Goal: Task Accomplishment & Management: Manage account settings

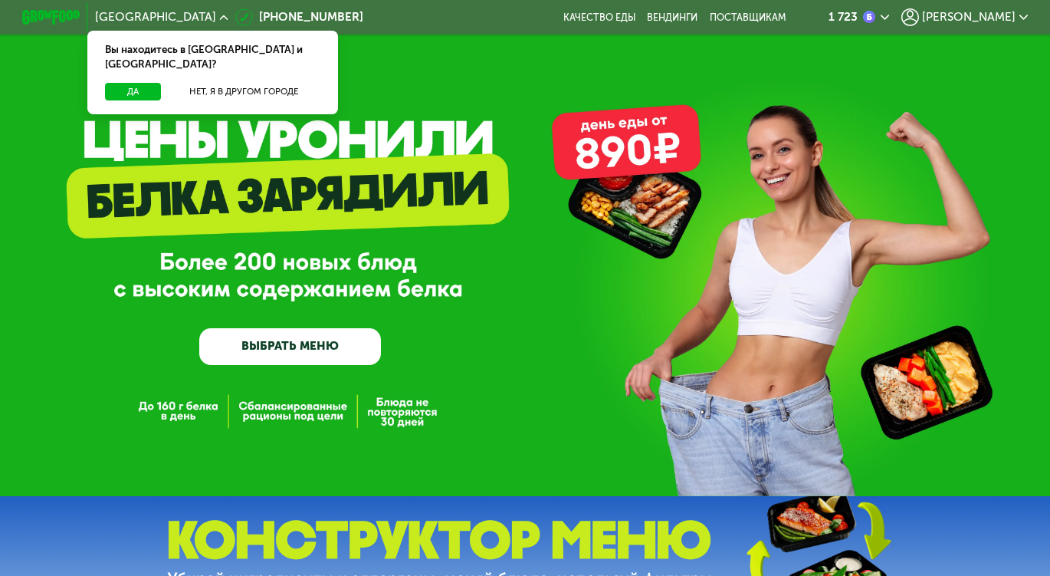
click at [1005, 21] on span "[PERSON_NAME]" at bounding box center [969, 16] width 94 height 11
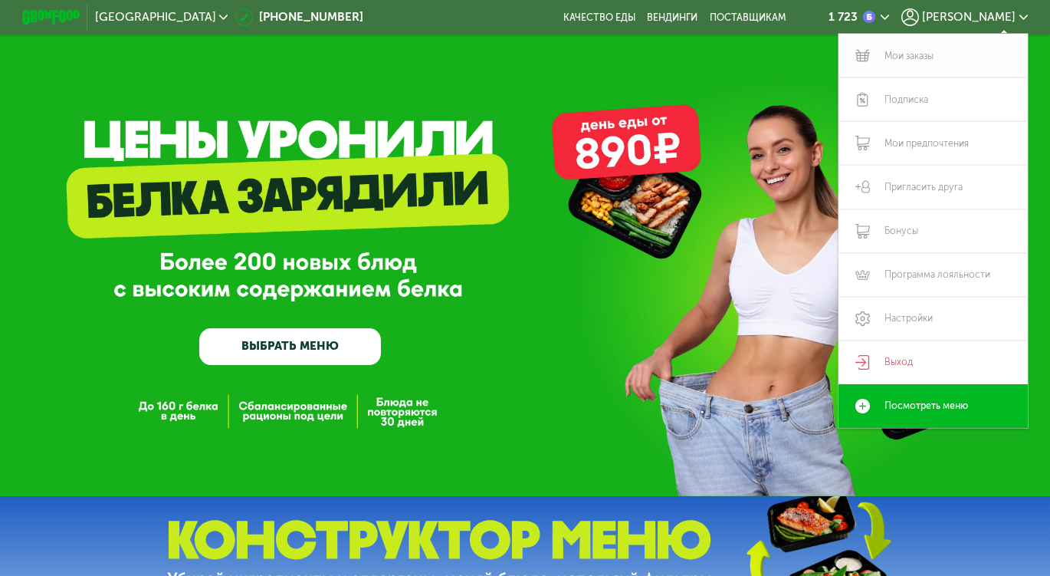
click at [917, 54] on link "Мои заказы" at bounding box center [932, 56] width 189 height 44
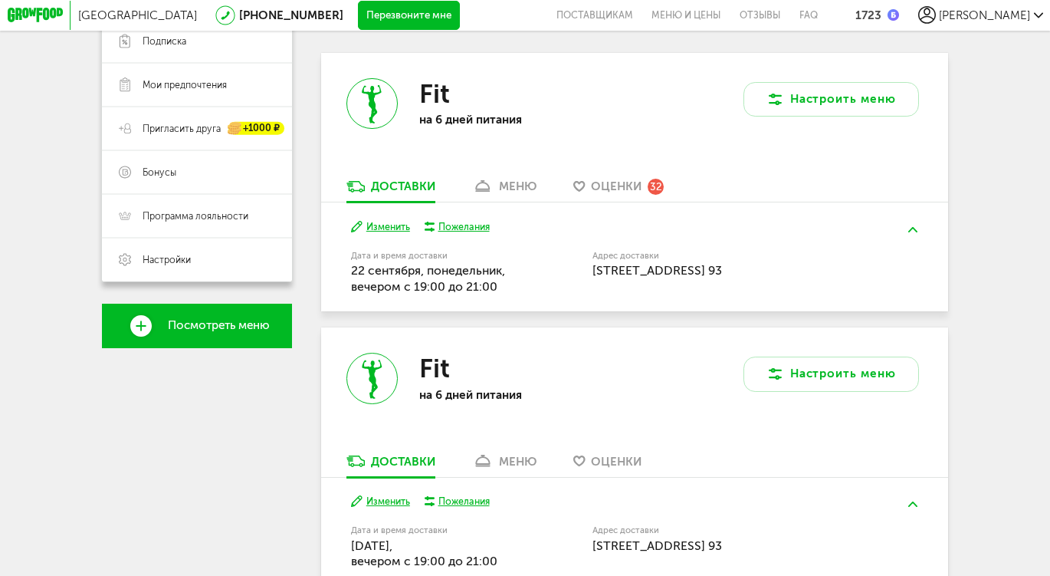
scroll to position [268, 0]
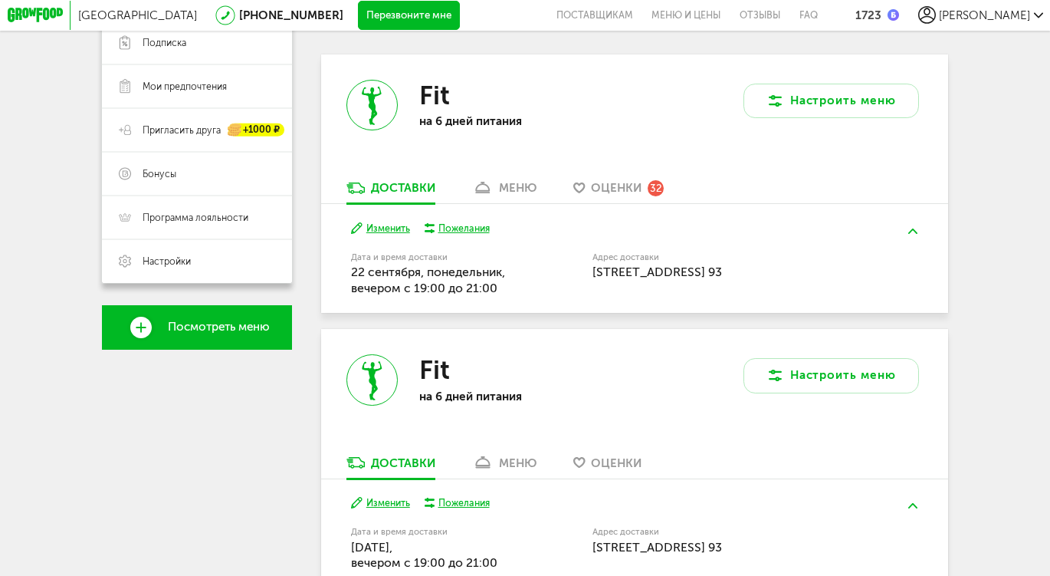
click at [526, 193] on div "меню" at bounding box center [518, 188] width 38 height 14
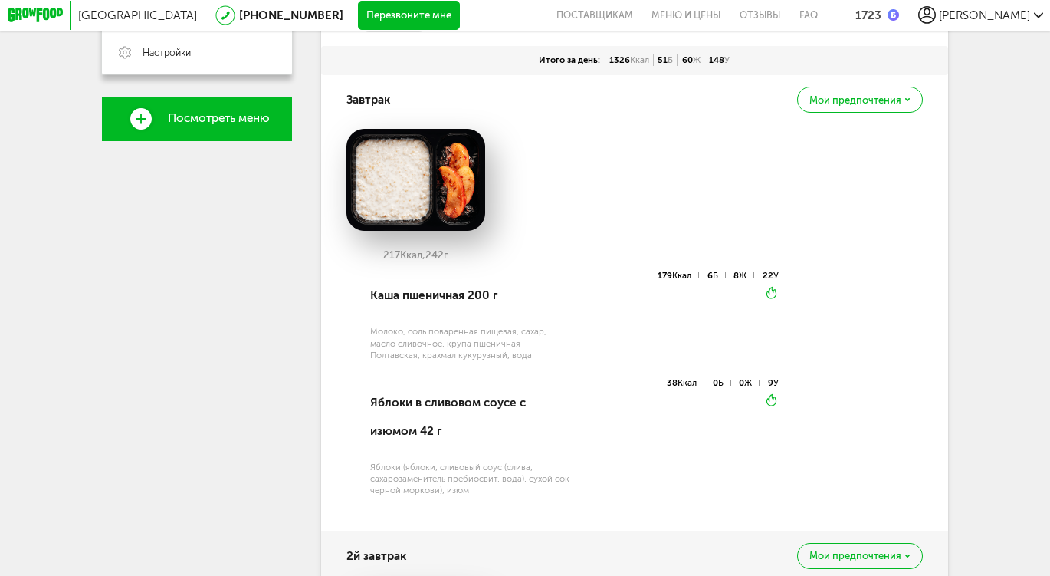
scroll to position [444, 0]
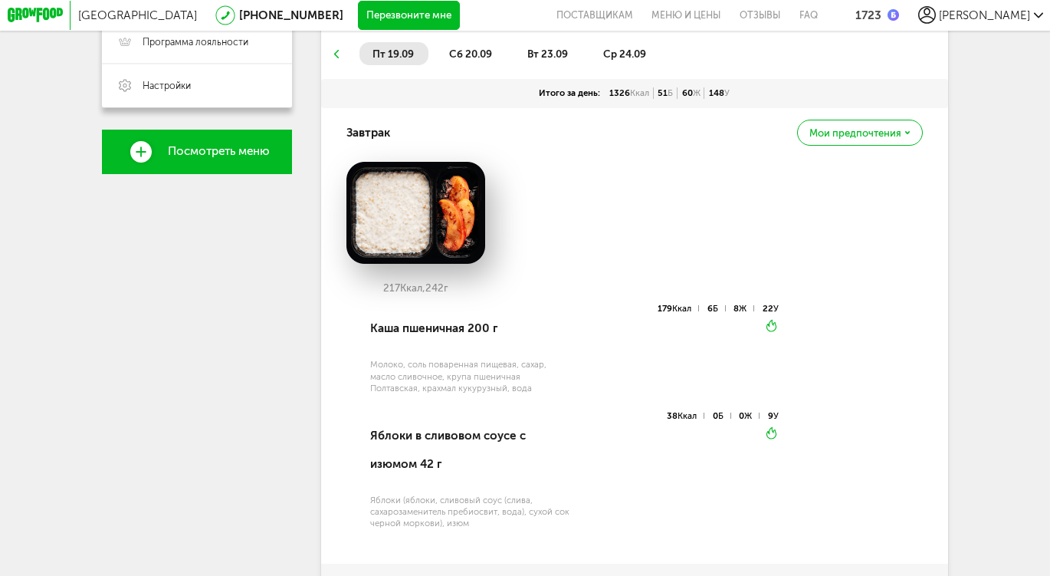
click at [482, 51] on li "сб 20.09" at bounding box center [471, 53] width 71 height 22
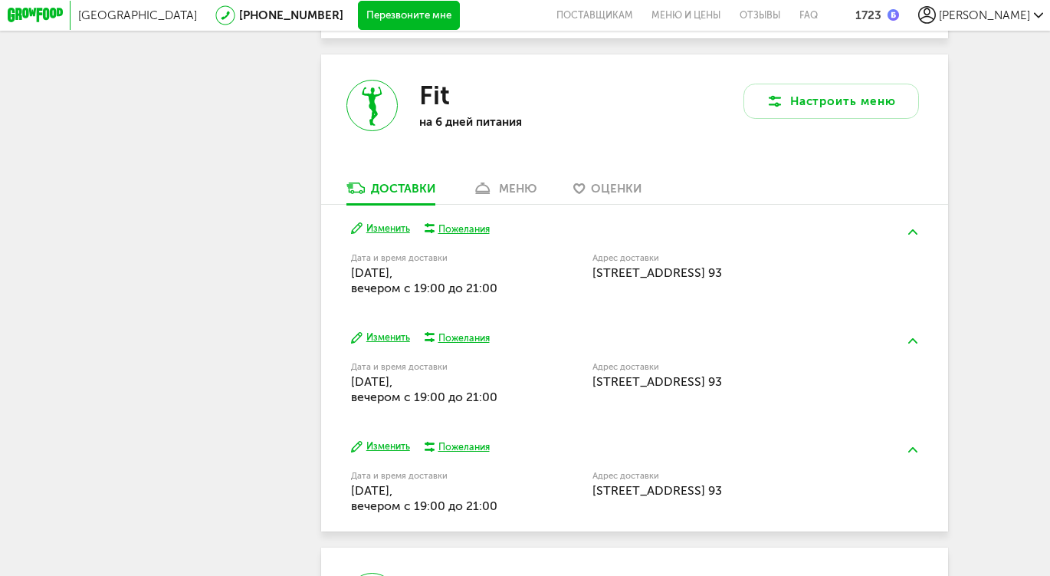
scroll to position [2828, 0]
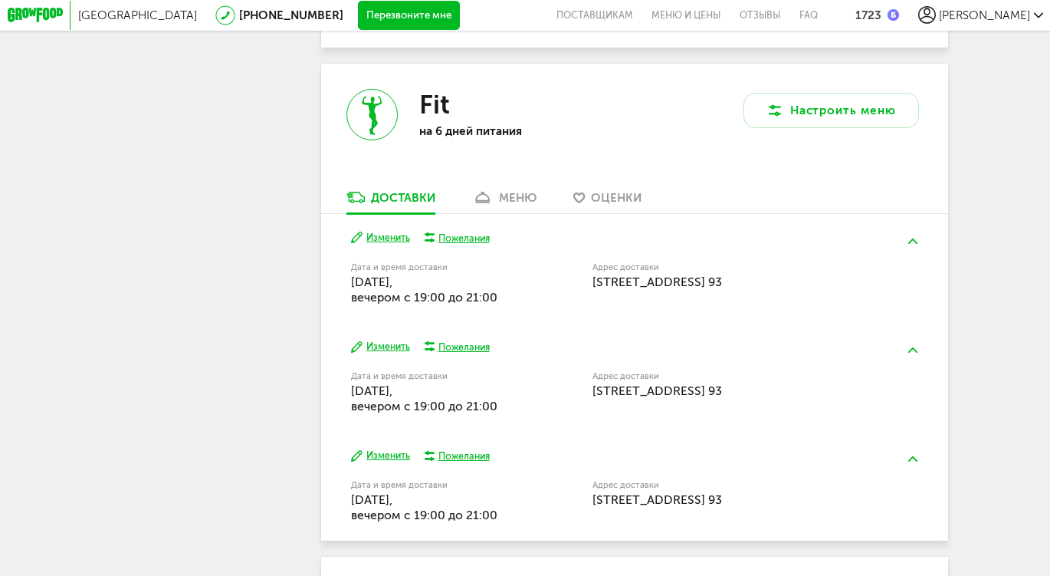
click at [523, 205] on div "меню" at bounding box center [518, 198] width 38 height 14
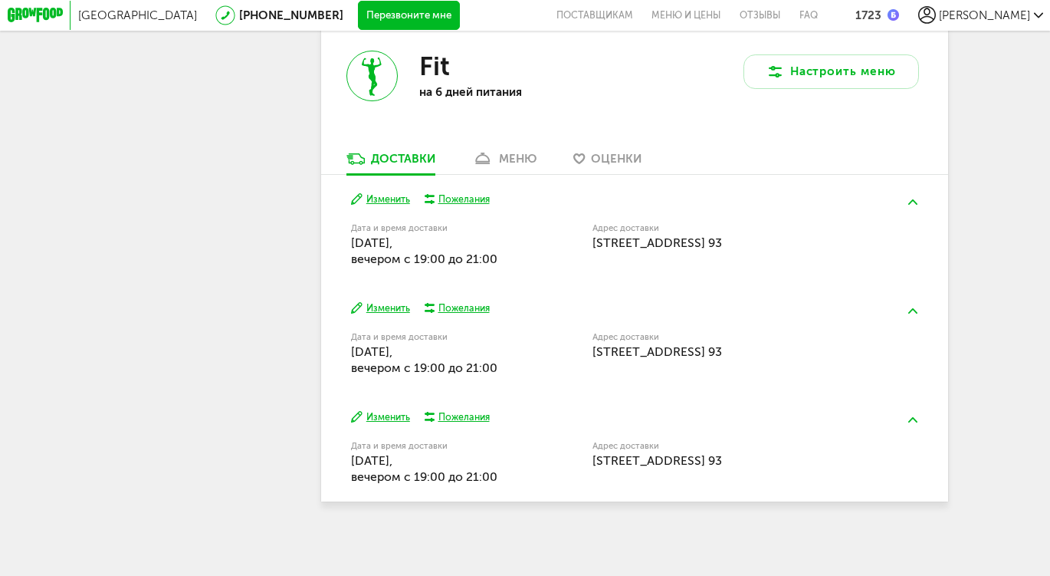
scroll to position [6529, 0]
click at [523, 154] on div "меню" at bounding box center [518, 159] width 38 height 14
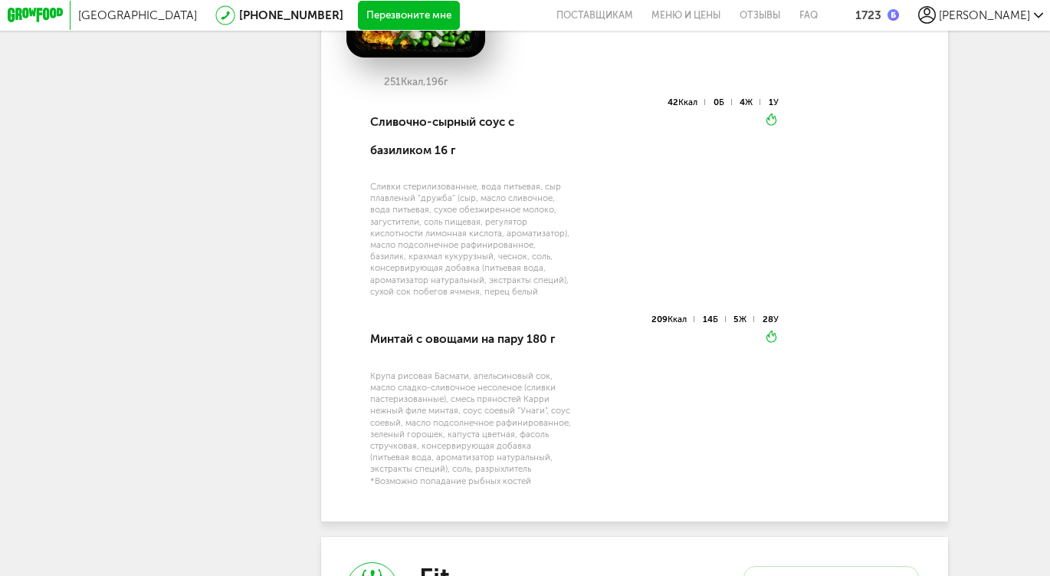
scroll to position [6070, 0]
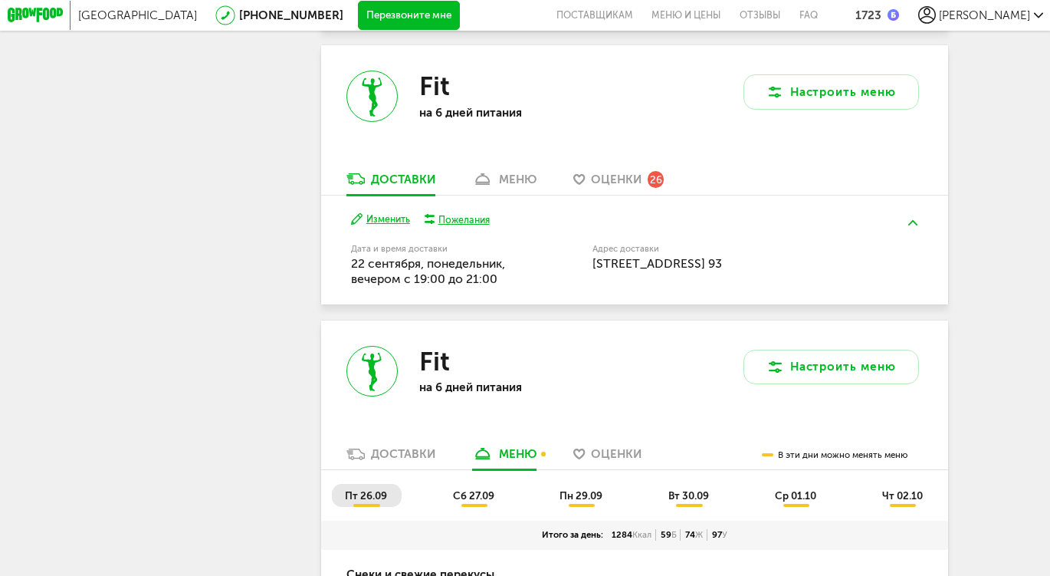
click at [522, 194] on link "меню" at bounding box center [503, 182] width 79 height 23
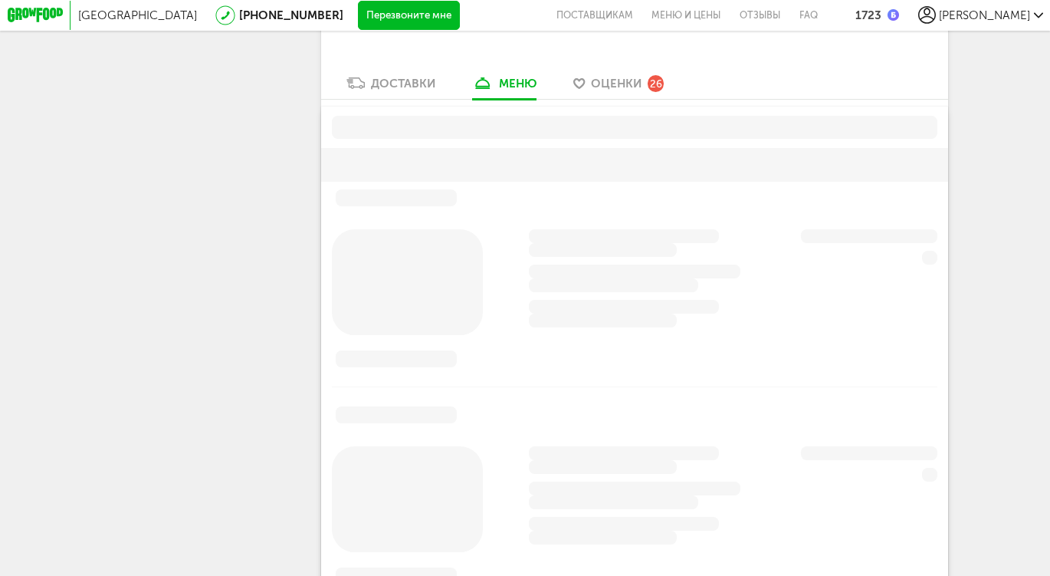
scroll to position [6216, 0]
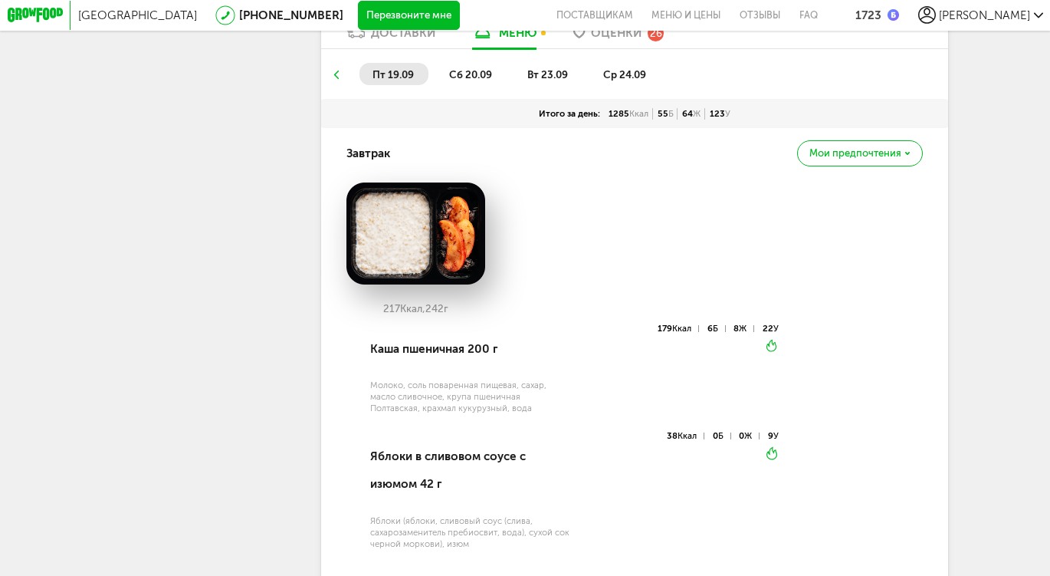
click at [548, 80] on span "вт 23.09" at bounding box center [547, 74] width 41 height 12
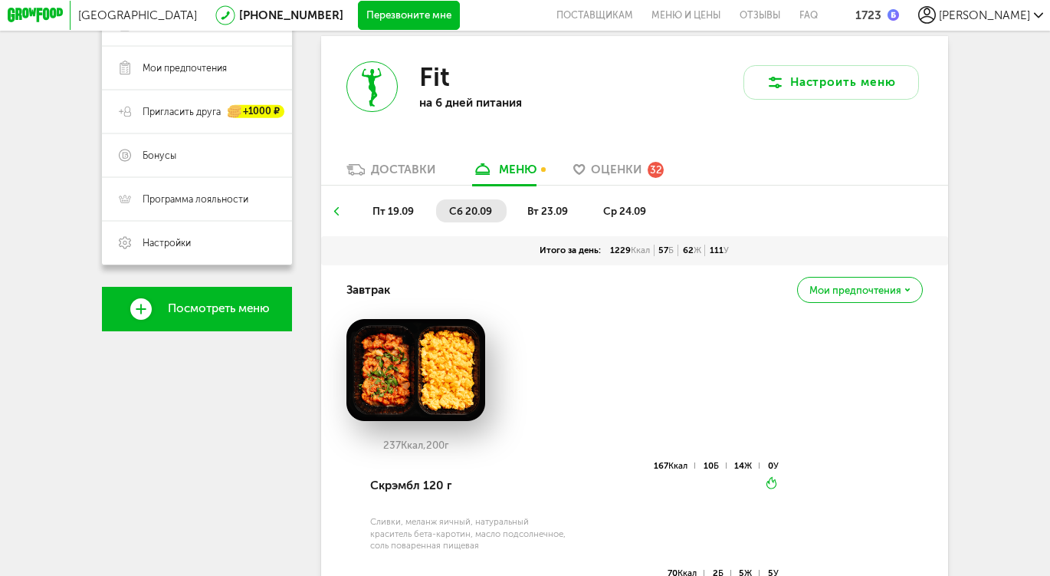
scroll to position [304, 0]
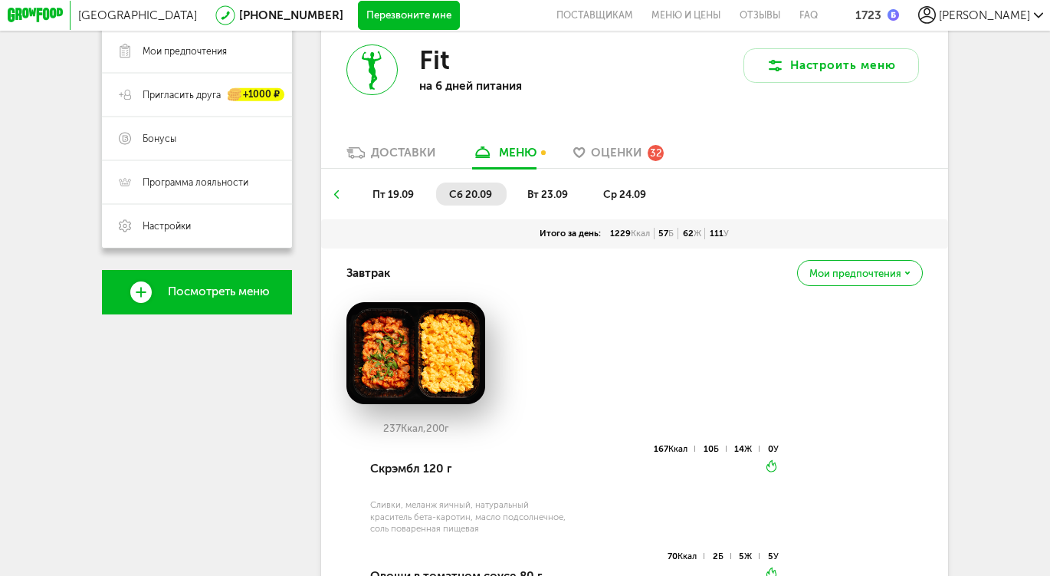
click at [542, 199] on span "вт 23.09" at bounding box center [547, 194] width 41 height 12
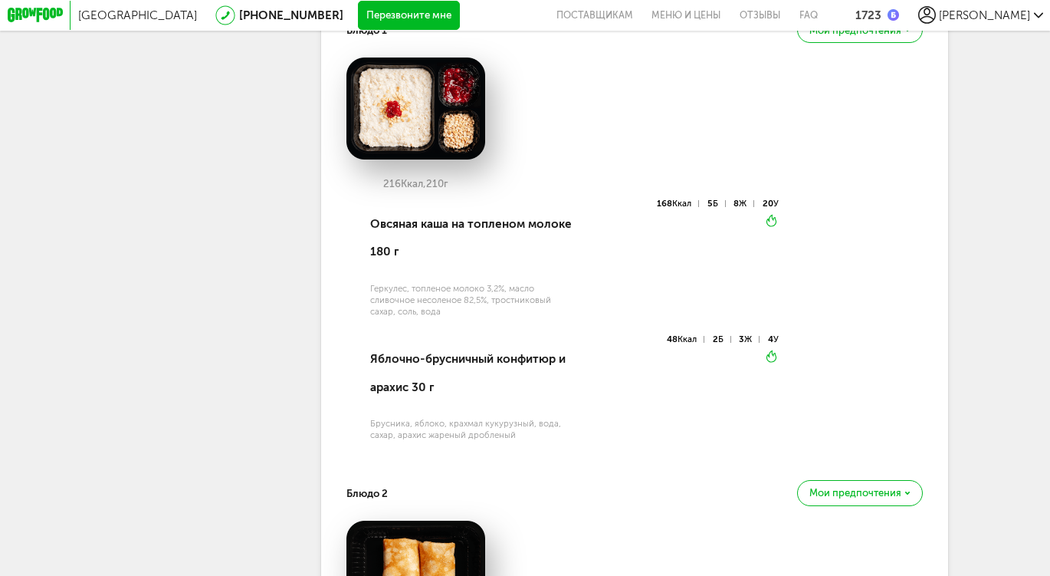
scroll to position [0, 0]
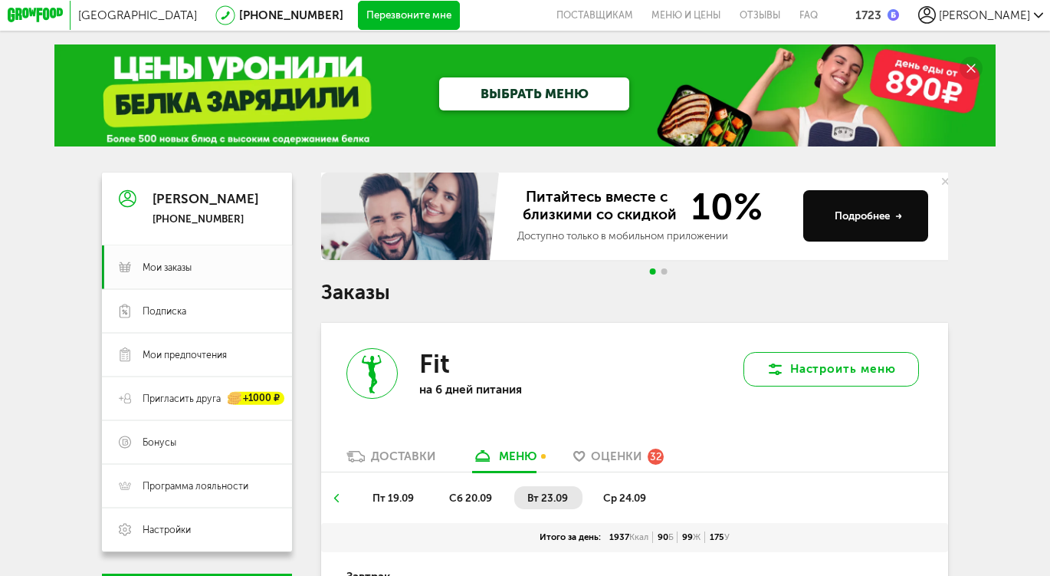
click at [829, 366] on button "Настроить меню" at bounding box center [830, 369] width 175 height 35
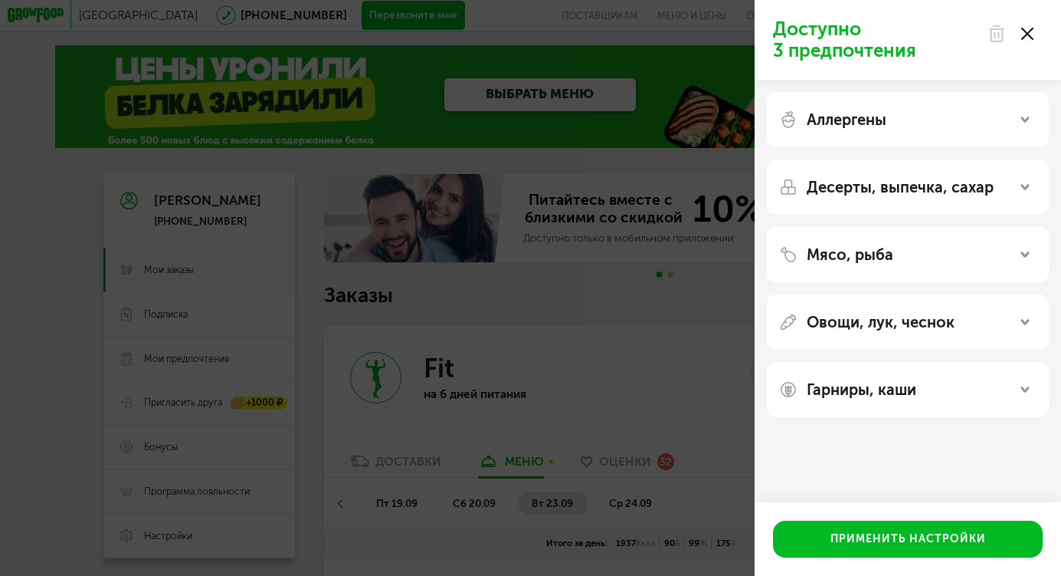
click at [1029, 34] on use at bounding box center [1028, 34] width 12 height 12
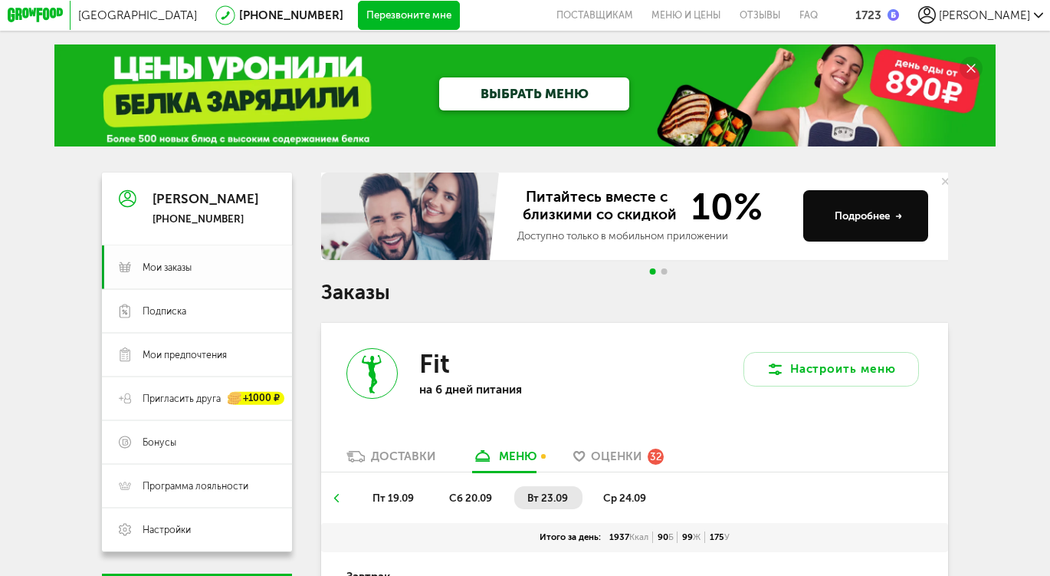
click at [166, 271] on span "Мои заказы" at bounding box center [167, 267] width 49 height 13
click at [179, 261] on link "Мои заказы" at bounding box center [196, 267] width 189 height 44
click at [667, 274] on span "Go to slide 2" at bounding box center [664, 271] width 6 height 6
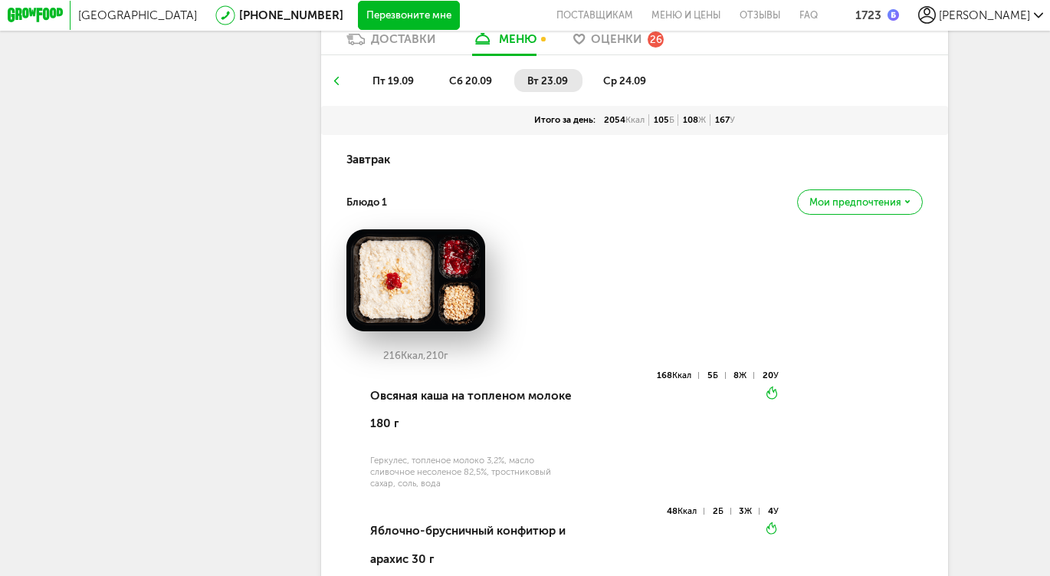
scroll to position [6462, 0]
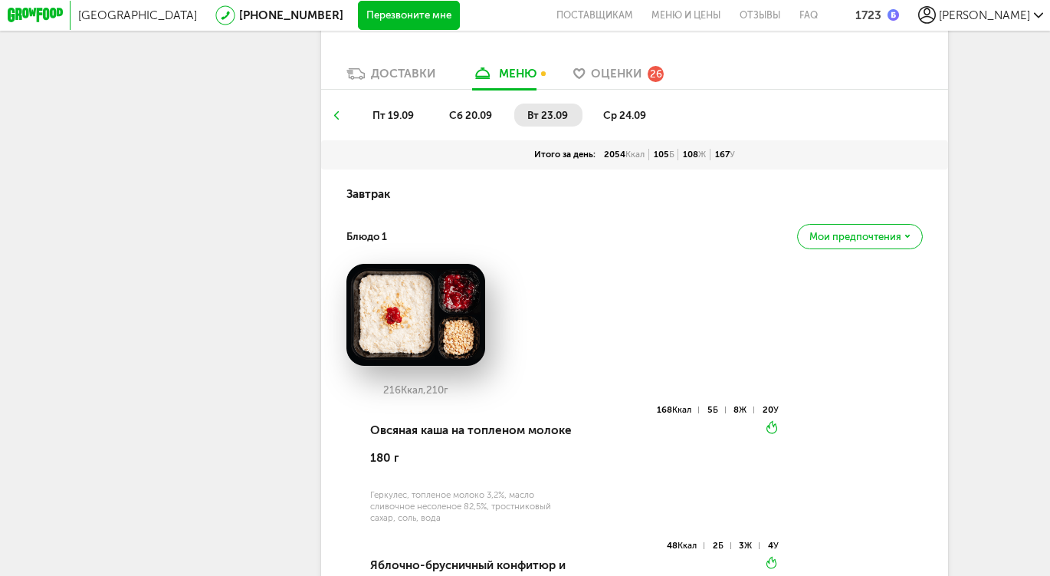
click at [528, 80] on div "меню" at bounding box center [518, 74] width 38 height 14
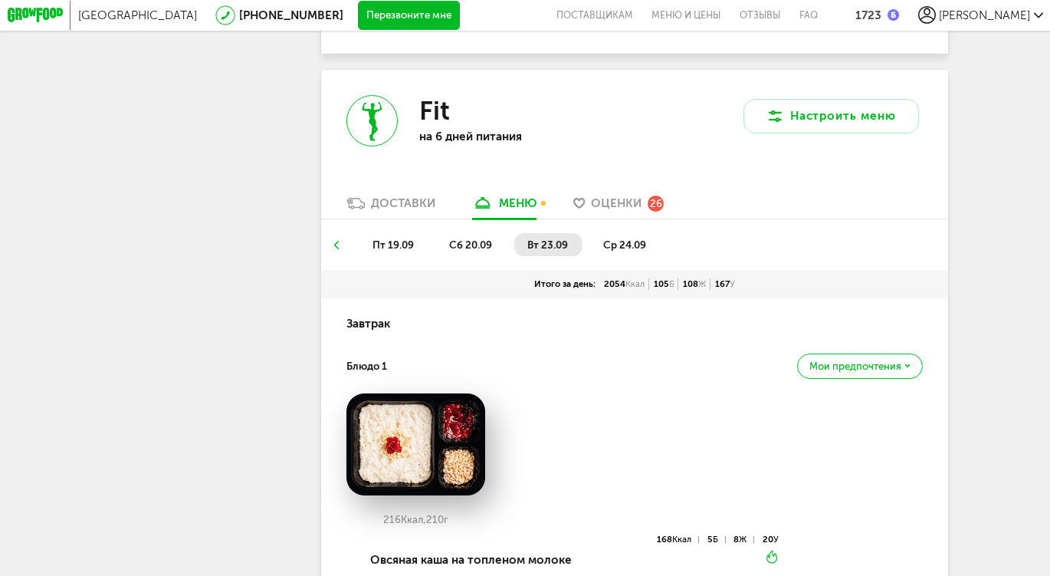
scroll to position [6272, 0]
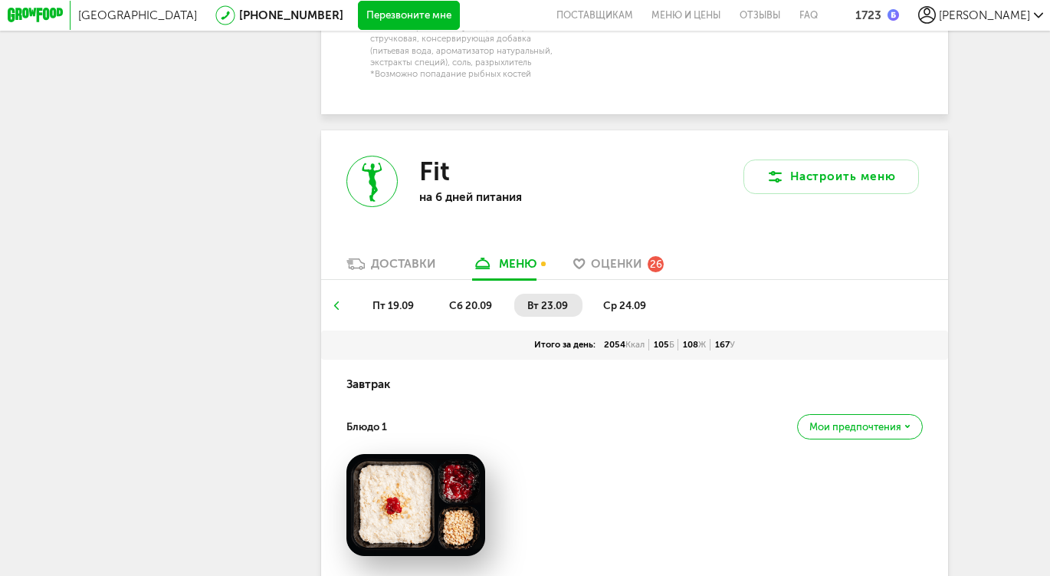
click at [611, 311] on span "ср 24.09" at bounding box center [624, 305] width 43 height 12
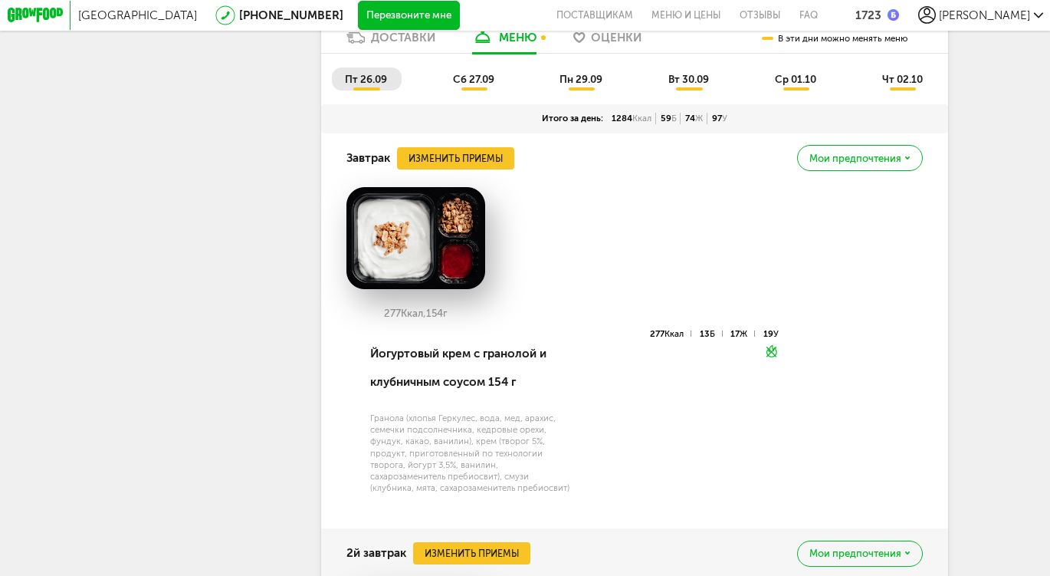
scroll to position [9376, 0]
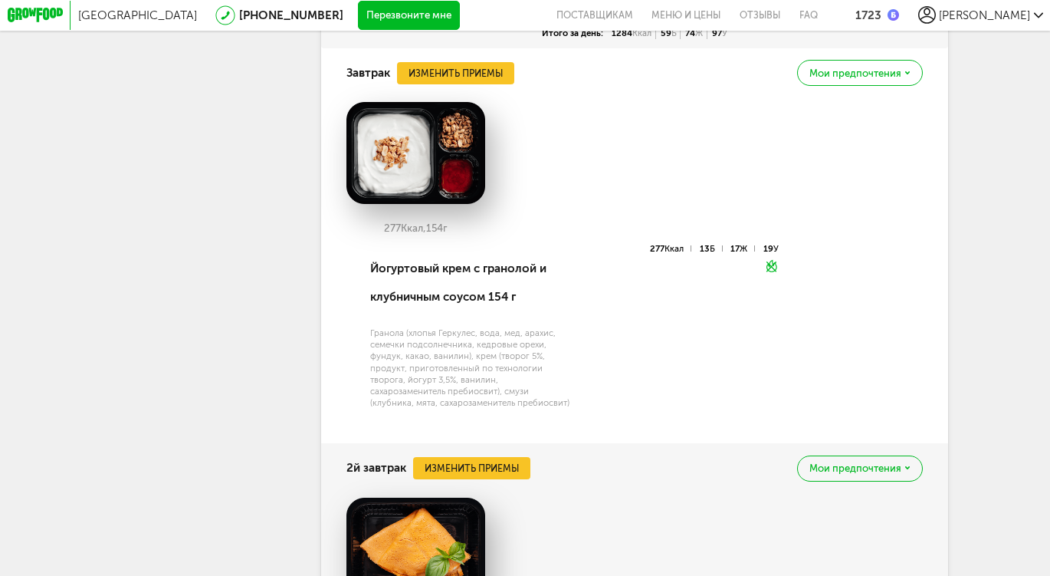
click at [458, 84] on button "Изменить приемы" at bounding box center [455, 73] width 116 height 22
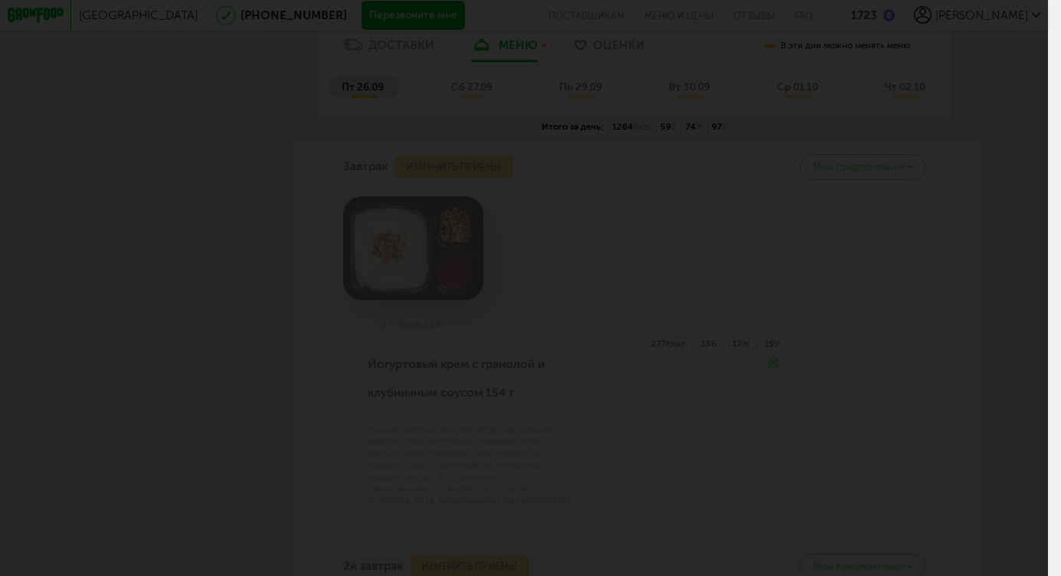
click at [747, 304] on div at bounding box center [524, 288] width 1048 height 576
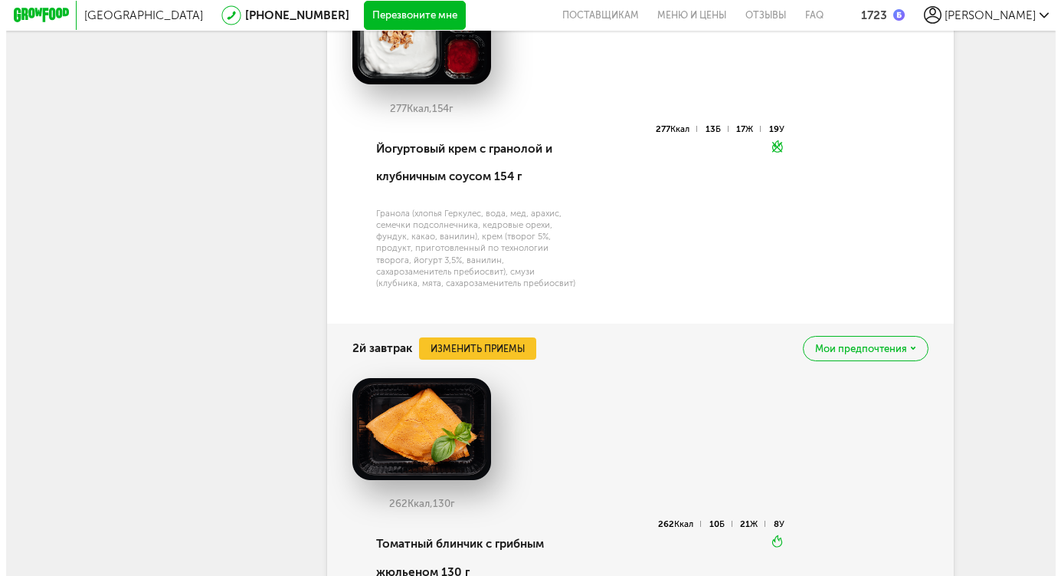
scroll to position [10302, 0]
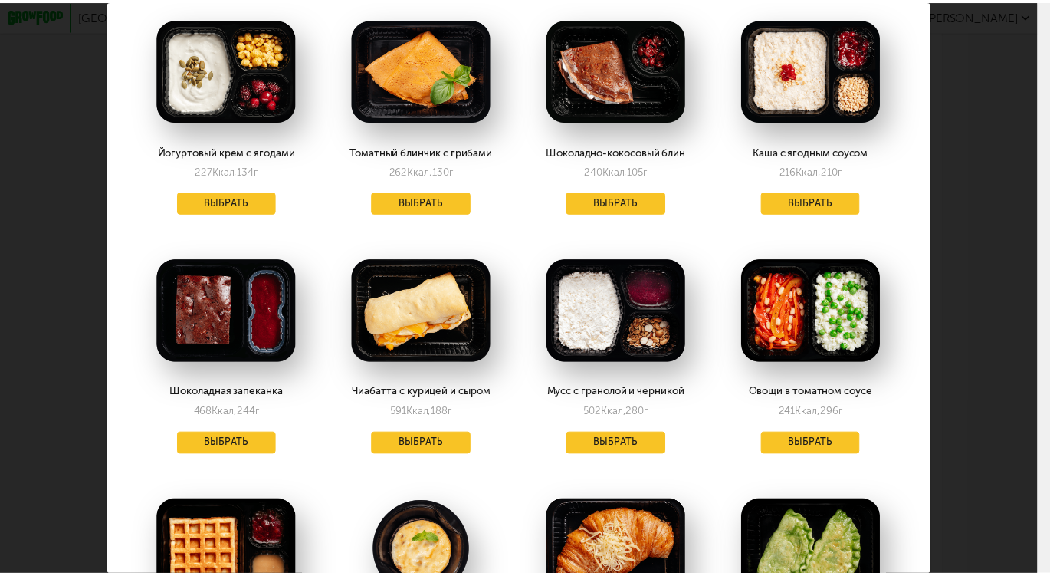
scroll to position [0, 0]
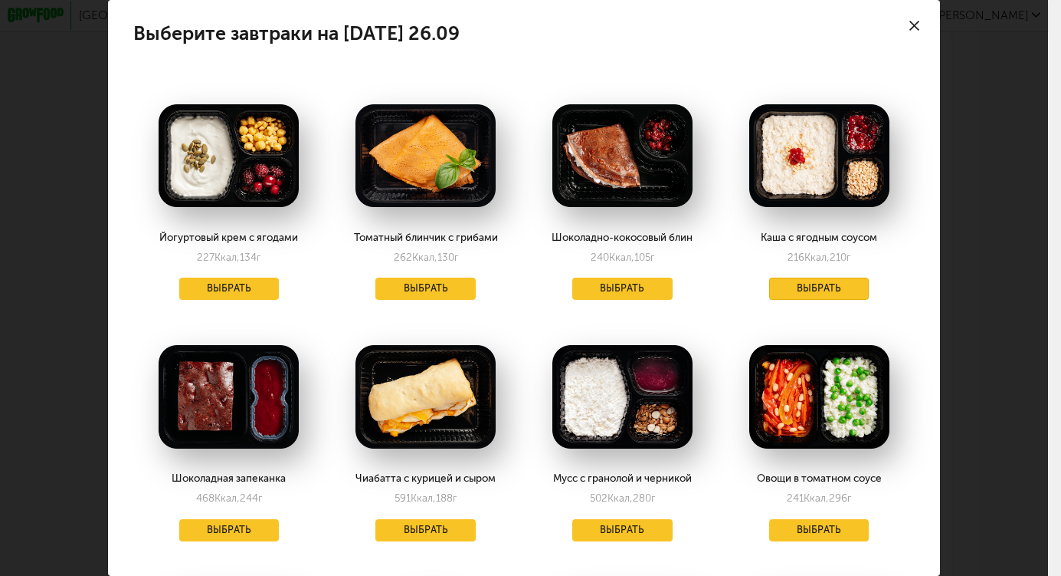
click at [809, 292] on button "Выбрать" at bounding box center [819, 288] width 100 height 22
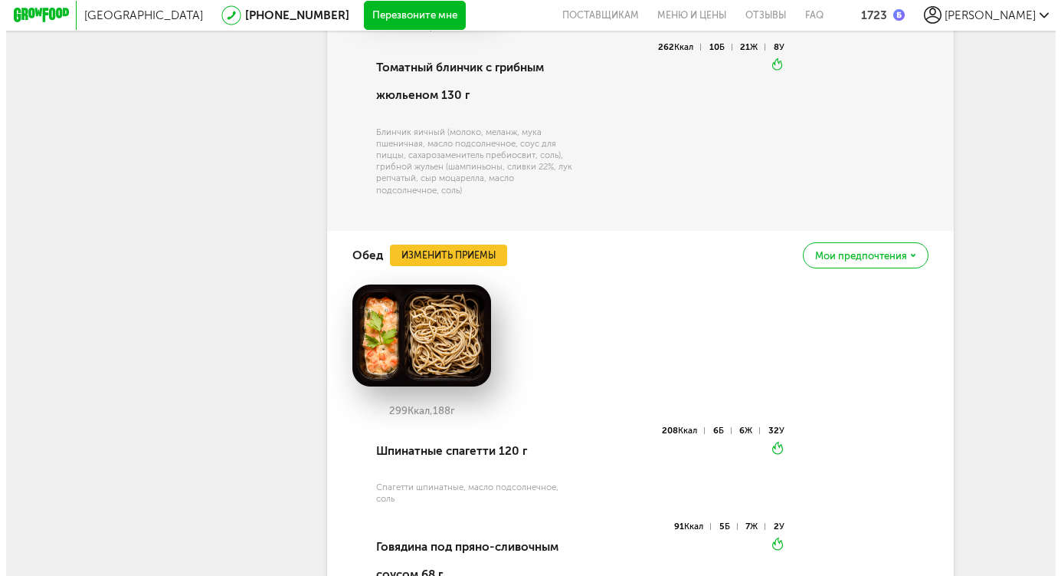
scroll to position [10743, 0]
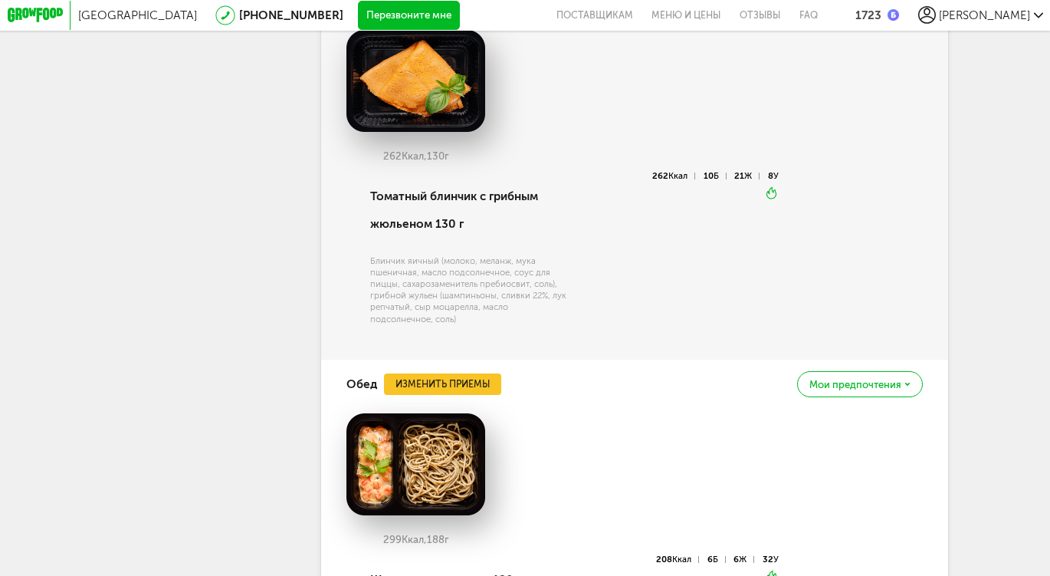
click at [499, 12] on button "Изменить приемы" at bounding box center [471, 1] width 116 height 22
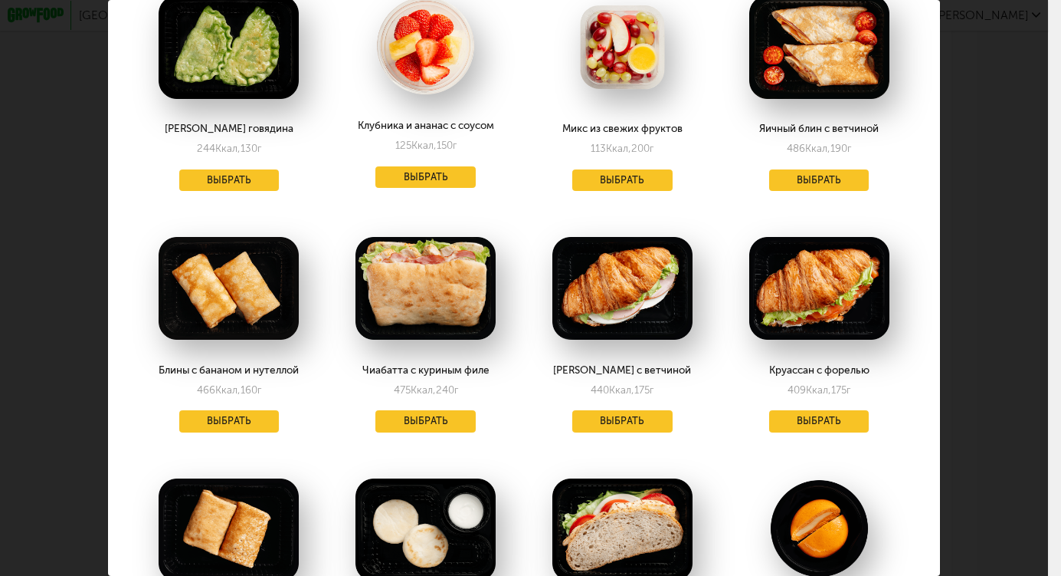
scroll to position [856, 0]
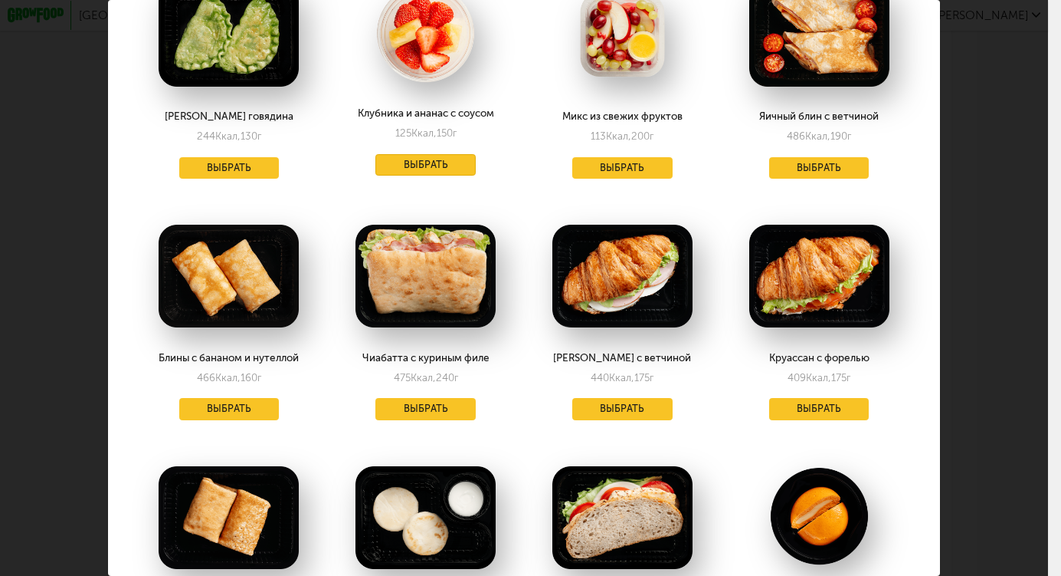
click at [430, 158] on button "Выбрать" at bounding box center [426, 165] width 100 height 22
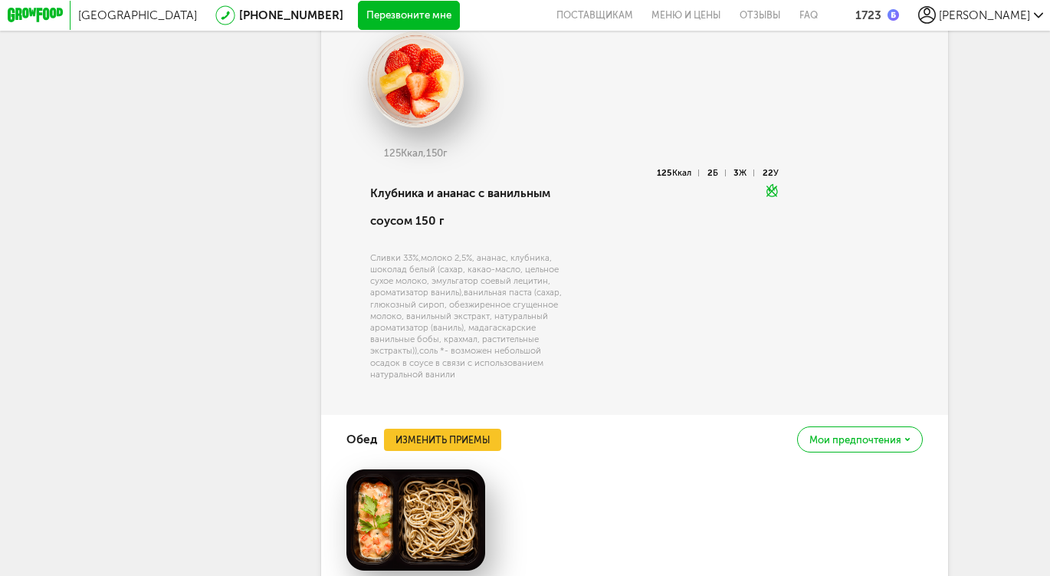
scroll to position [0, 0]
drag, startPoint x: 936, startPoint y: 357, endPoint x: 936, endPoint y: 461, distance: 104.2
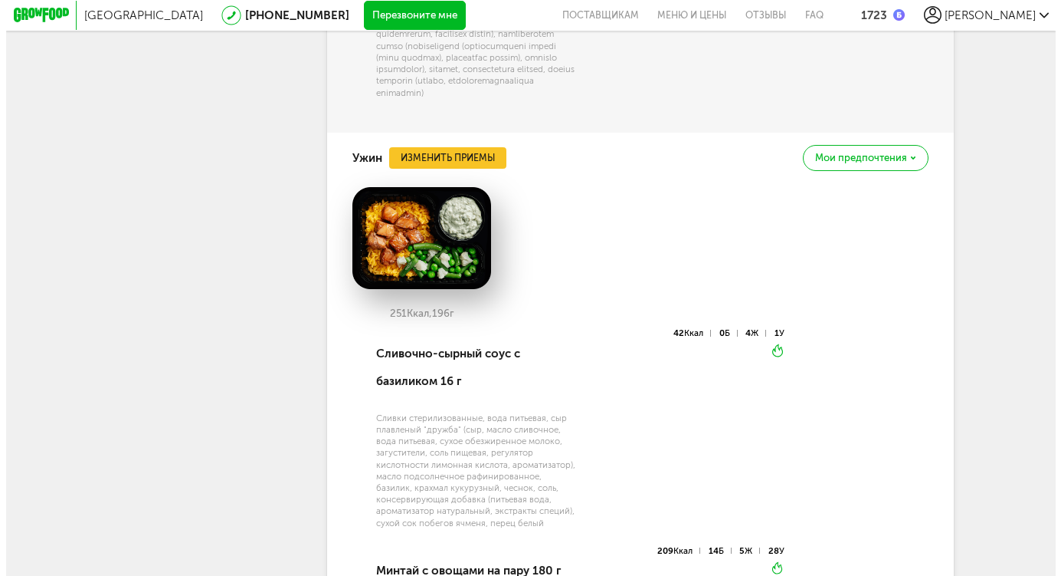
scroll to position [12245, 0]
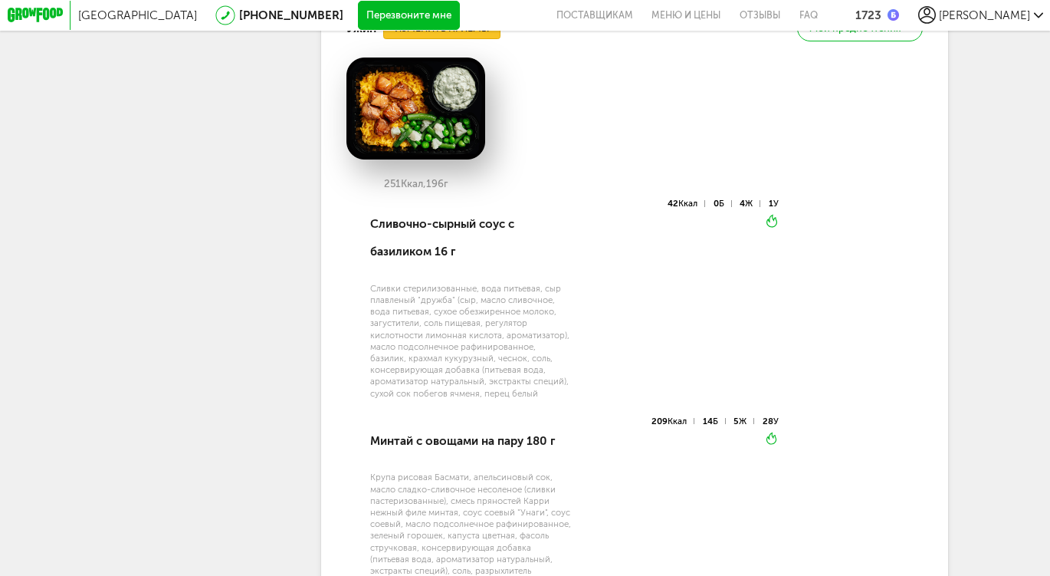
click at [439, 40] on button "Изменить приемы" at bounding box center [441, 29] width 116 height 22
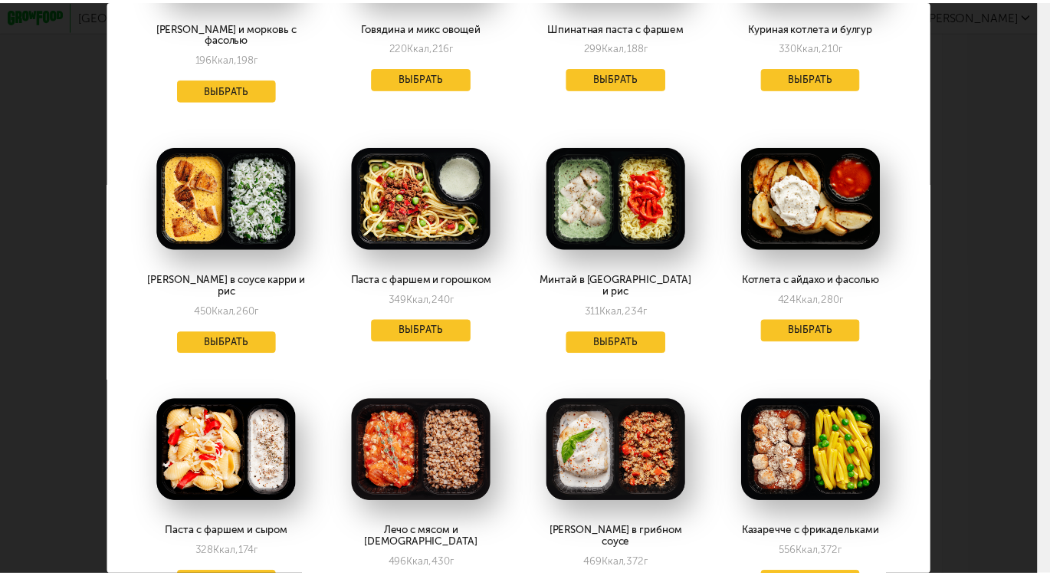
scroll to position [0, 0]
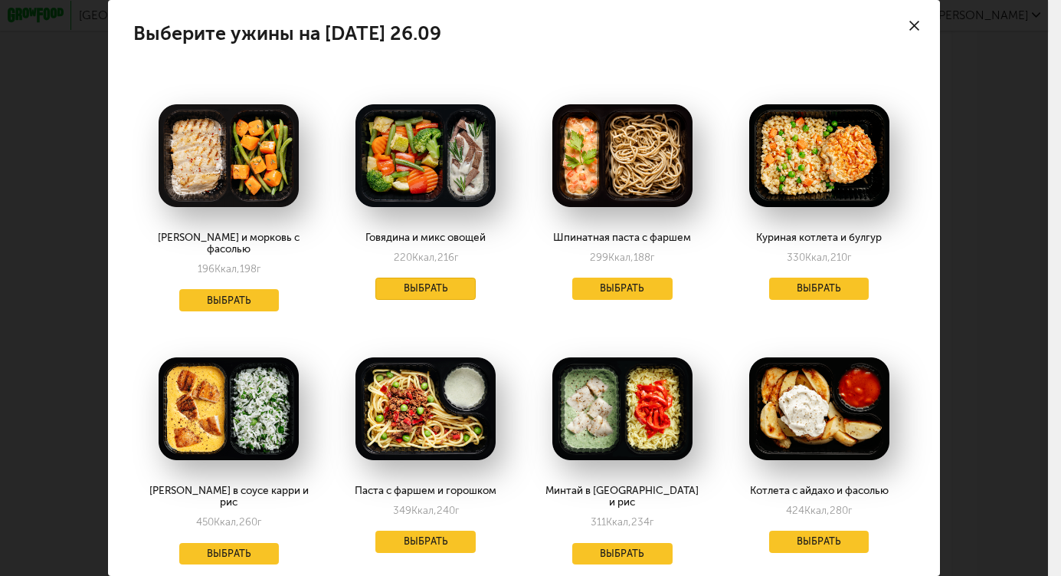
click at [431, 289] on button "Выбрать" at bounding box center [426, 288] width 100 height 22
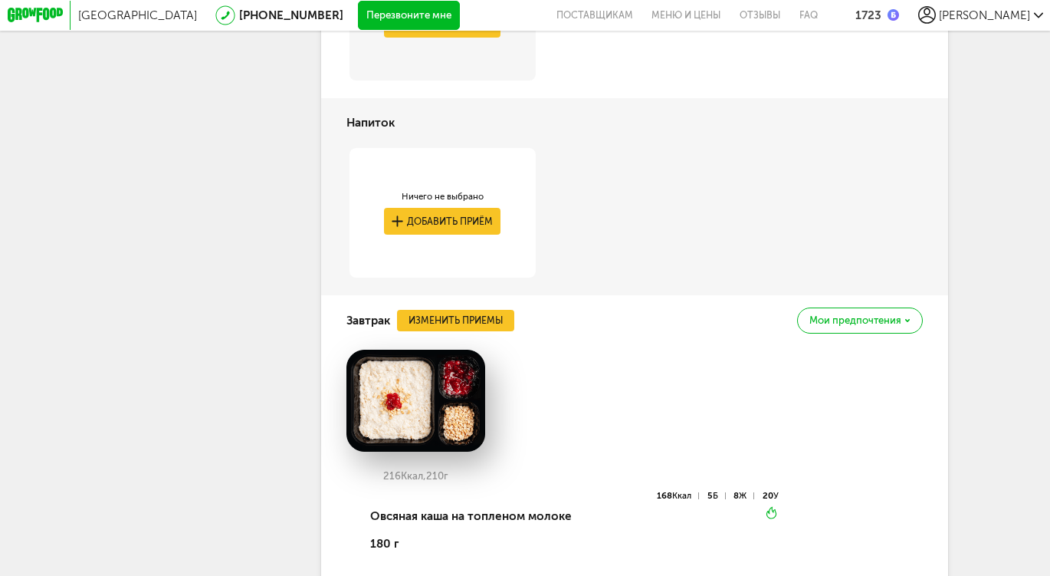
scroll to position [9624, 0]
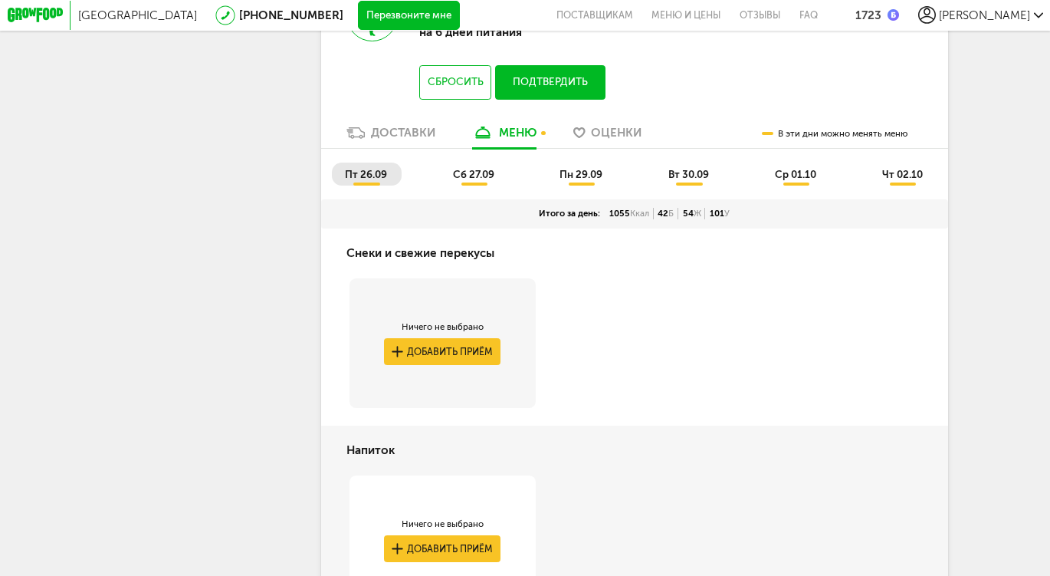
click at [485, 180] on span "сб 27.09" at bounding box center [473, 174] width 41 height 12
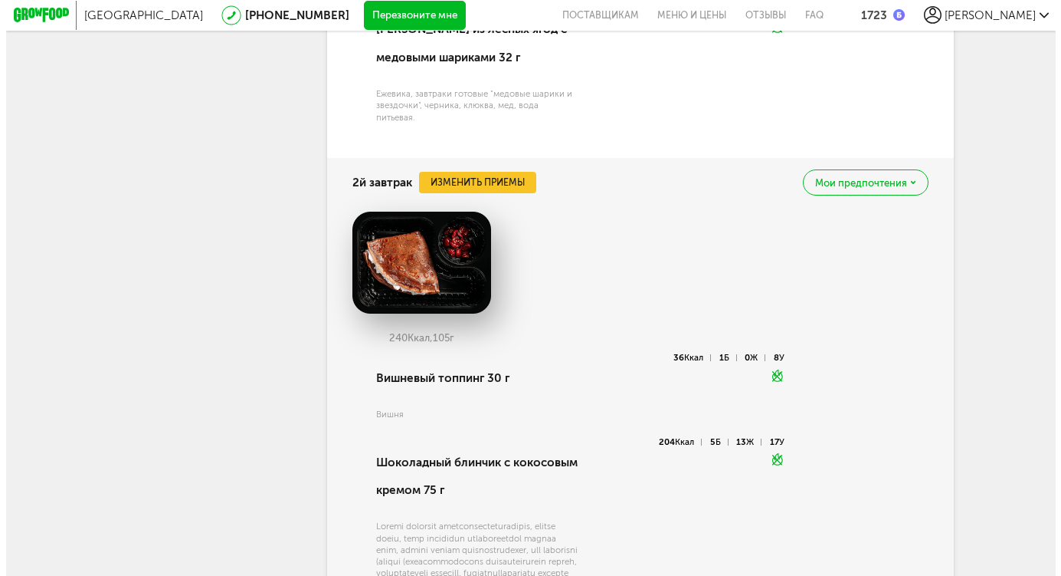
scroll to position [10121, 0]
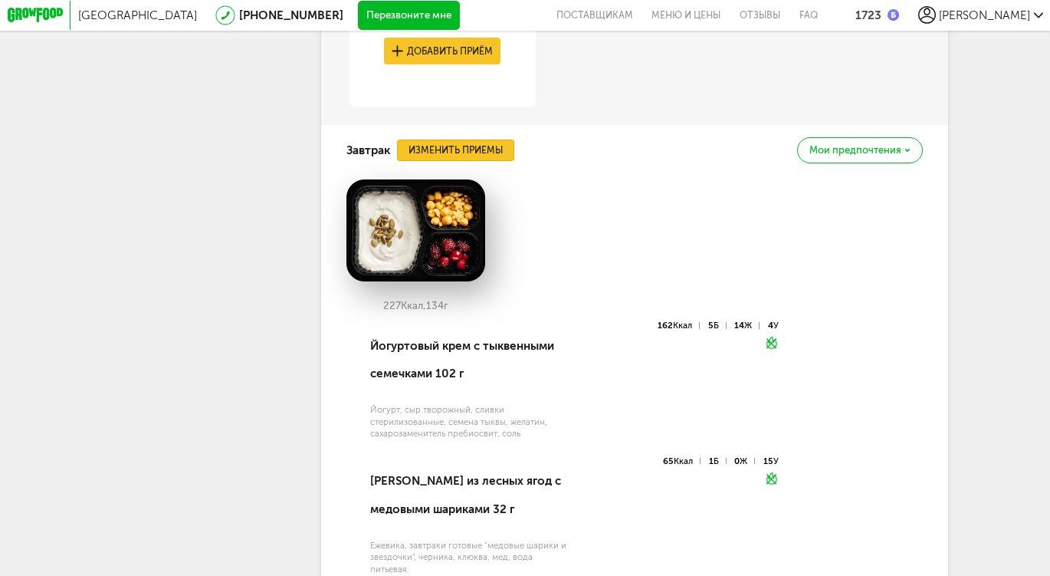
click at [481, 162] on button "Изменить приемы" at bounding box center [455, 150] width 116 height 22
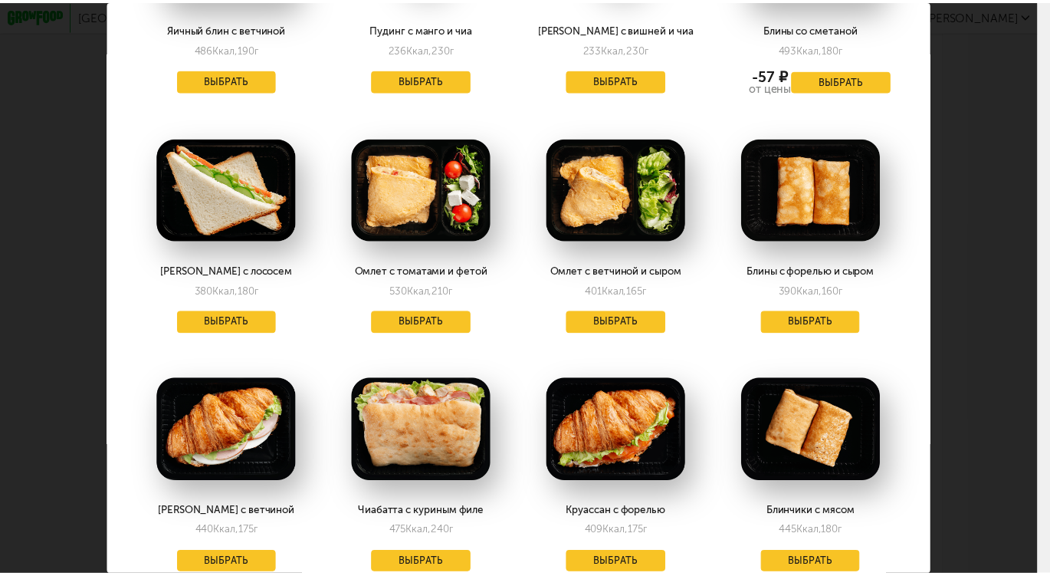
scroll to position [1055, 0]
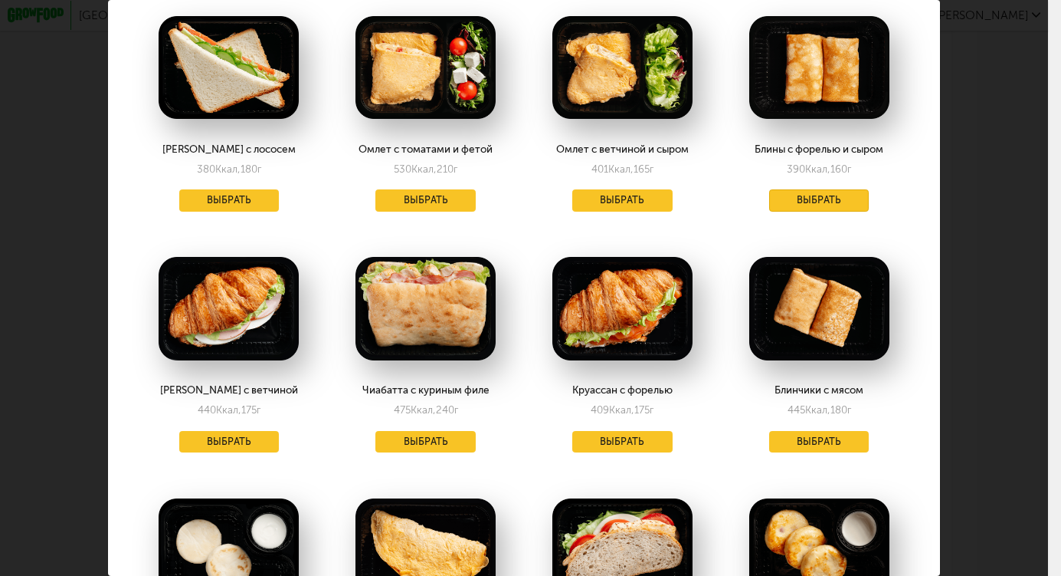
click at [802, 202] on button "Выбрать" at bounding box center [819, 200] width 100 height 22
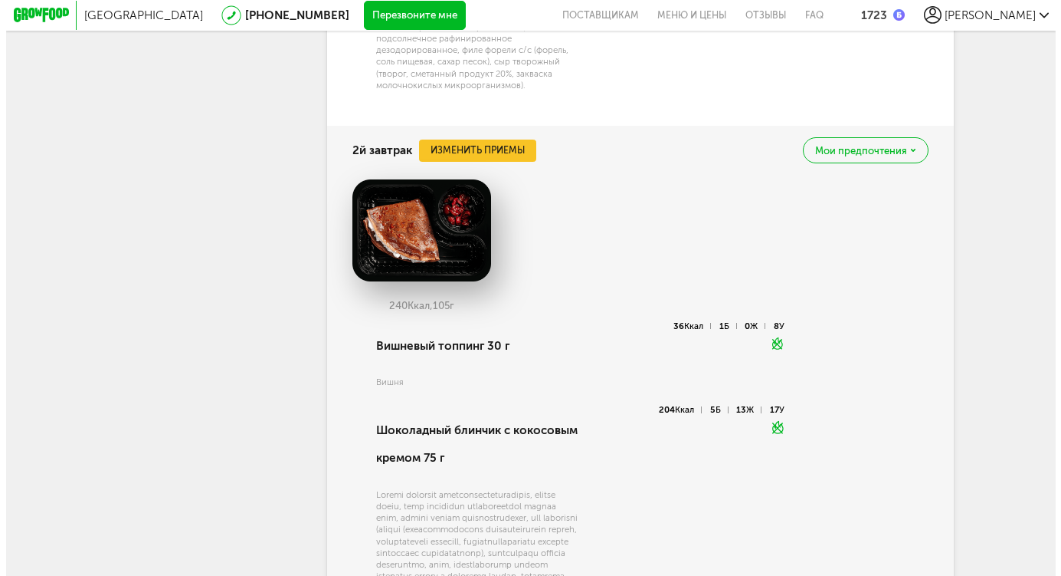
scroll to position [10525, 0]
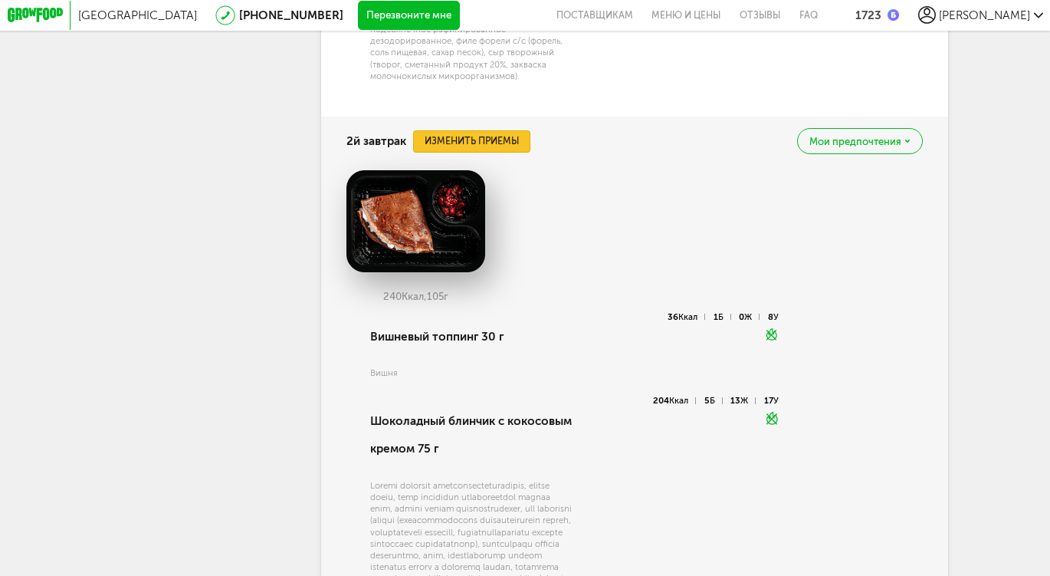
click at [487, 153] on button "Изменить приемы" at bounding box center [471, 141] width 116 height 22
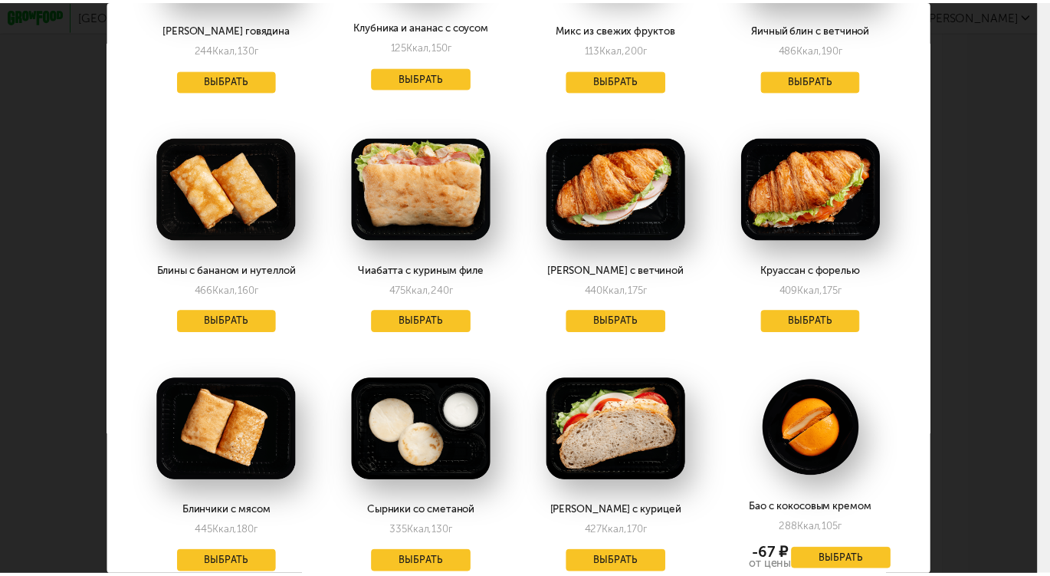
scroll to position [946, 0]
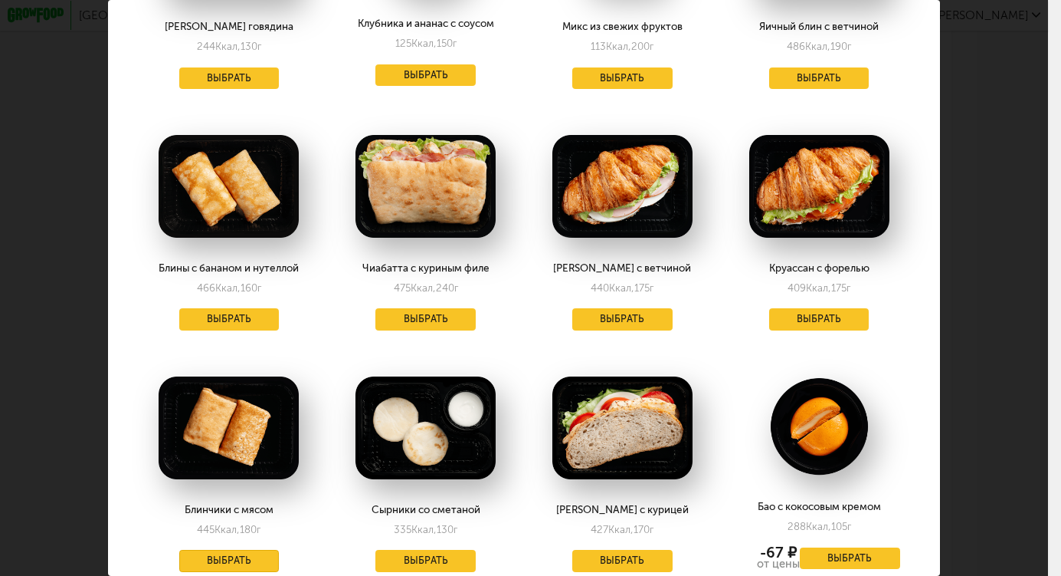
click at [220, 550] on button "Выбрать" at bounding box center [229, 561] width 100 height 22
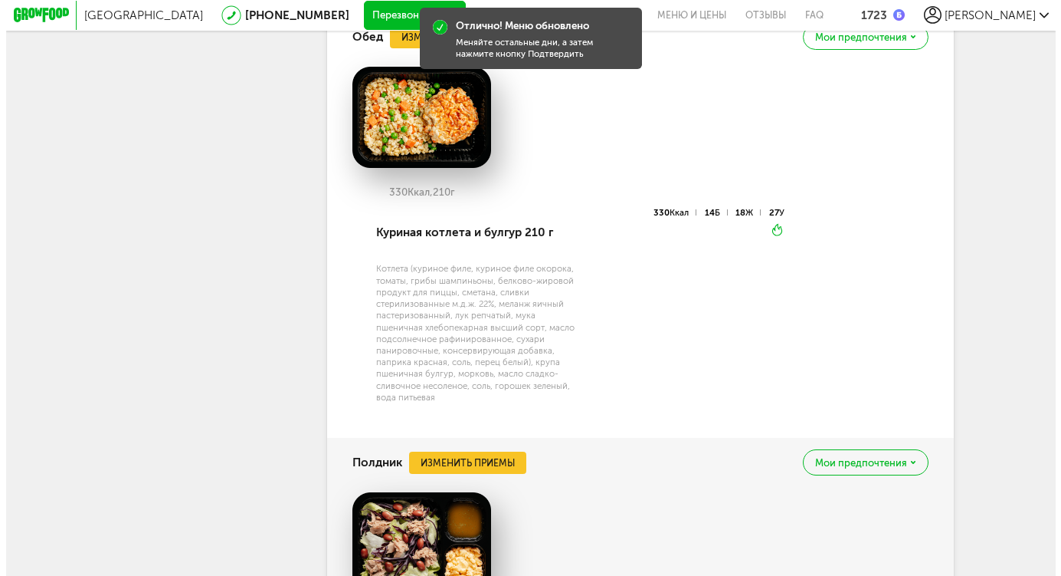
scroll to position [11043, 0]
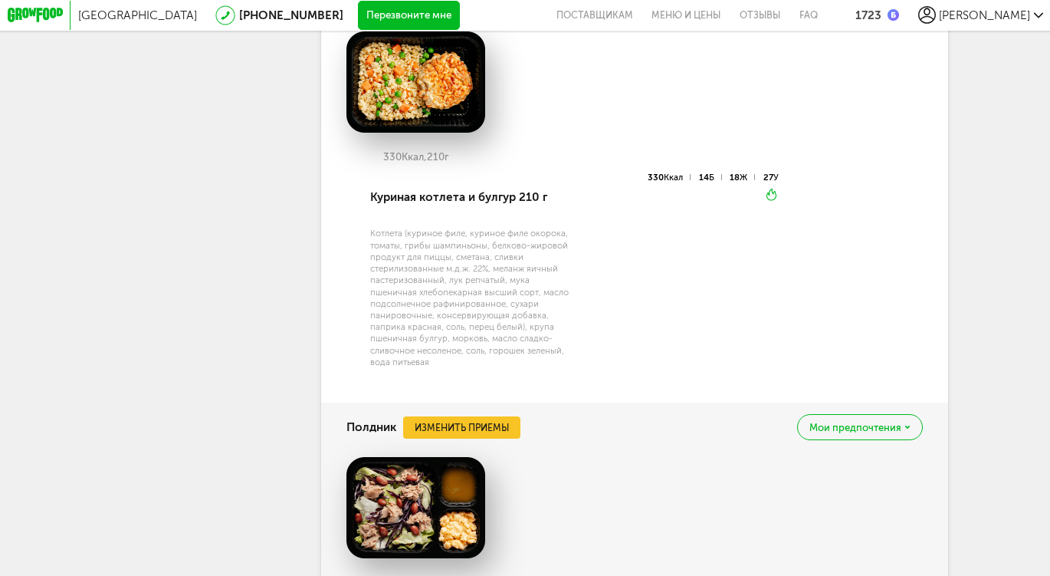
click at [445, 13] on button "Изменить приемы" at bounding box center [442, 2] width 116 height 22
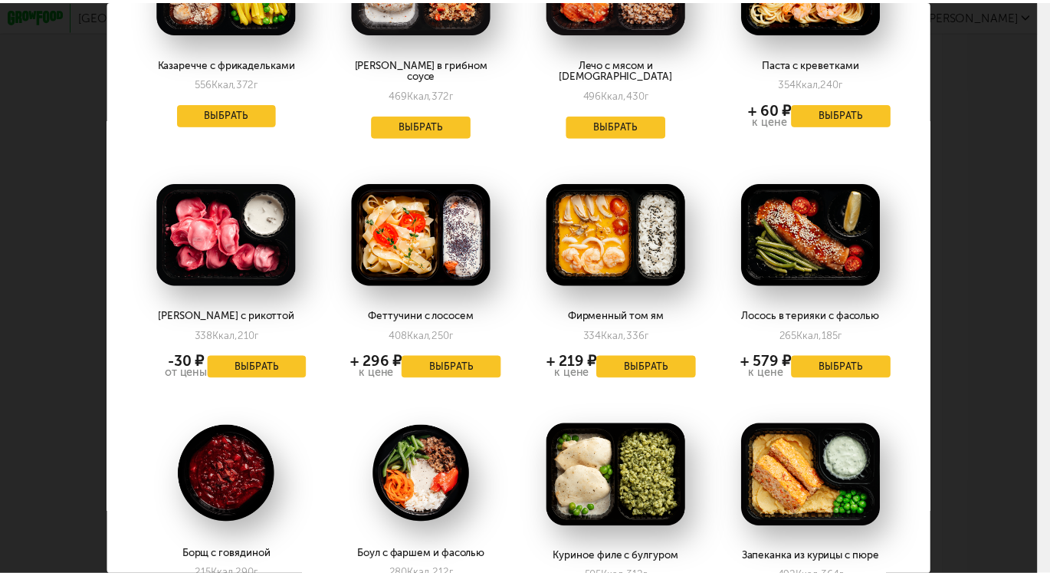
scroll to position [909, 0]
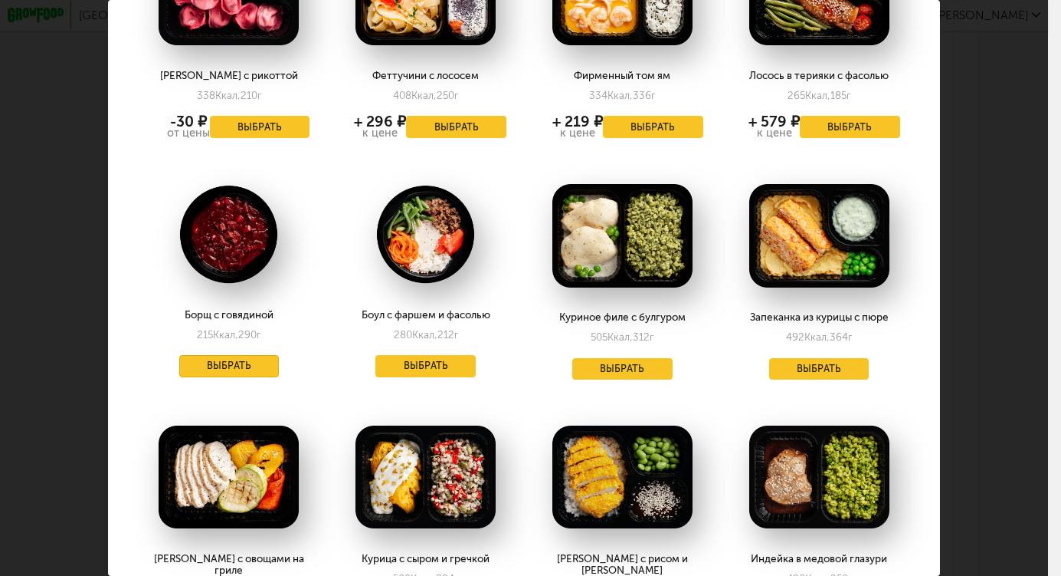
click at [198, 355] on button "Выбрать" at bounding box center [229, 366] width 100 height 22
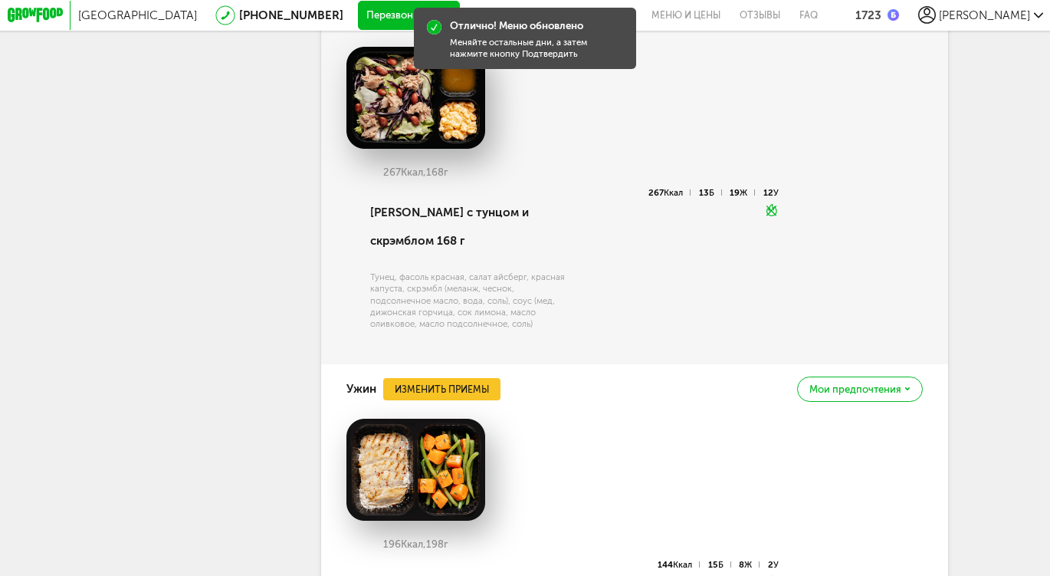
scroll to position [11436, 0]
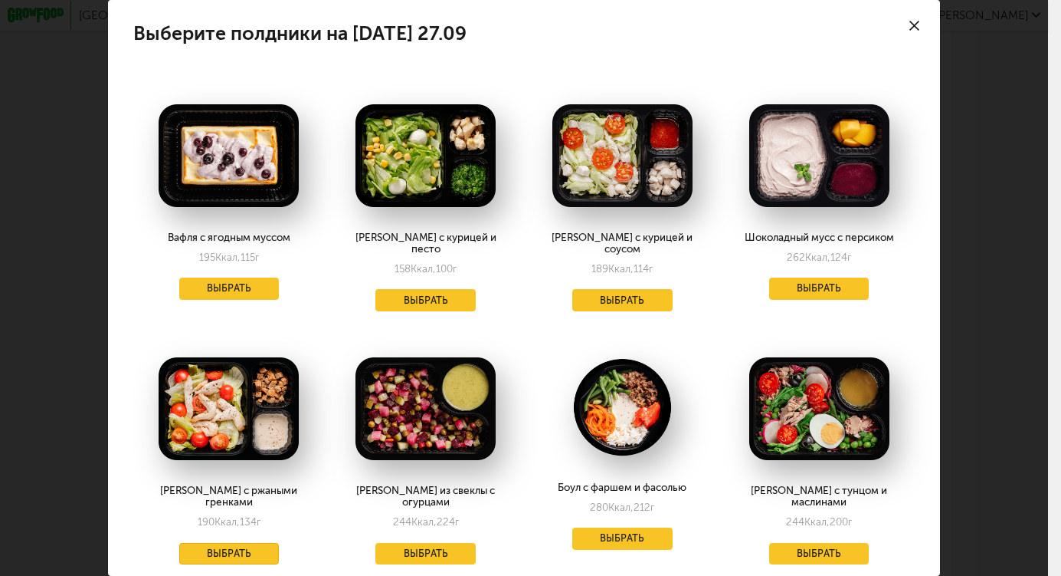
click at [237, 543] on button "Выбрать" at bounding box center [229, 554] width 100 height 22
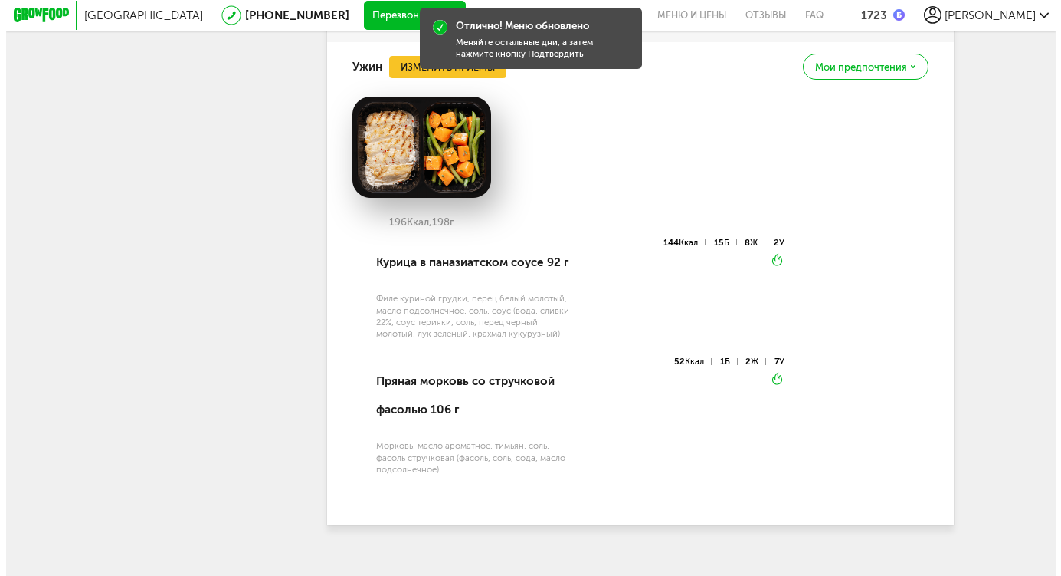
scroll to position [11892, 0]
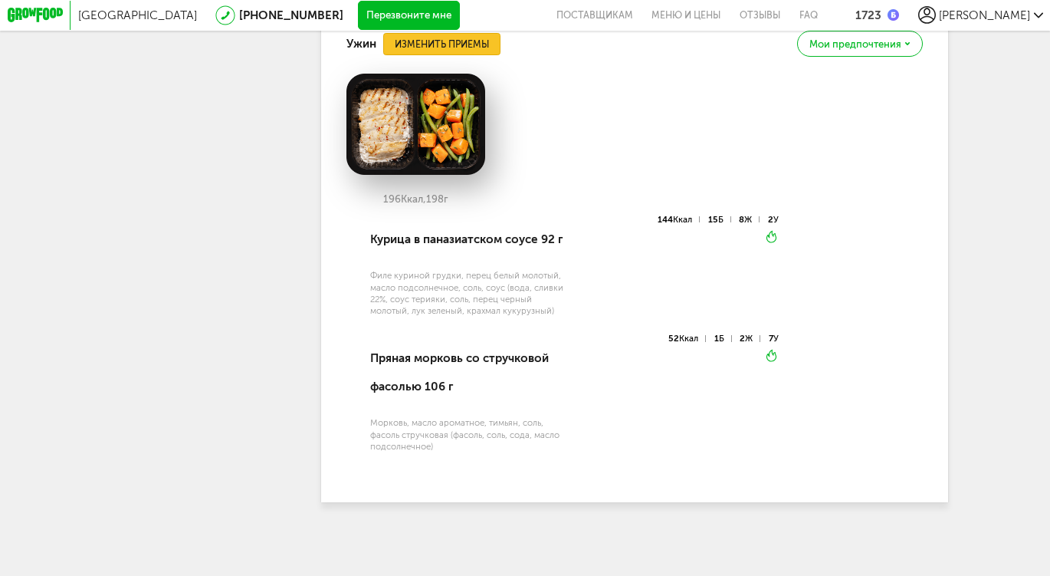
click at [455, 55] on button "Изменить приемы" at bounding box center [441, 44] width 116 height 22
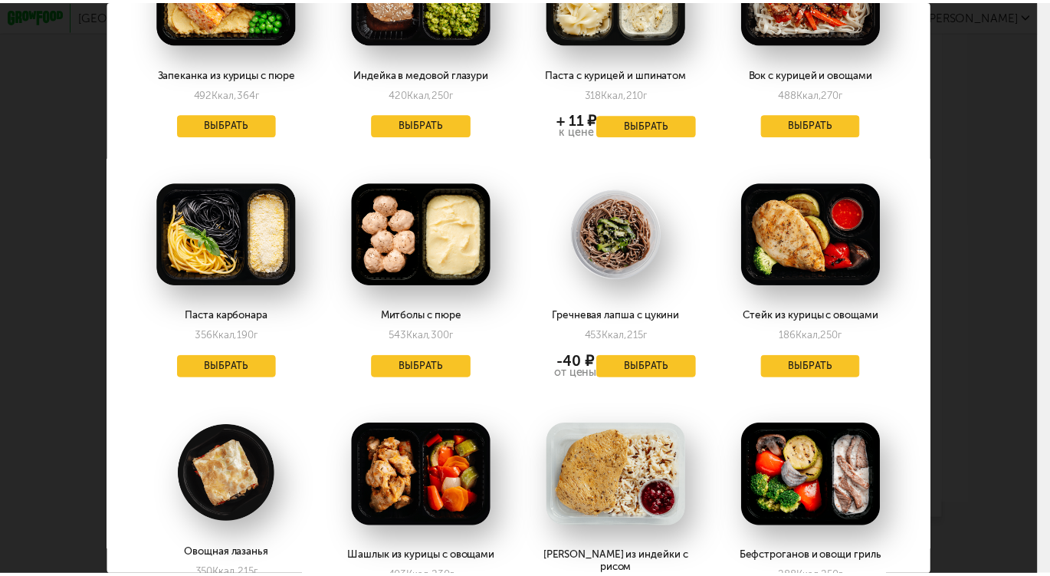
scroll to position [1444, 0]
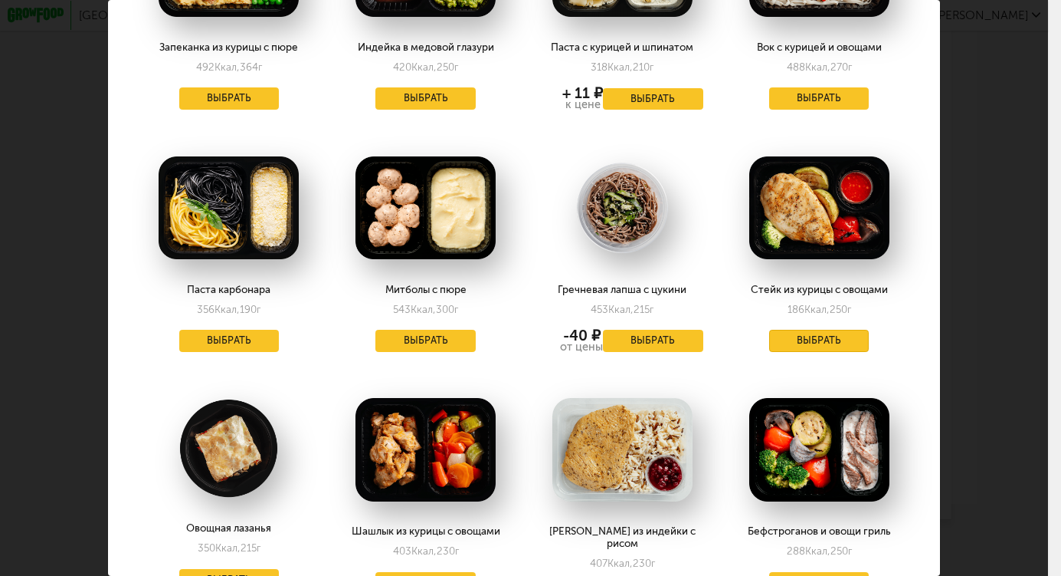
click at [786, 330] on button "Выбрать" at bounding box center [819, 341] width 100 height 22
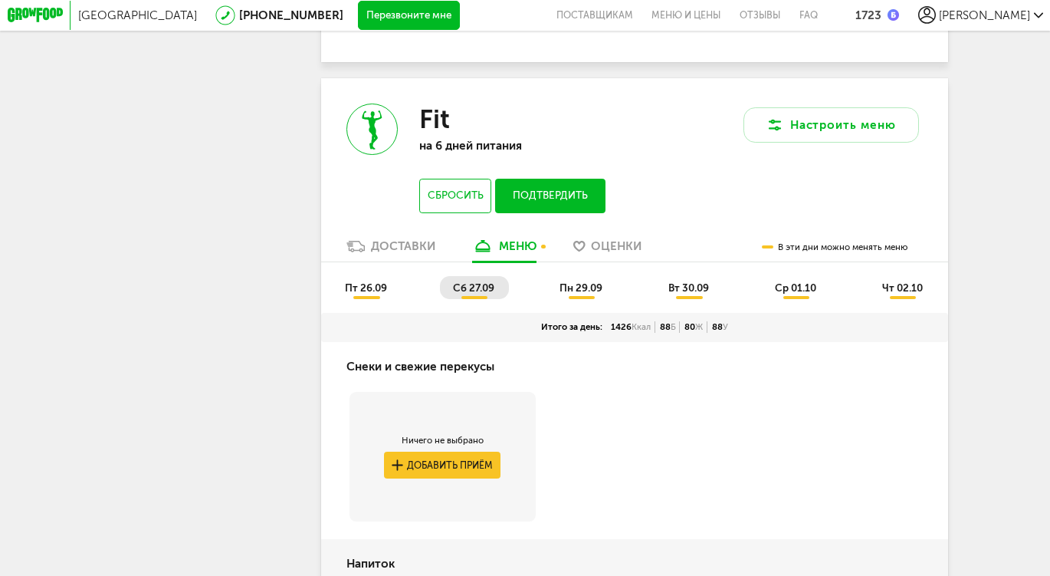
scroll to position [9502, 0]
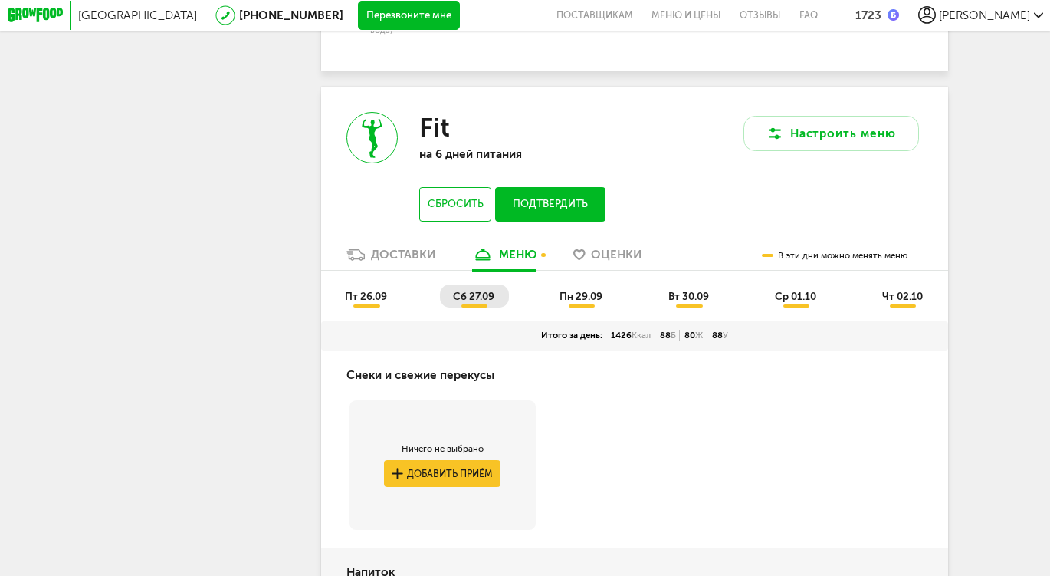
click at [582, 302] on span "пн 29.09" at bounding box center [580, 296] width 43 height 12
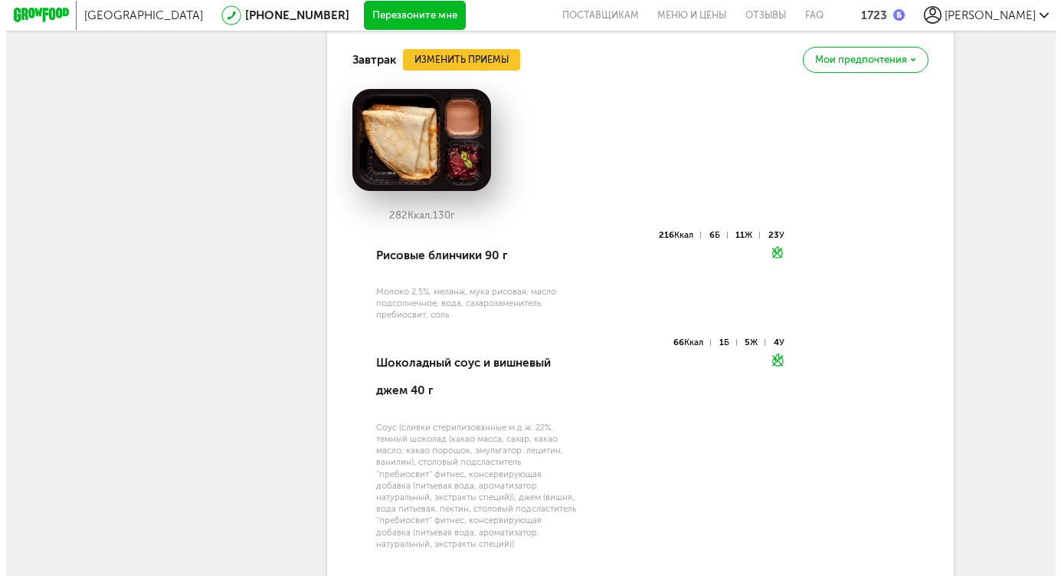
scroll to position [10310, 0]
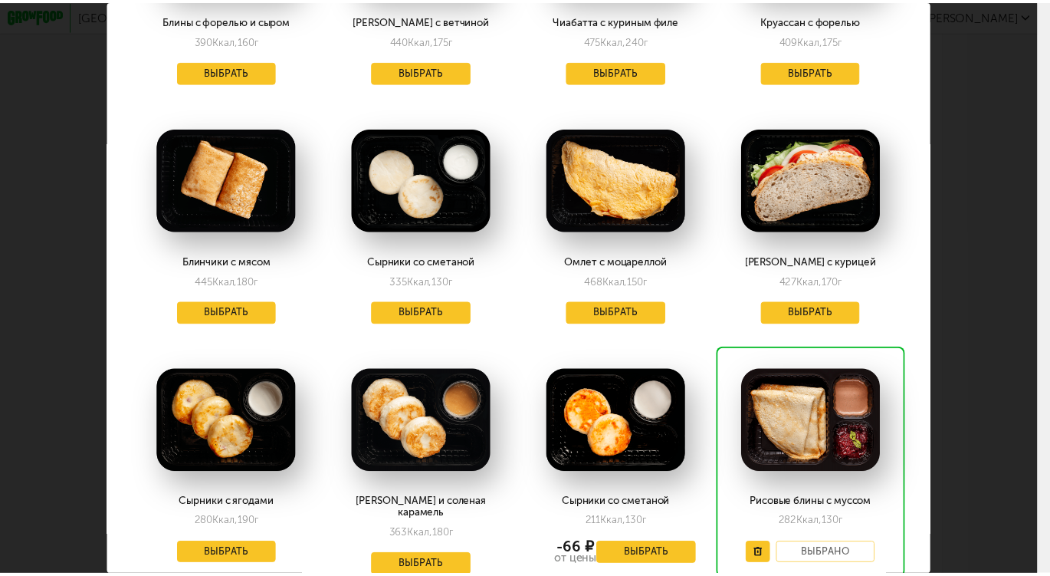
scroll to position [1448, 0]
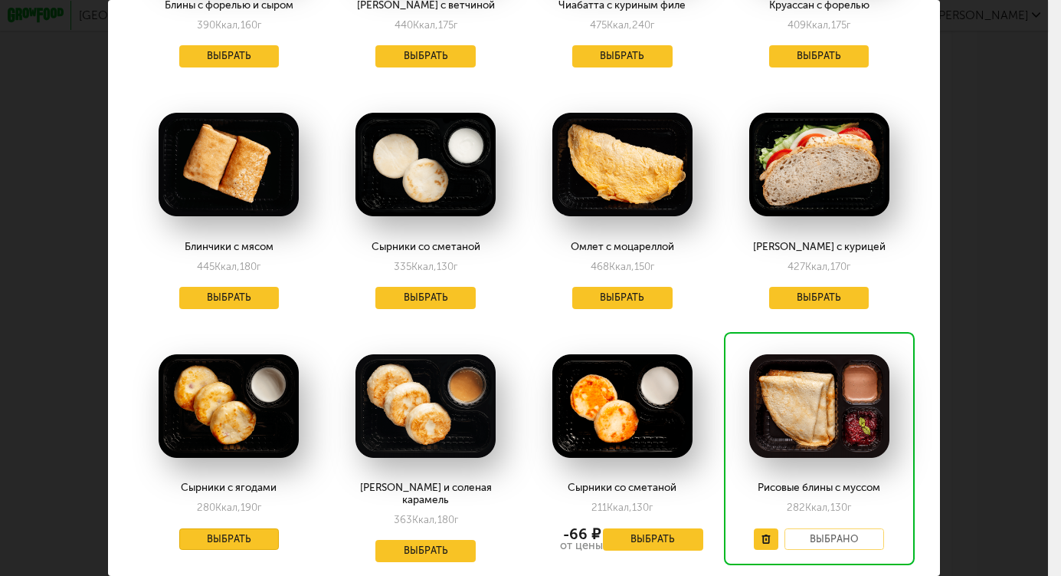
click at [249, 532] on button "Выбрать" at bounding box center [229, 539] width 100 height 22
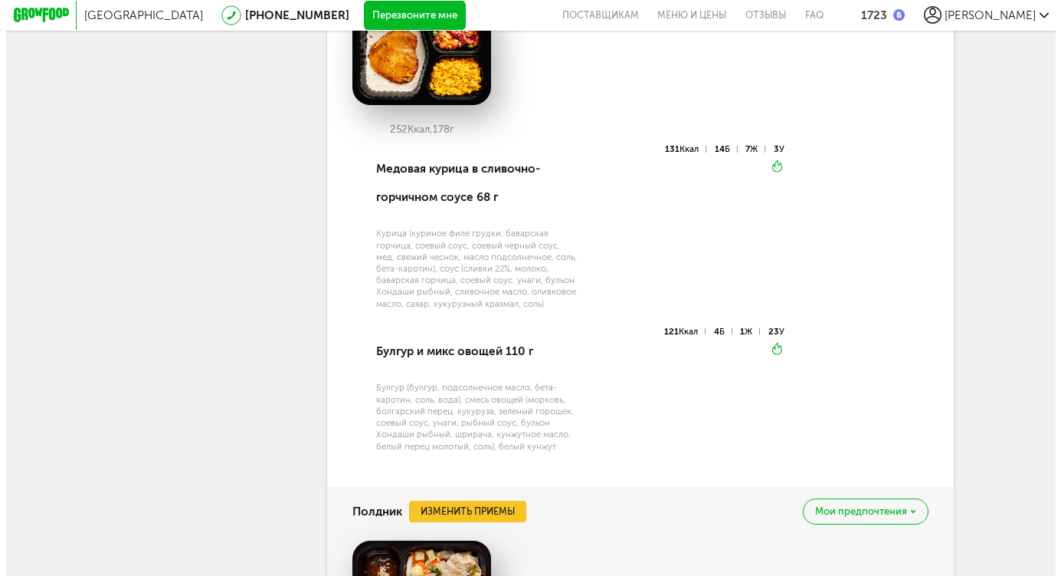
scroll to position [10953, 0]
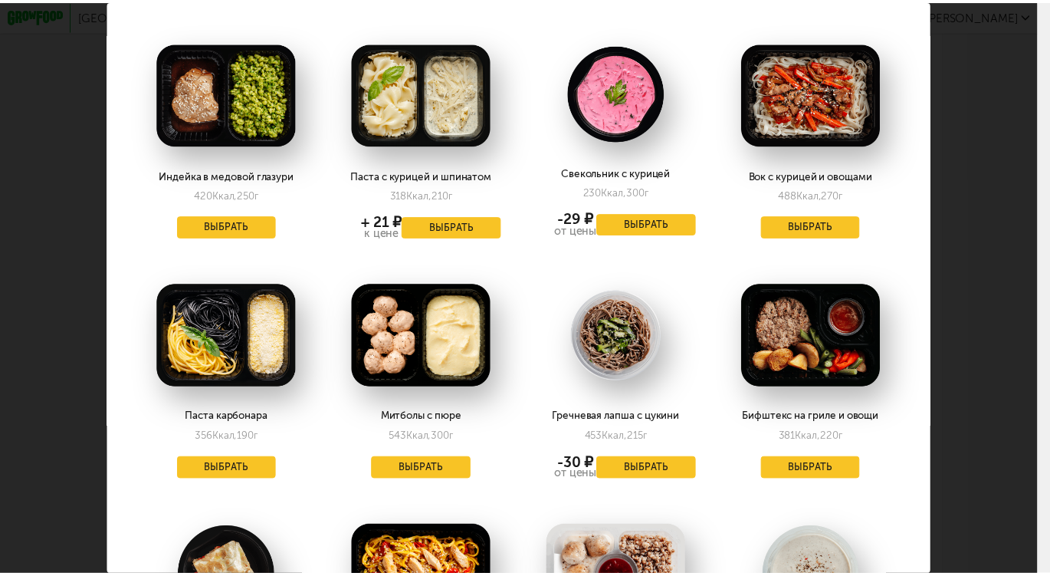
scroll to position [1586, 0]
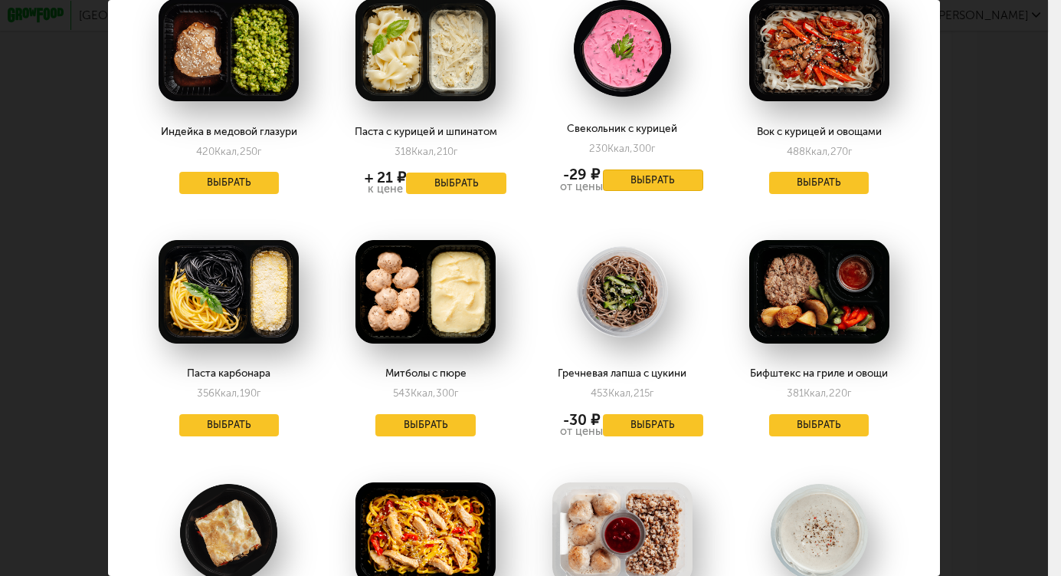
click at [647, 169] on button "Выбрать" at bounding box center [653, 180] width 100 height 22
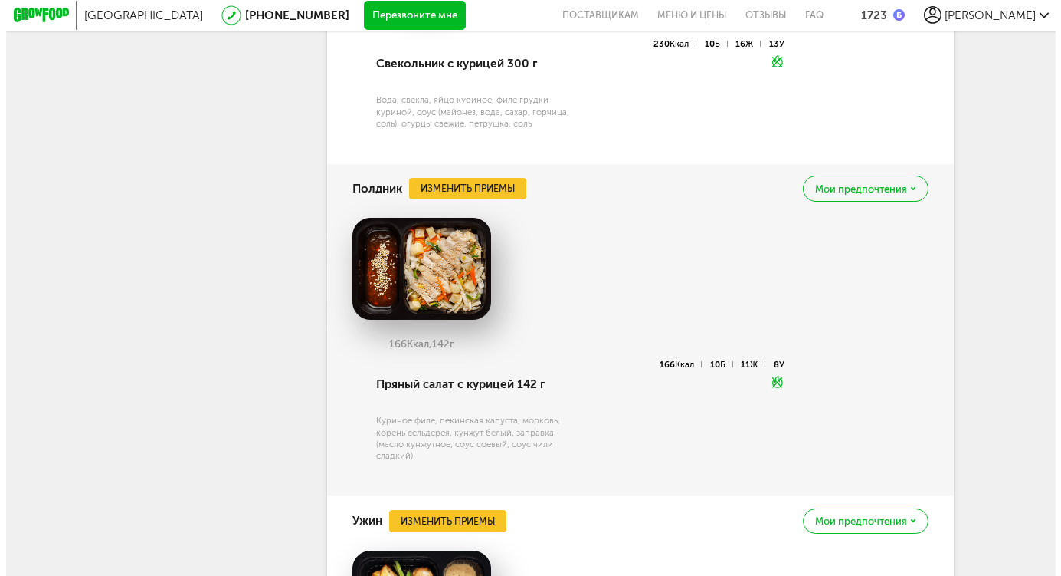
scroll to position [11040, 0]
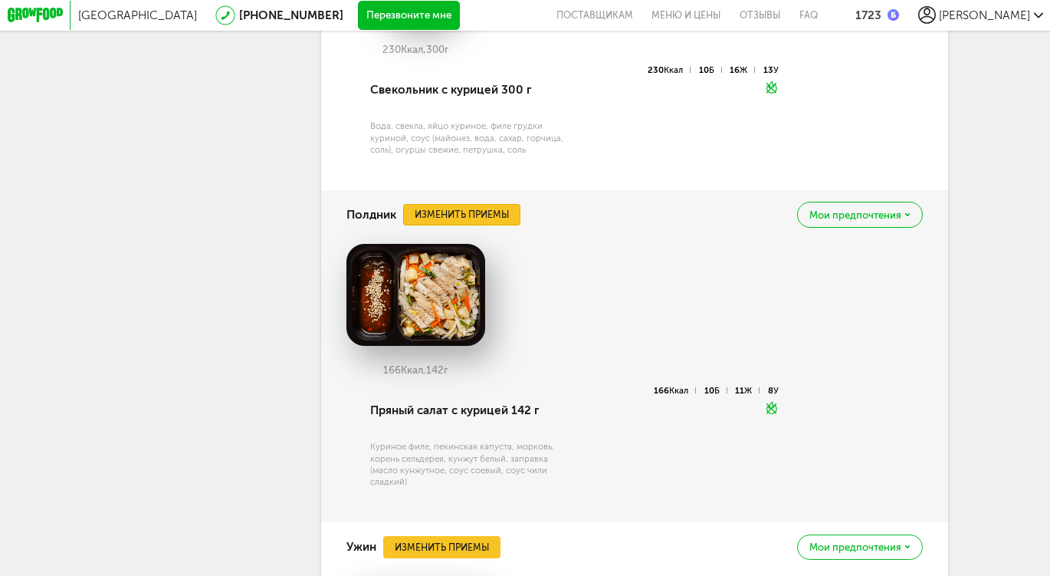
click at [464, 226] on button "Изменить приемы" at bounding box center [461, 215] width 116 height 22
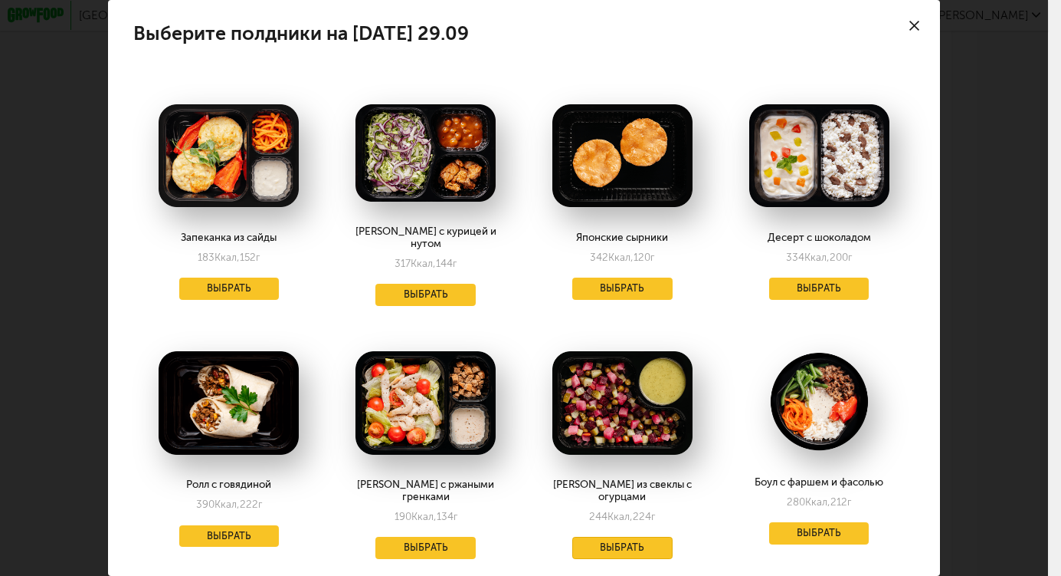
click at [608, 536] on button "Выбрать" at bounding box center [623, 547] width 100 height 22
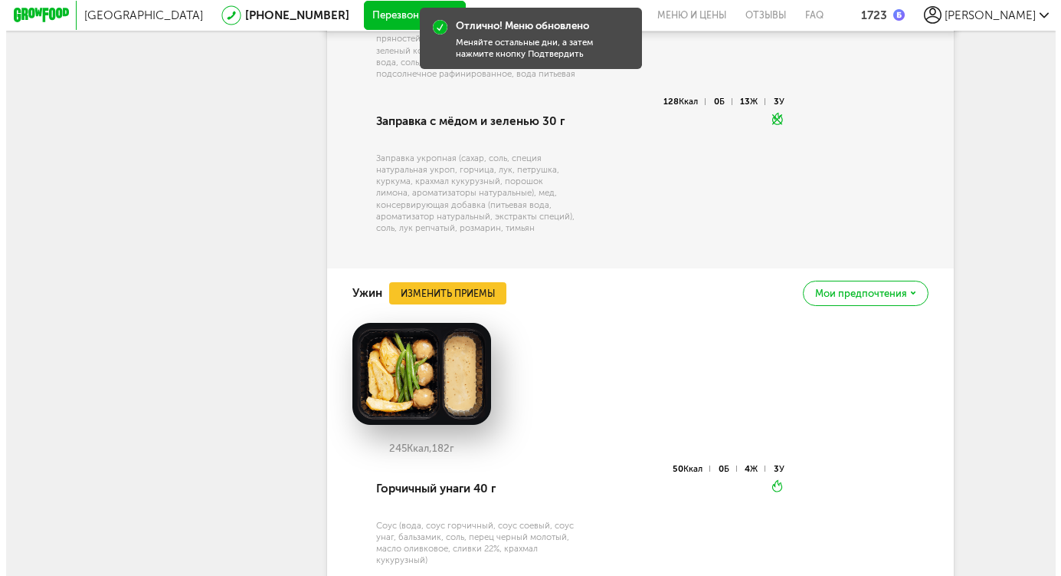
scroll to position [11648, 0]
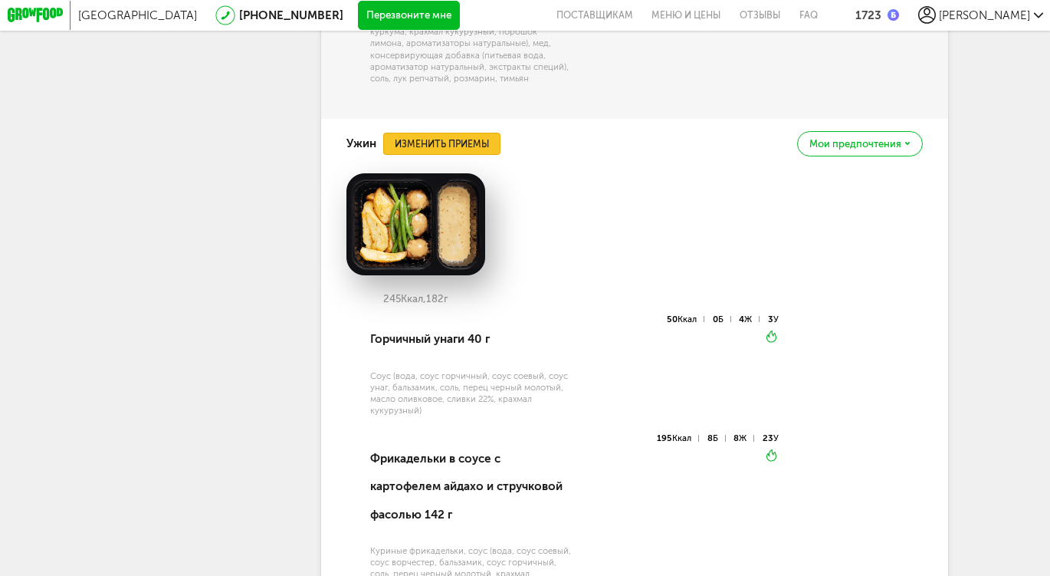
click at [458, 155] on button "Изменить приемы" at bounding box center [441, 144] width 116 height 22
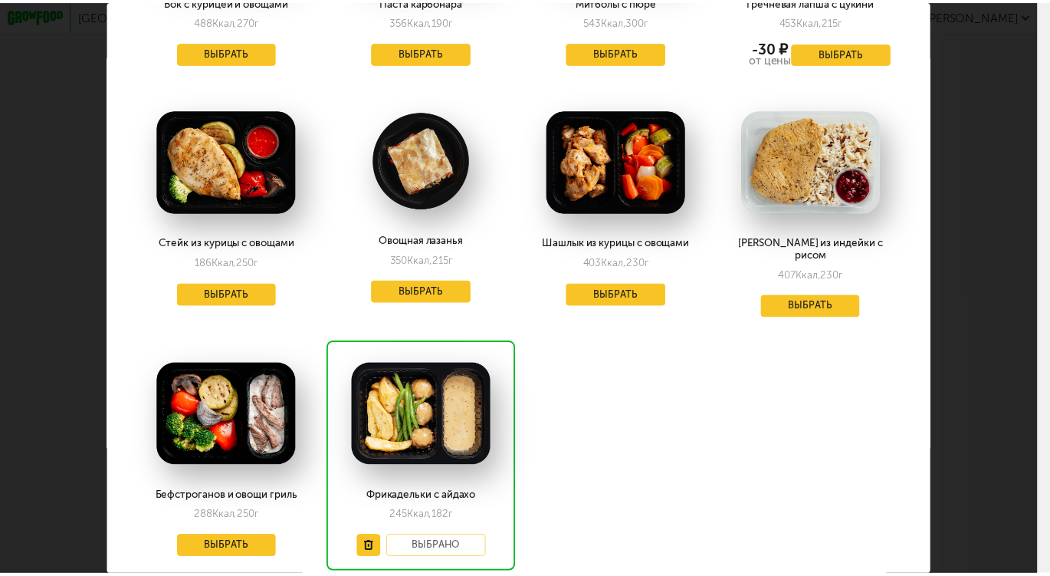
scroll to position [1764, 0]
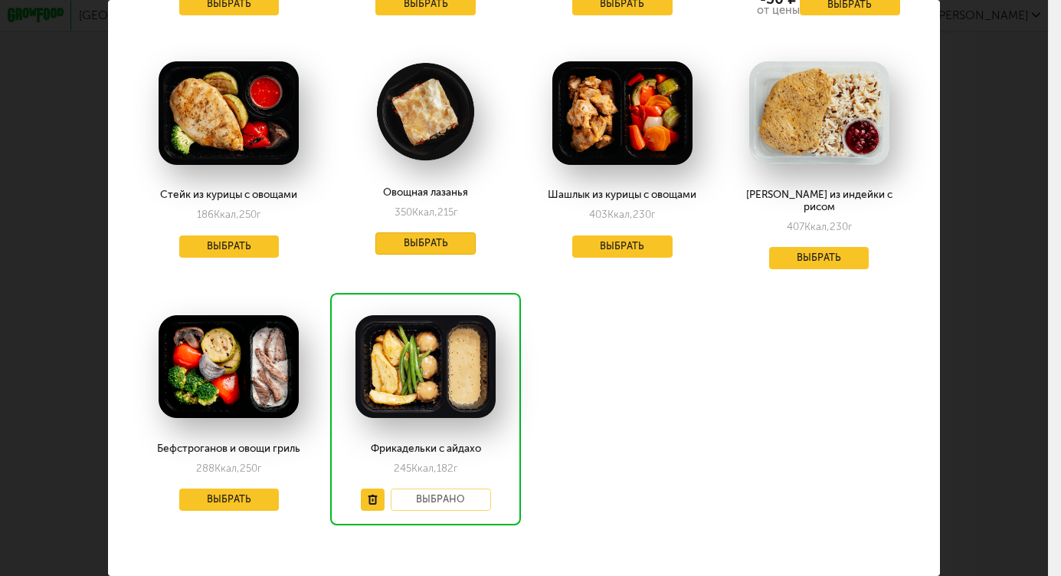
click at [415, 232] on button "Выбрать" at bounding box center [426, 243] width 100 height 22
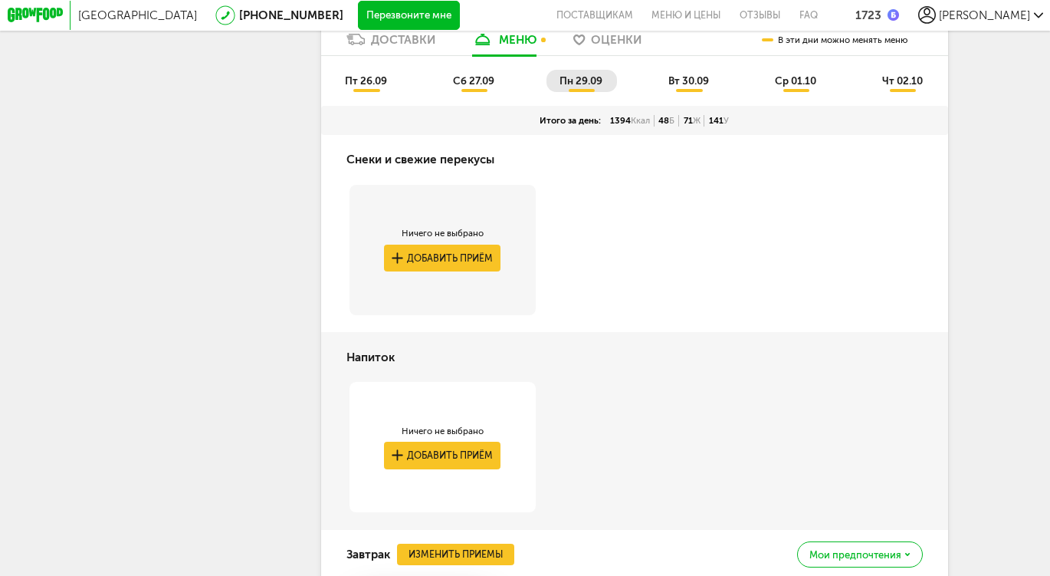
scroll to position [9718, 0]
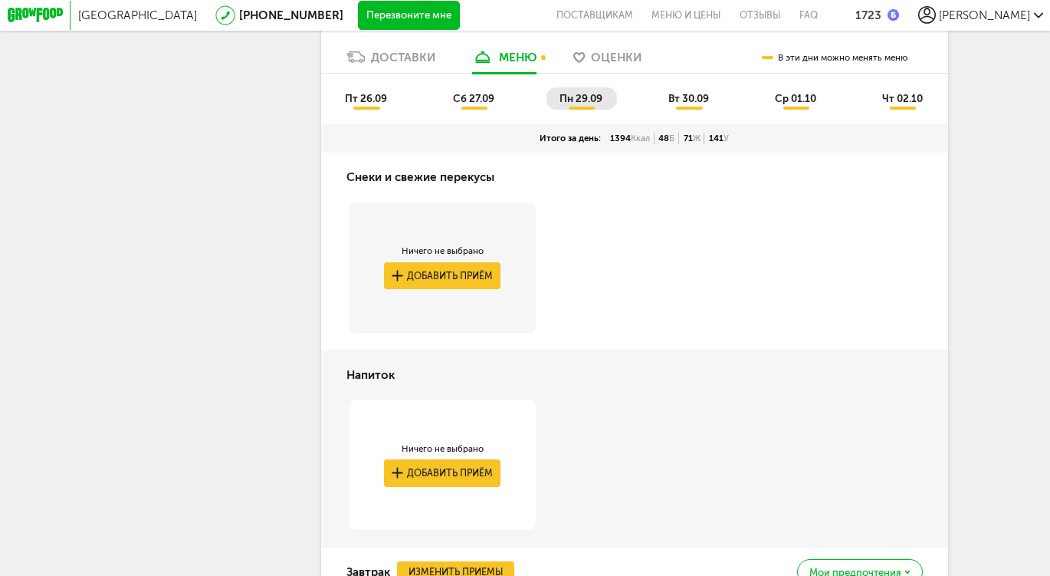
click at [682, 104] on span "вт 30.09" at bounding box center [688, 98] width 41 height 12
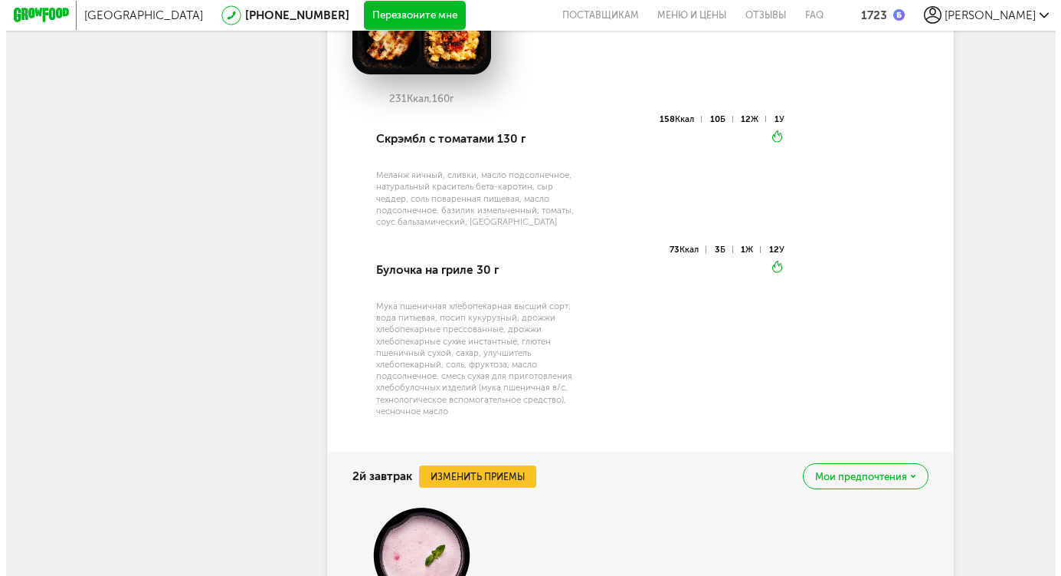
scroll to position [10329, 0]
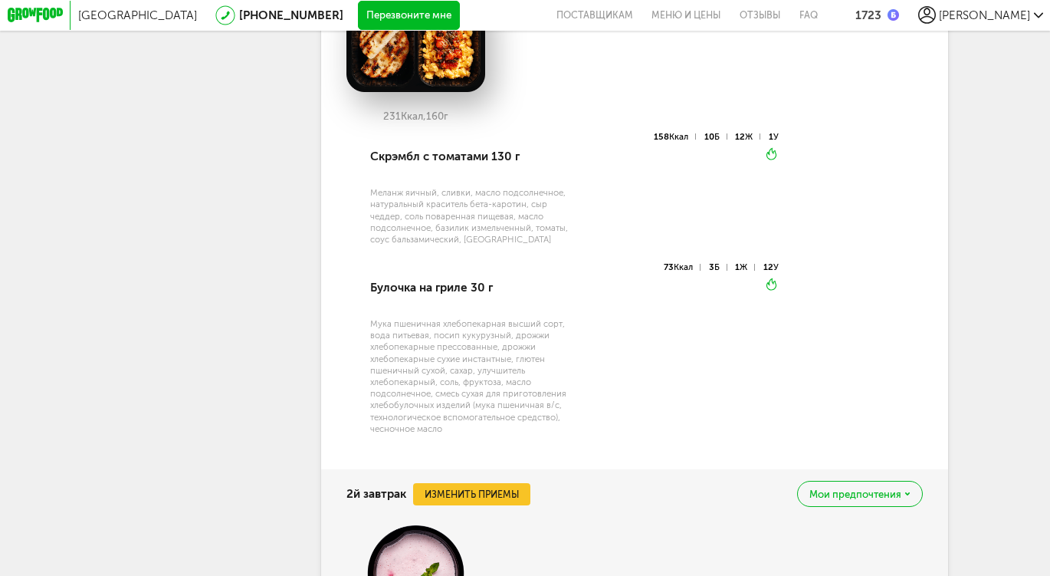
drag, startPoint x: 461, startPoint y: 159, endPoint x: 453, endPoint y: 152, distance: 11.4
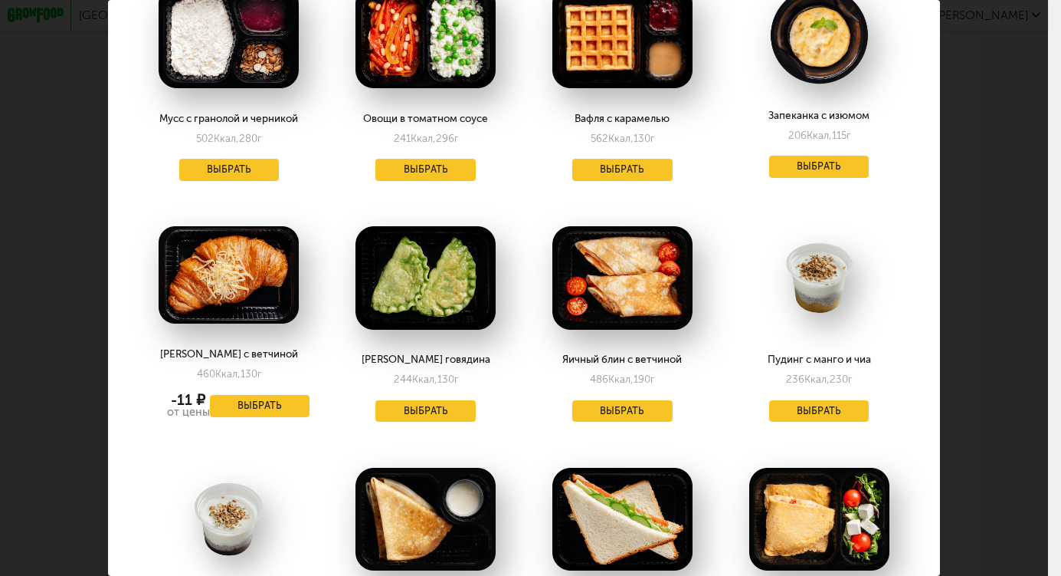
scroll to position [606, 0]
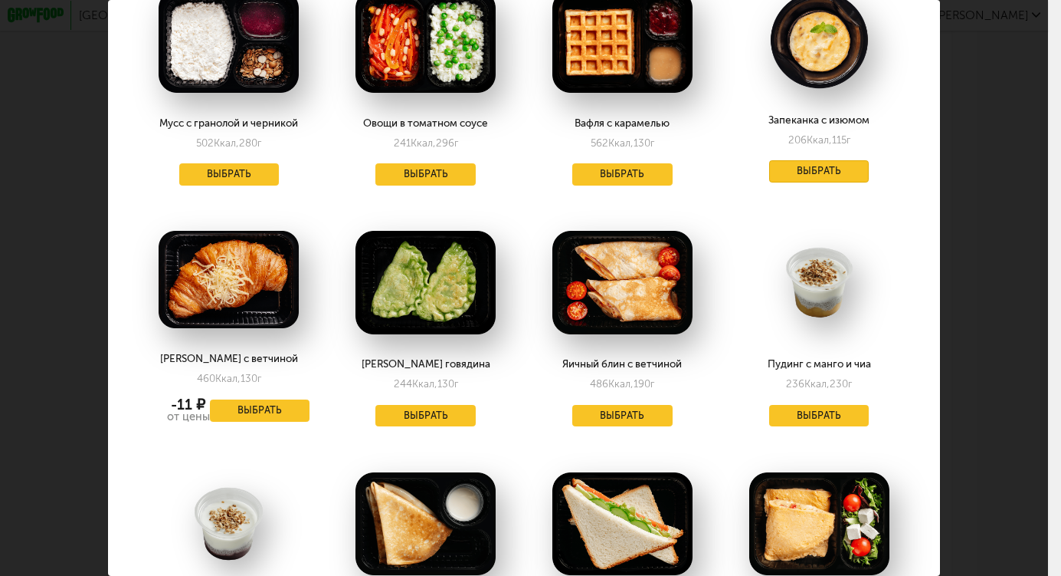
click at [815, 169] on button "Выбрать" at bounding box center [819, 171] width 100 height 22
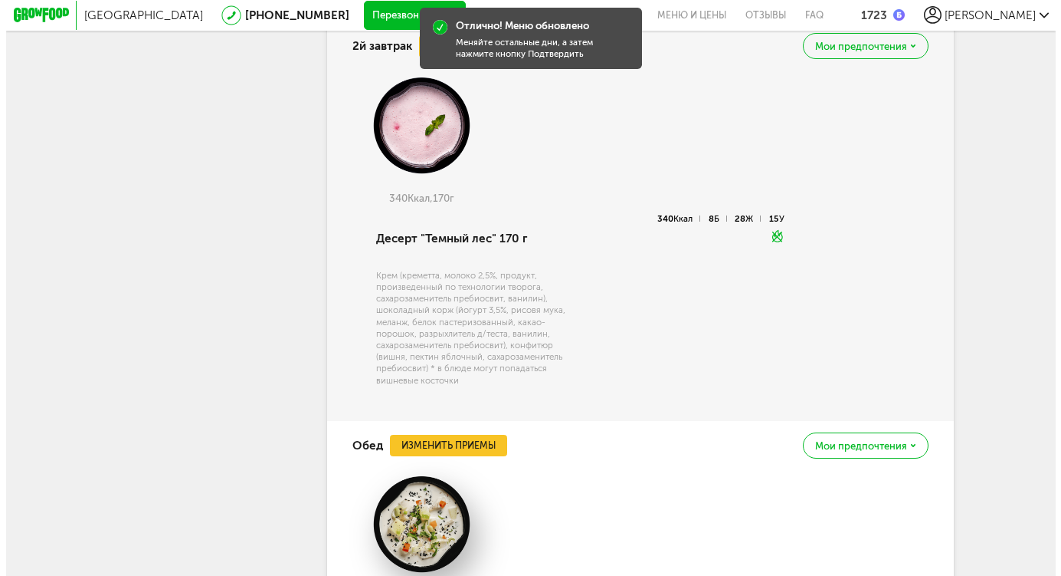
scroll to position [10630, 0]
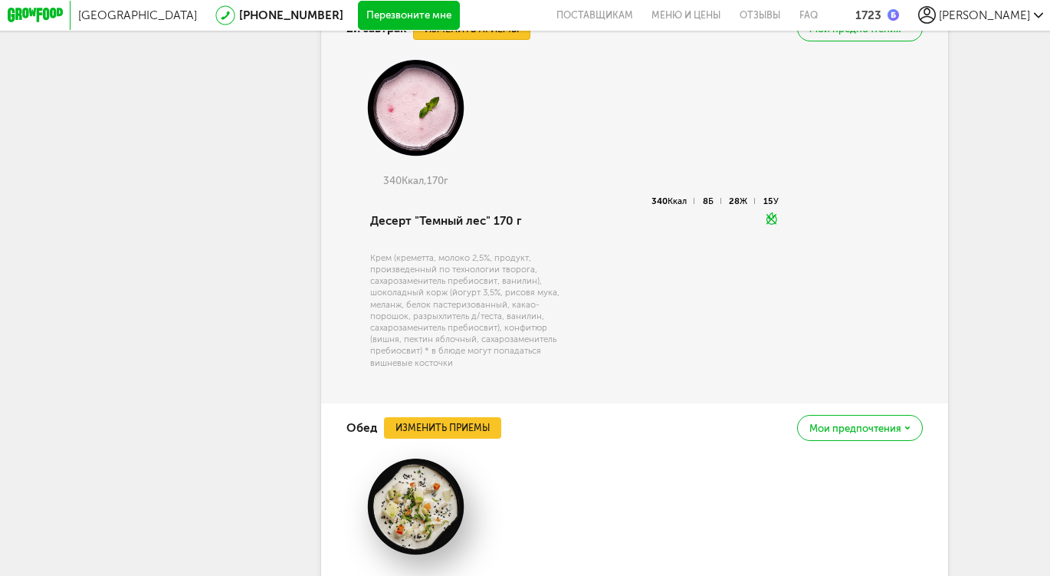
click at [500, 40] on button "Изменить приемы" at bounding box center [471, 29] width 116 height 22
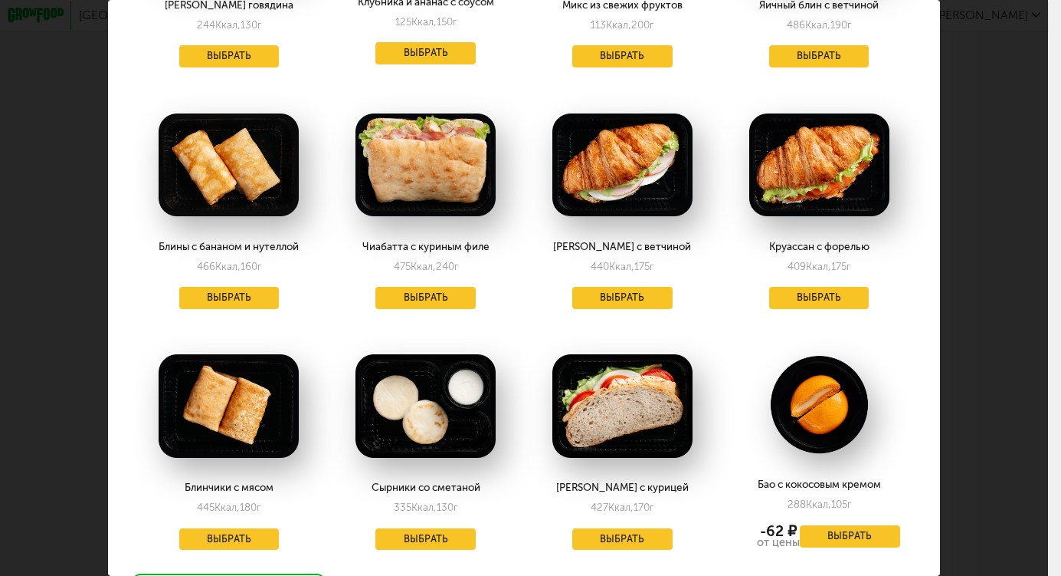
scroll to position [957, 0]
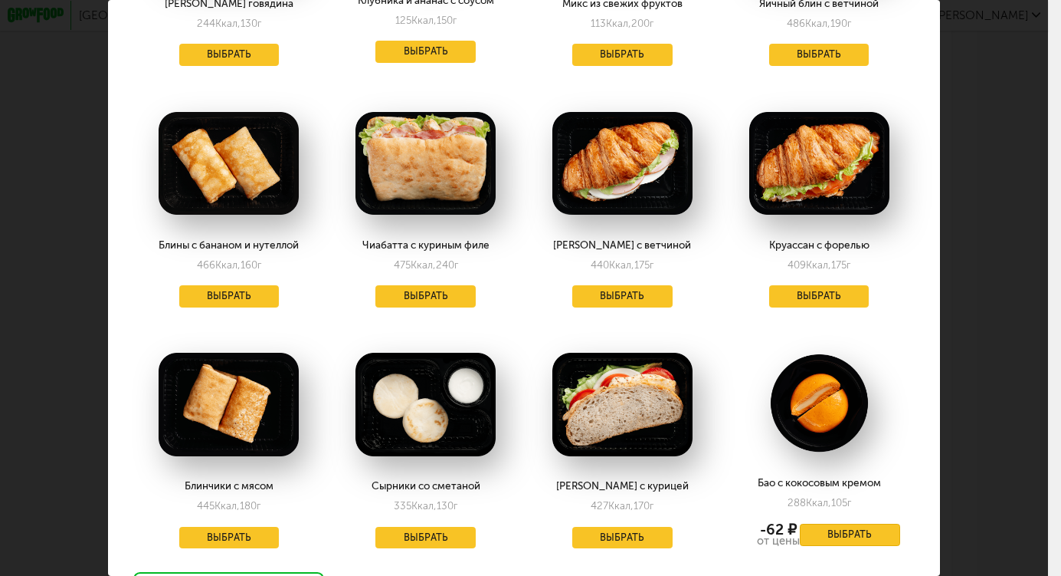
click at [826, 530] on button "Выбрать" at bounding box center [850, 534] width 100 height 22
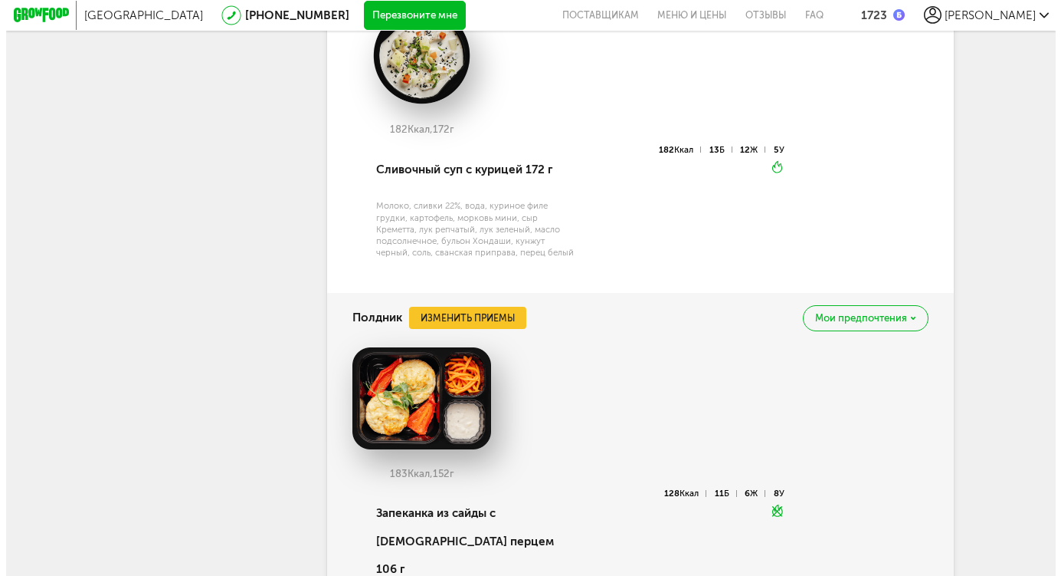
scroll to position [11194, 0]
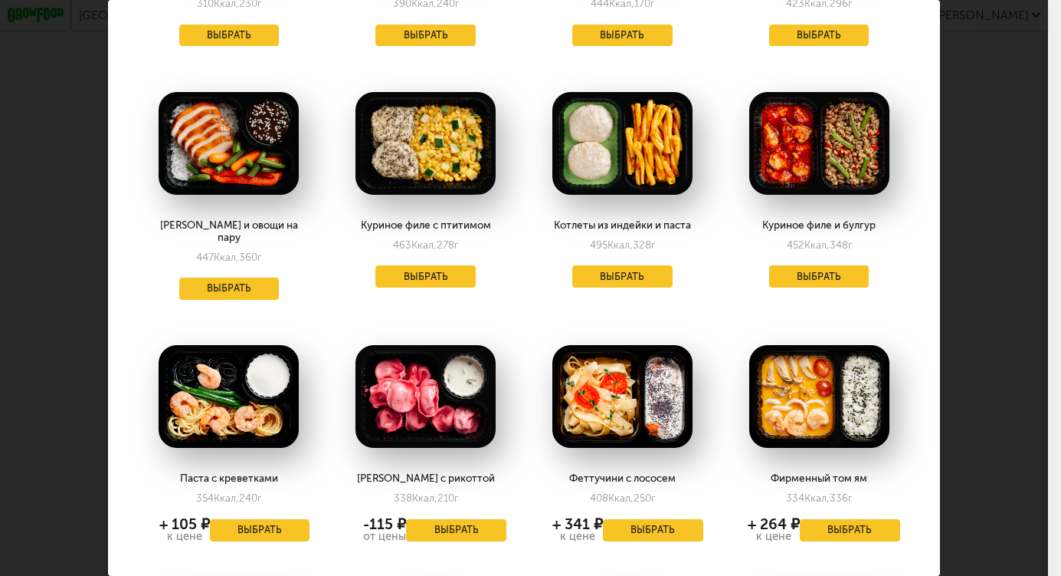
scroll to position [899, 0]
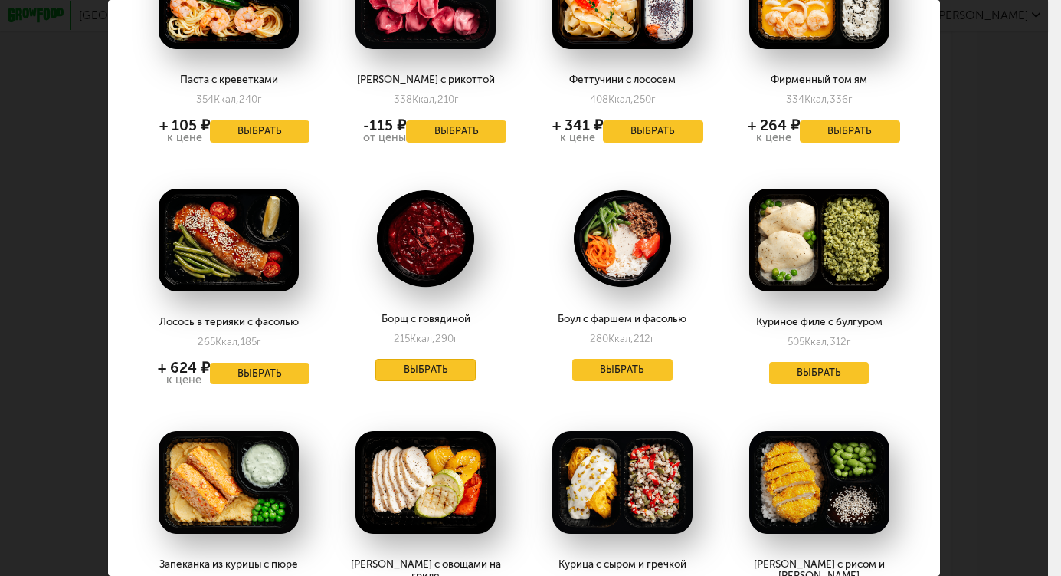
click at [437, 359] on button "Выбрать" at bounding box center [426, 370] width 100 height 22
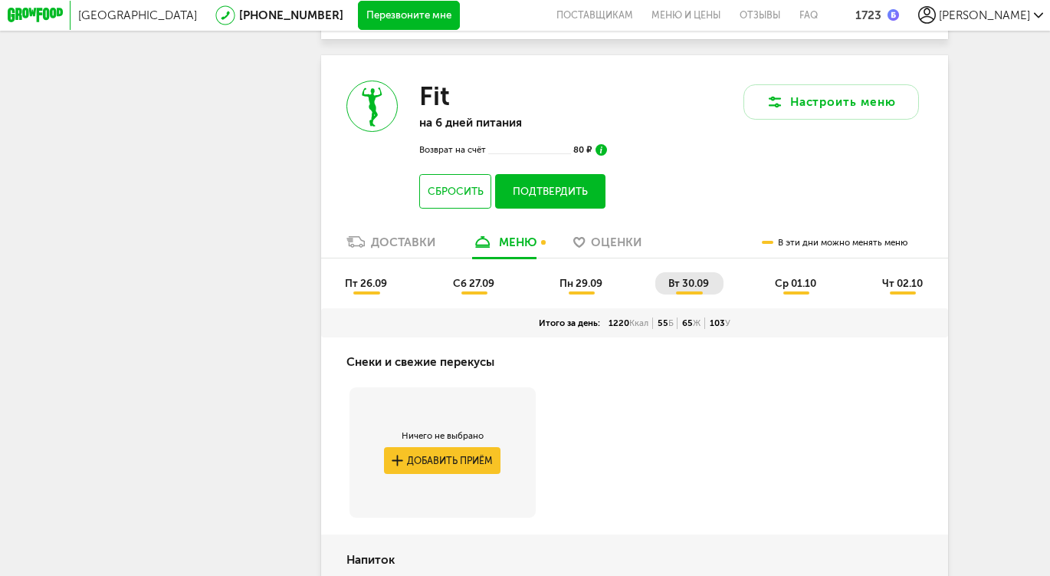
scroll to position [9552, 0]
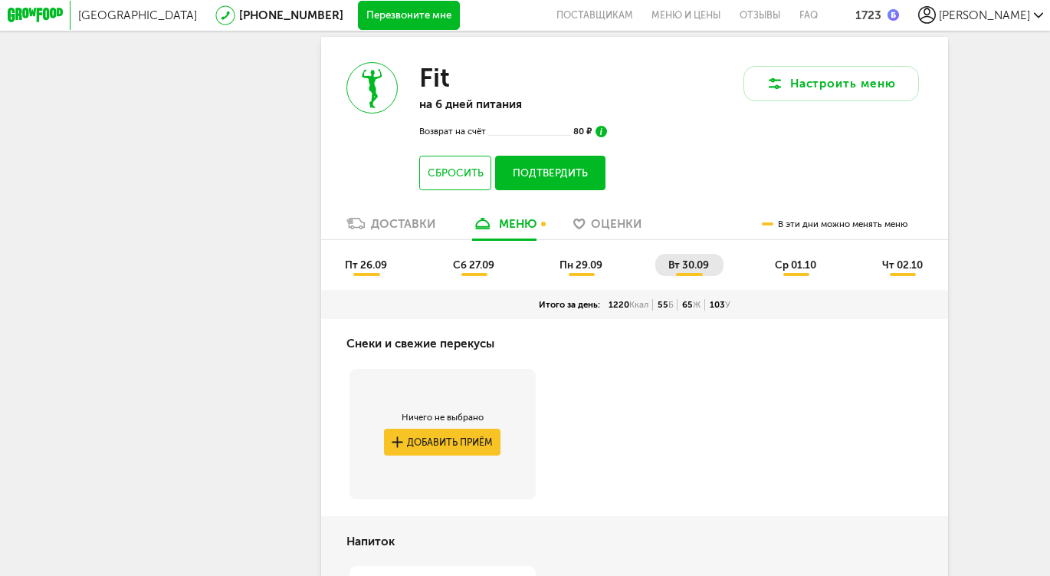
click at [806, 271] on span "ср 01.10" at bounding box center [795, 264] width 41 height 12
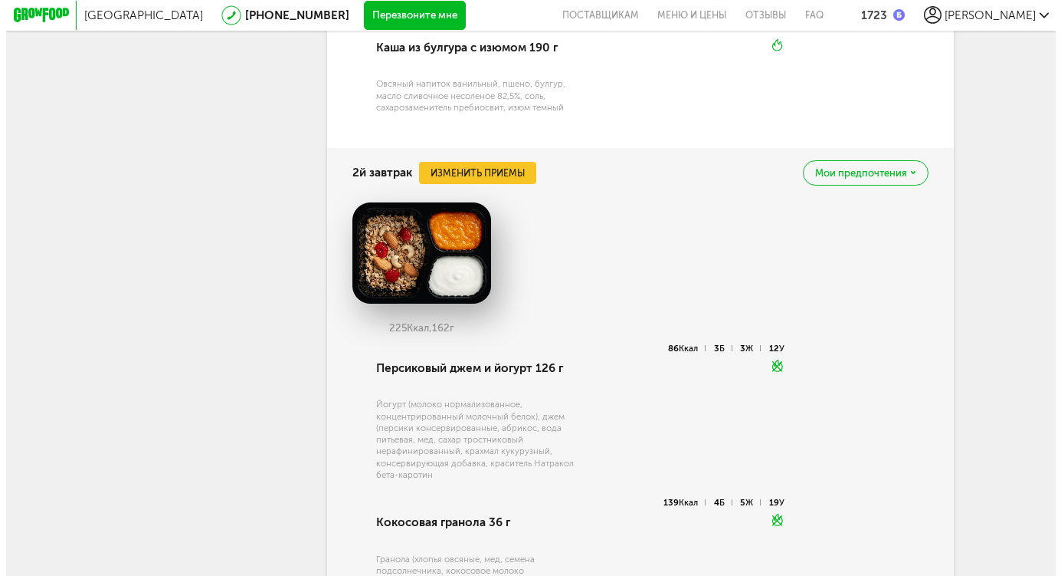
scroll to position [10452, 0]
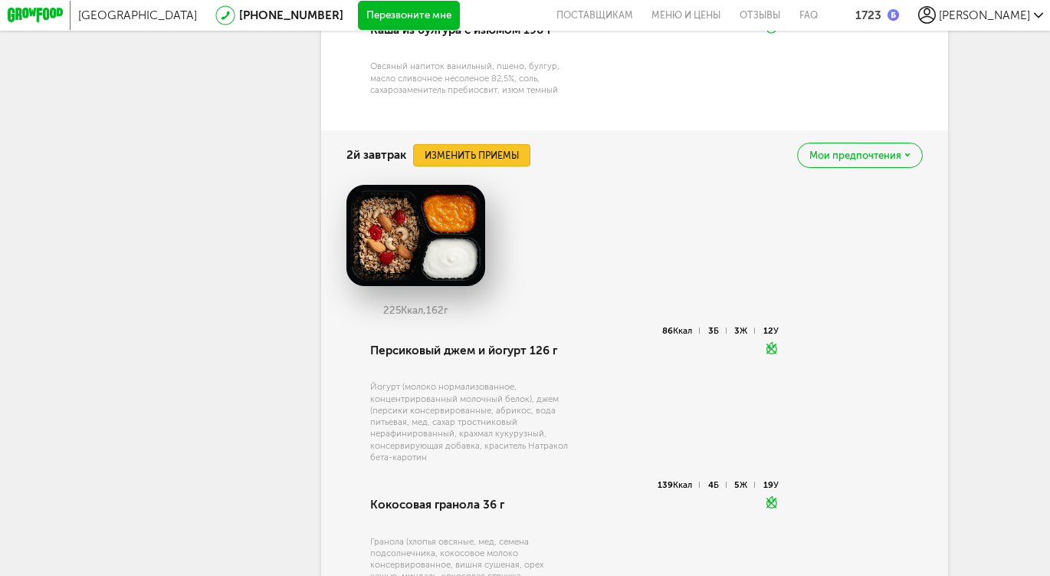
click at [508, 166] on button "Изменить приемы" at bounding box center [471, 155] width 116 height 22
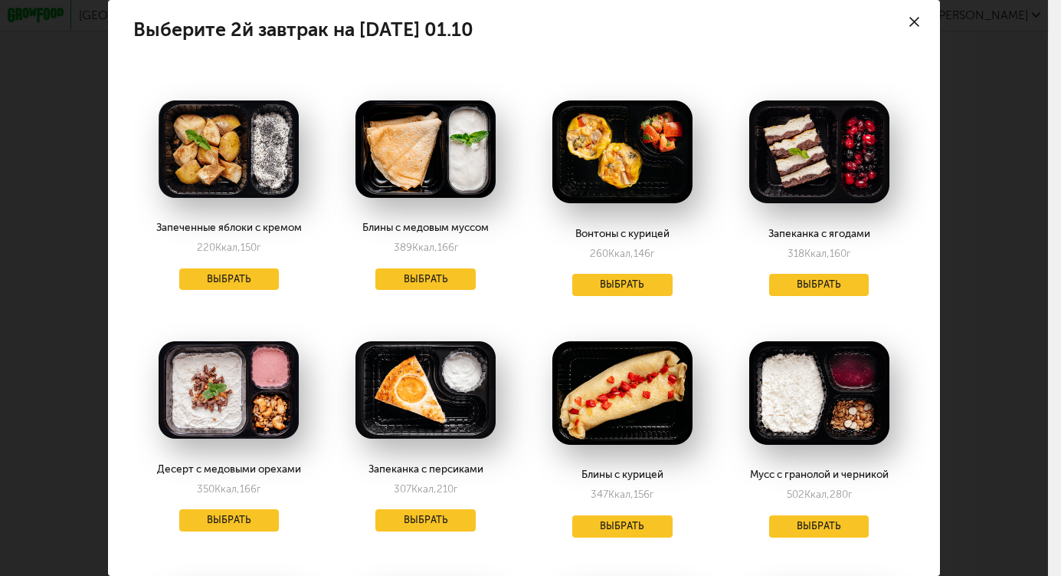
scroll to position [0, 0]
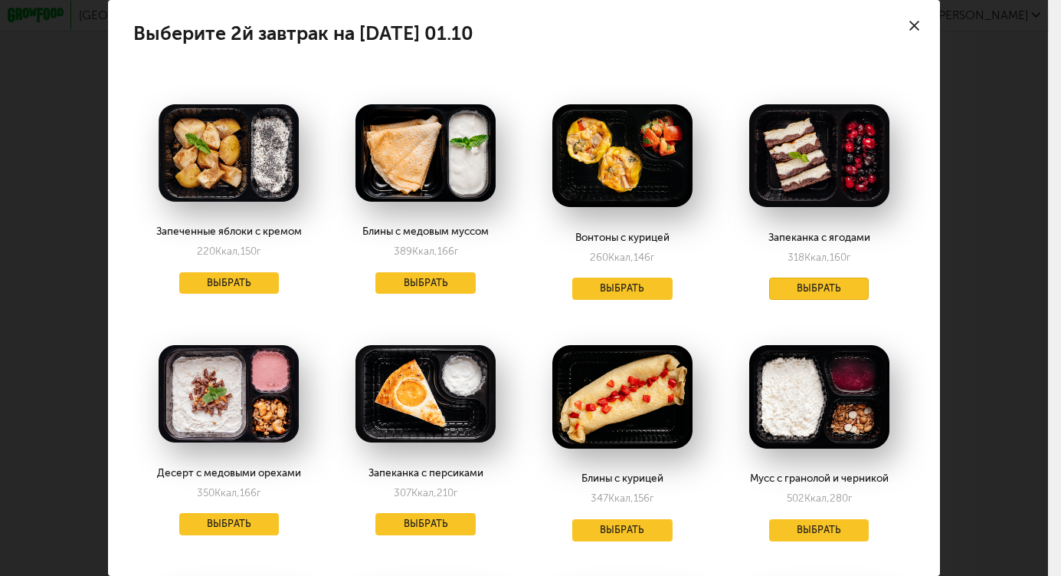
click at [791, 296] on button "Выбрать" at bounding box center [819, 288] width 100 height 22
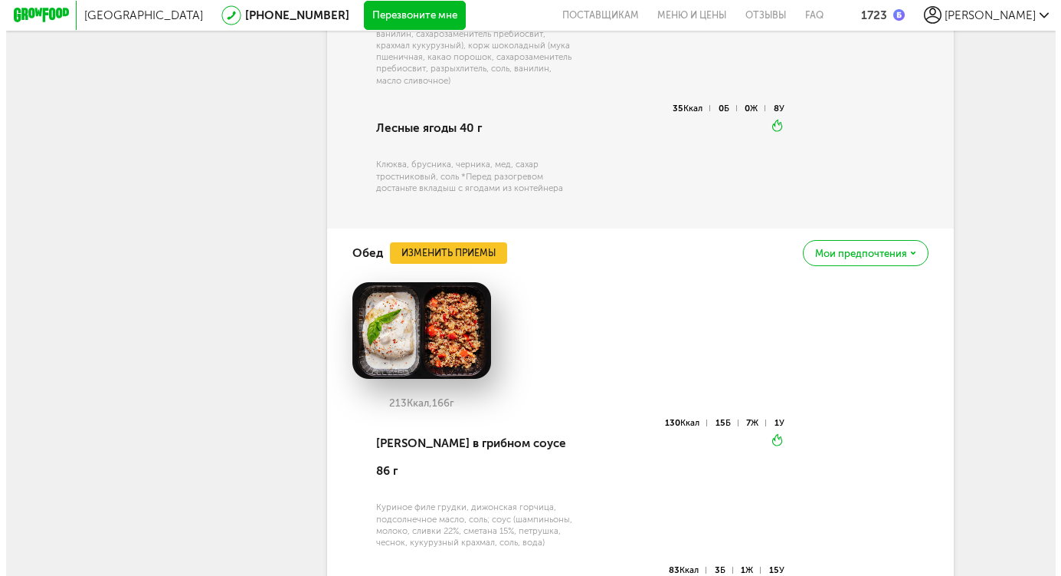
scroll to position [11066, 0]
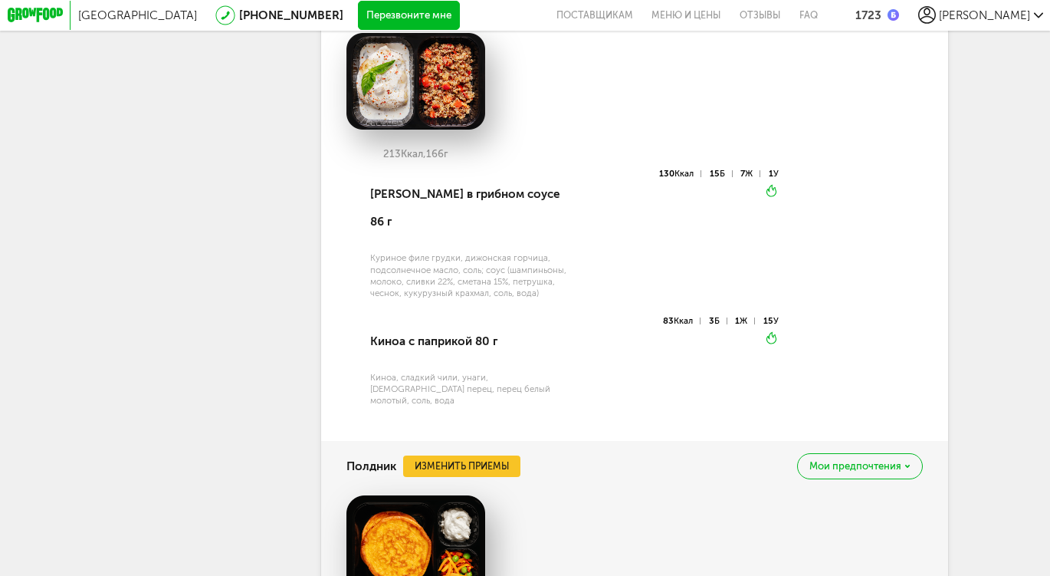
click at [441, 15] on button "Изменить приемы" at bounding box center [442, 4] width 116 height 22
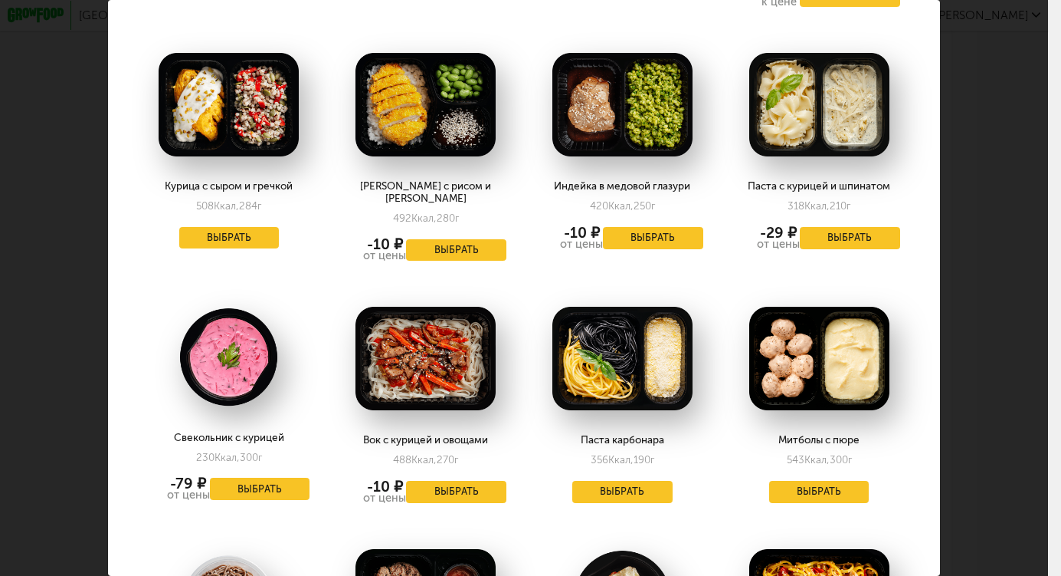
scroll to position [1314, 0]
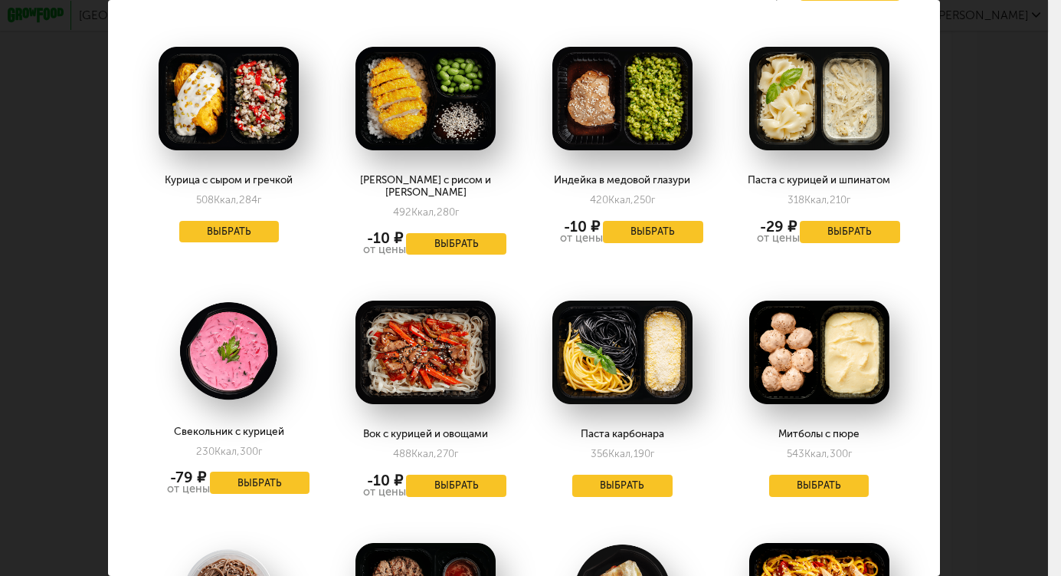
click at [960, 299] on div "Выберите обеды на среду 01.10 Рассольник с курицей 197 Ккал, 280 г Выбрать Кури…" at bounding box center [524, 288] width 1048 height 576
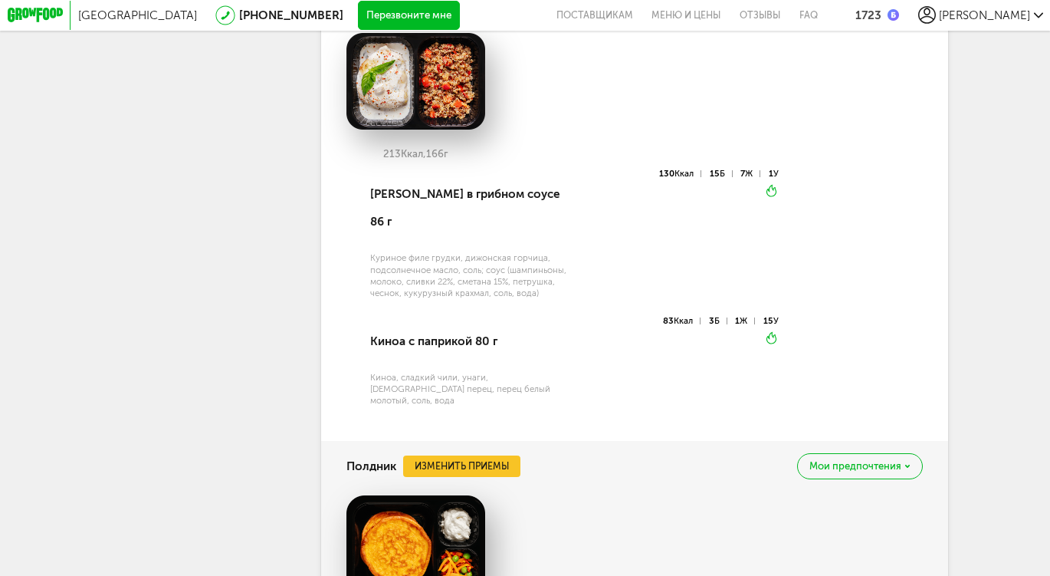
click at [447, 15] on button "Изменить приемы" at bounding box center [442, 4] width 116 height 22
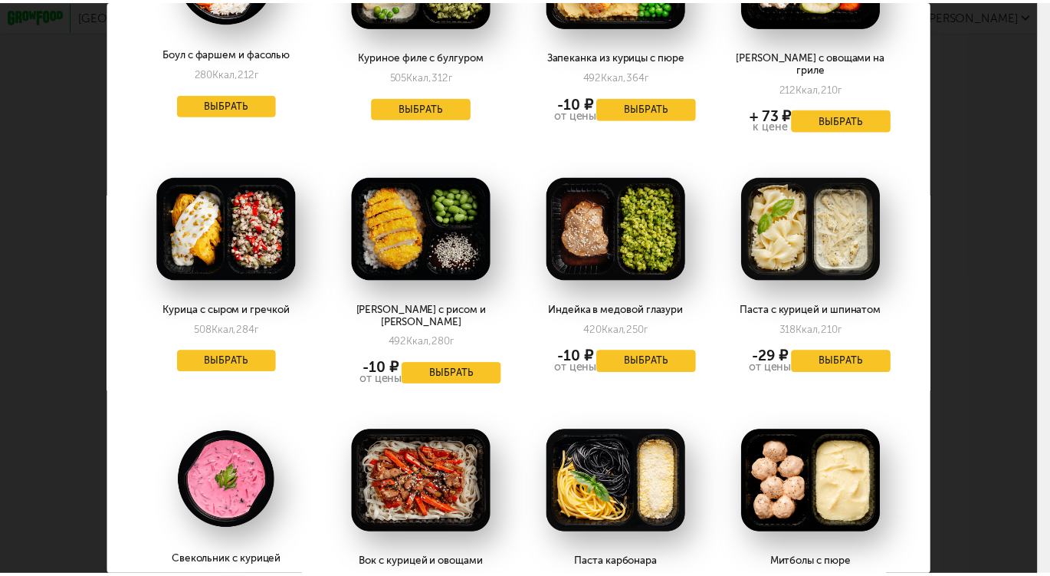
scroll to position [1257, 0]
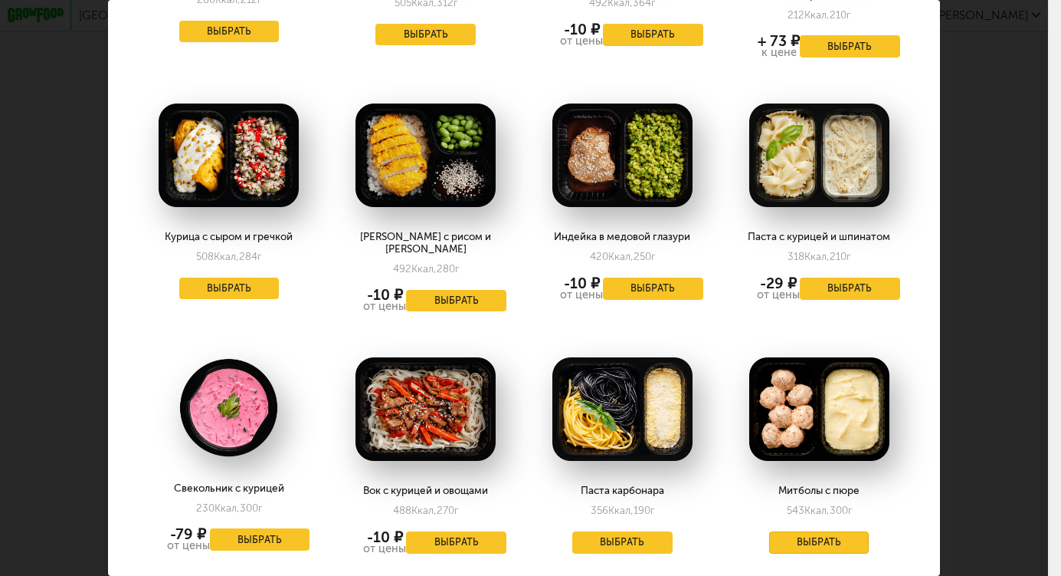
click at [805, 531] on button "Выбрать" at bounding box center [819, 542] width 100 height 22
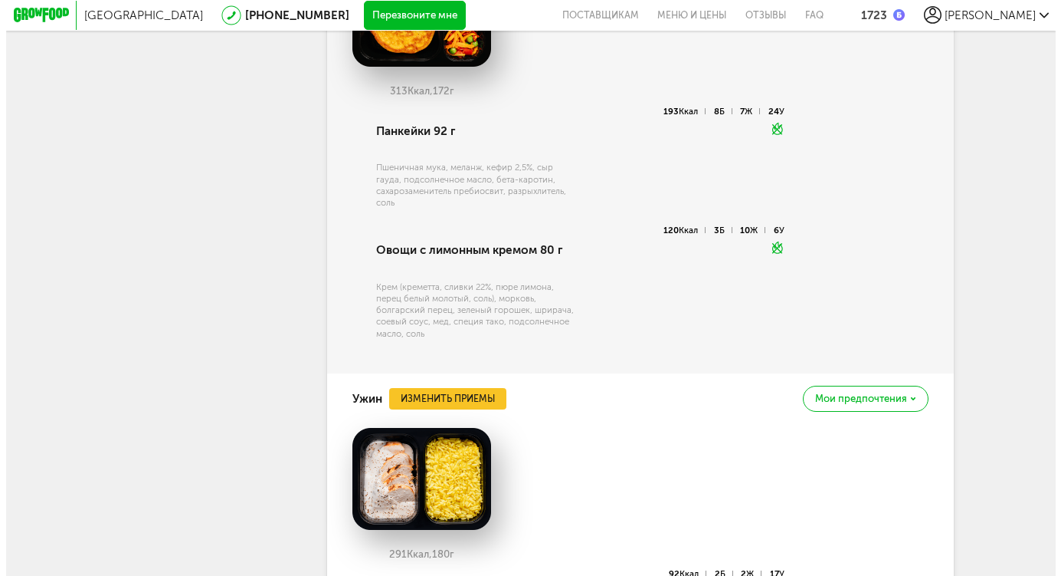
scroll to position [11620, 0]
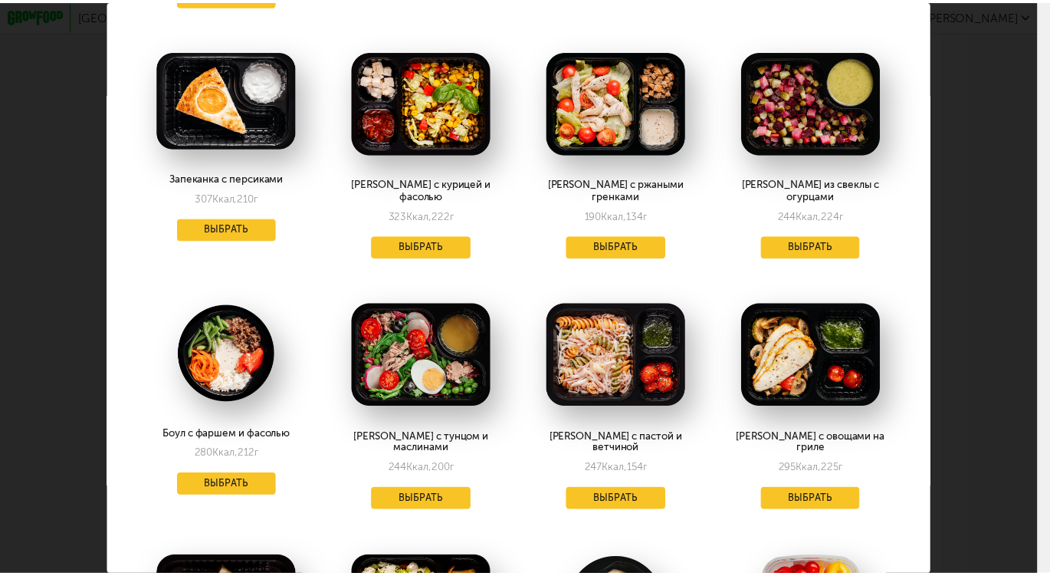
scroll to position [350, 0]
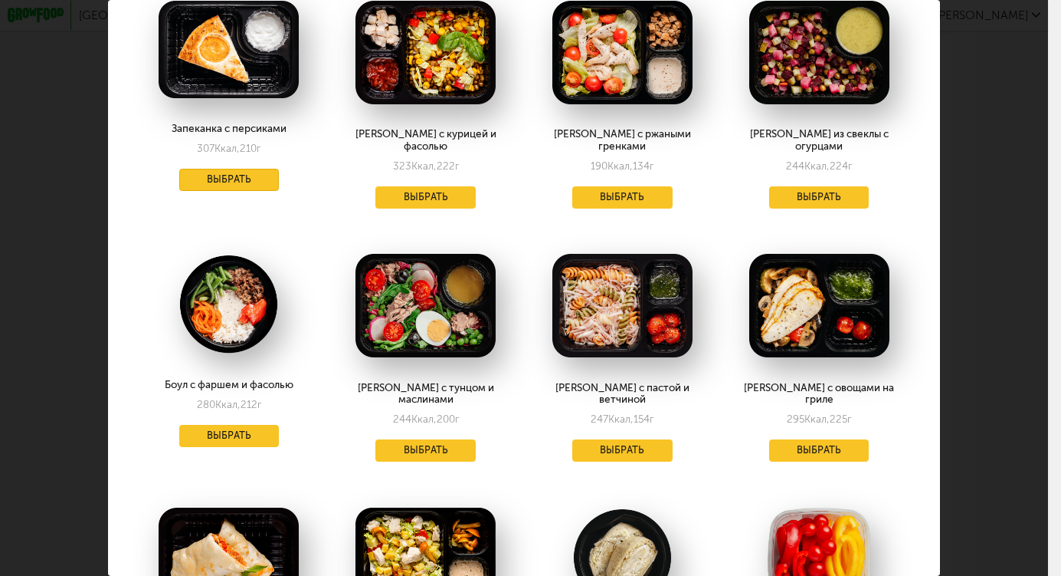
click at [221, 169] on button "Выбрать" at bounding box center [229, 180] width 100 height 22
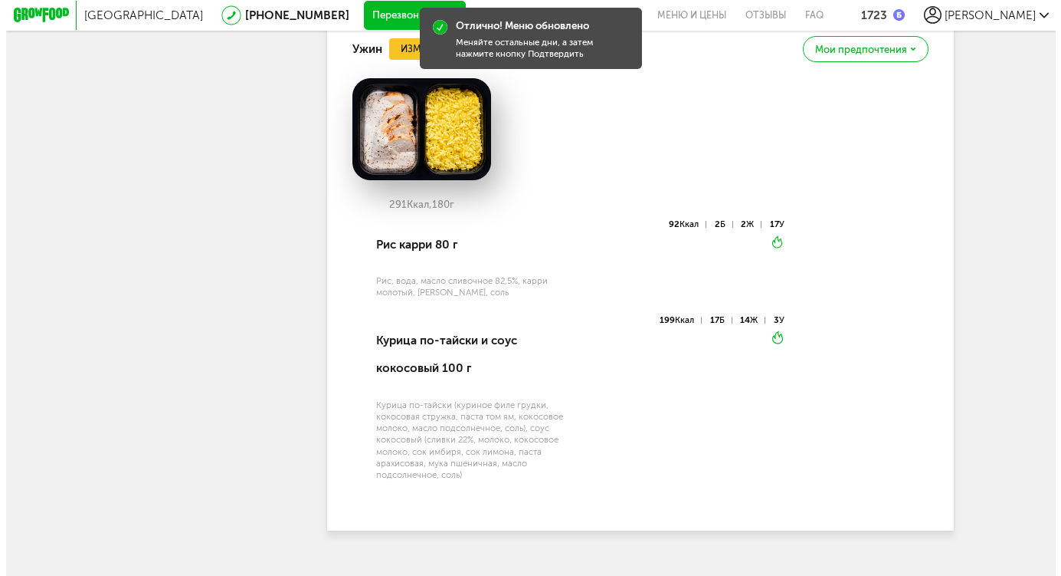
scroll to position [11988, 0]
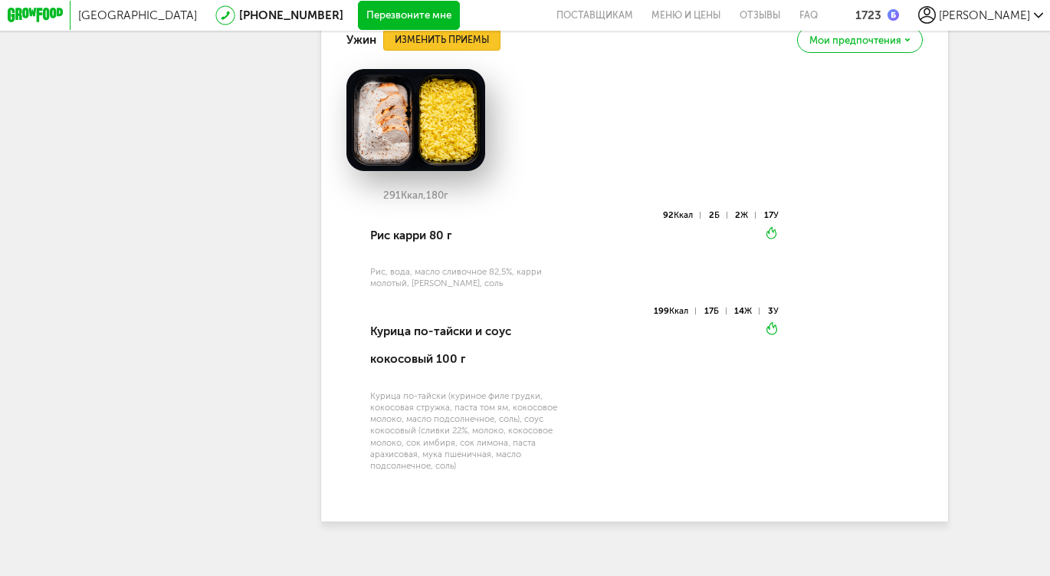
click at [450, 51] on button "Изменить приемы" at bounding box center [441, 40] width 116 height 22
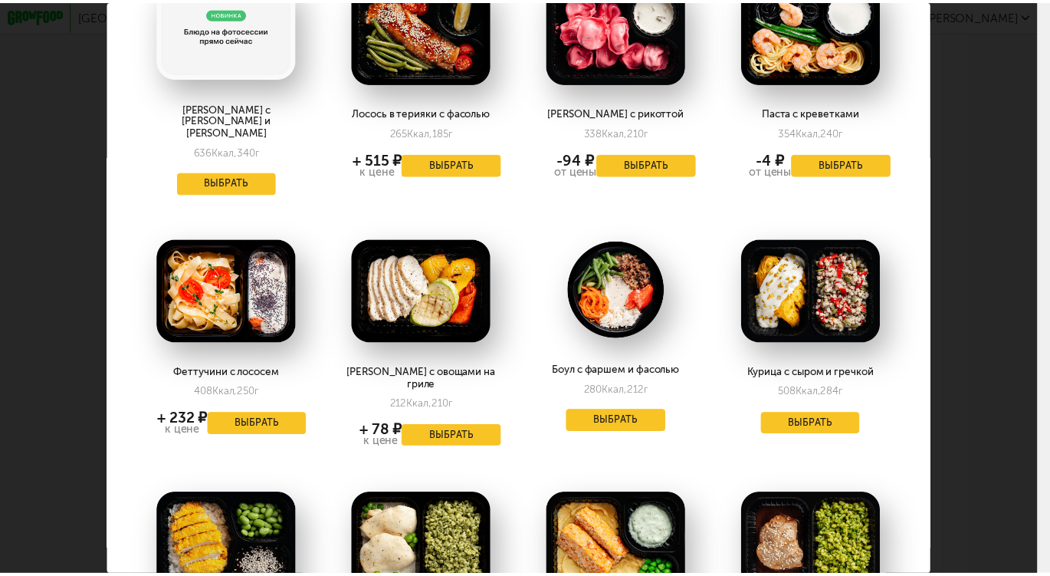
scroll to position [627, 0]
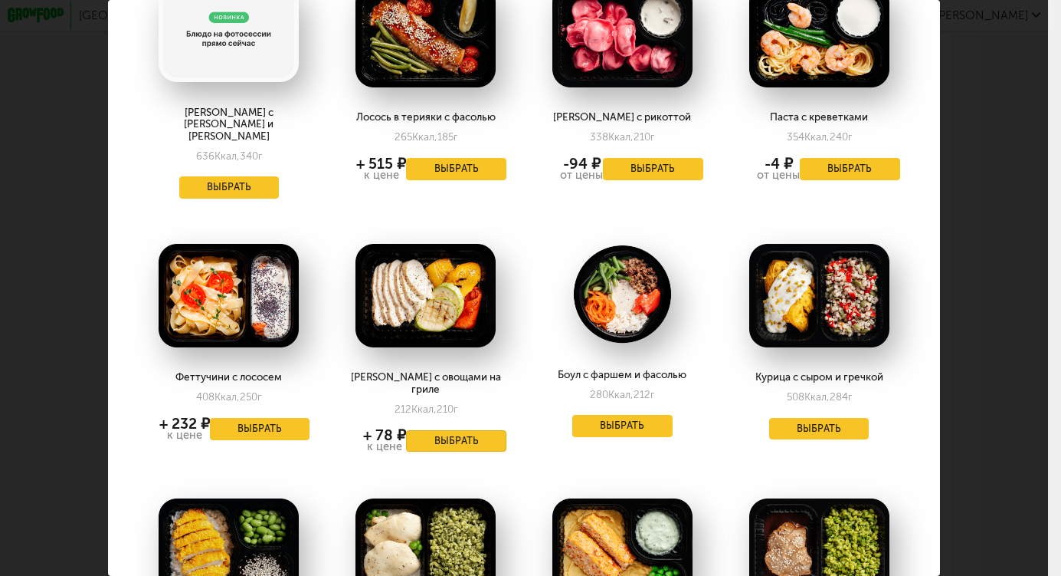
click at [436, 430] on button "Выбрать" at bounding box center [456, 441] width 100 height 22
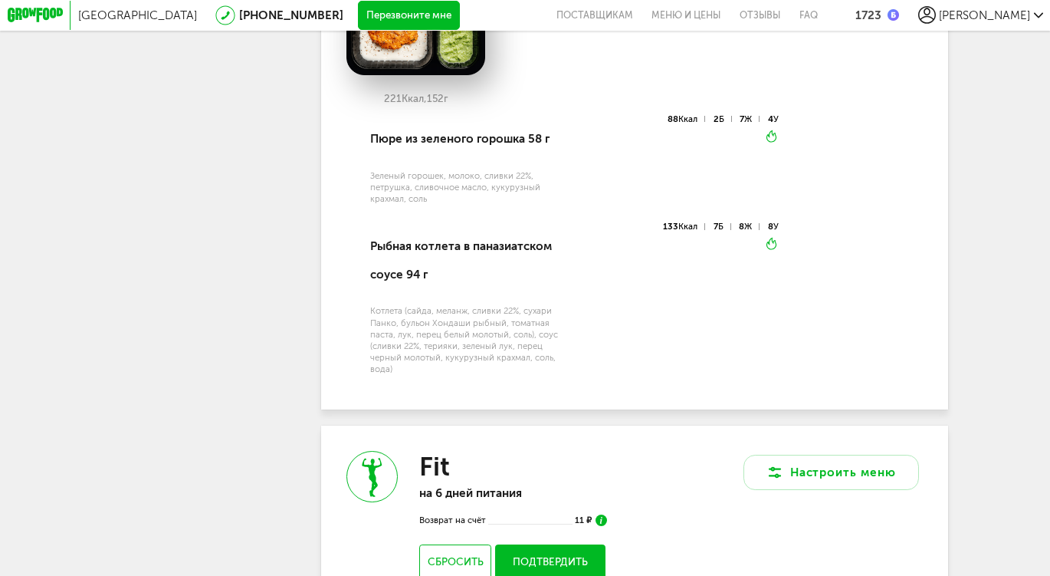
scroll to position [9617, 0]
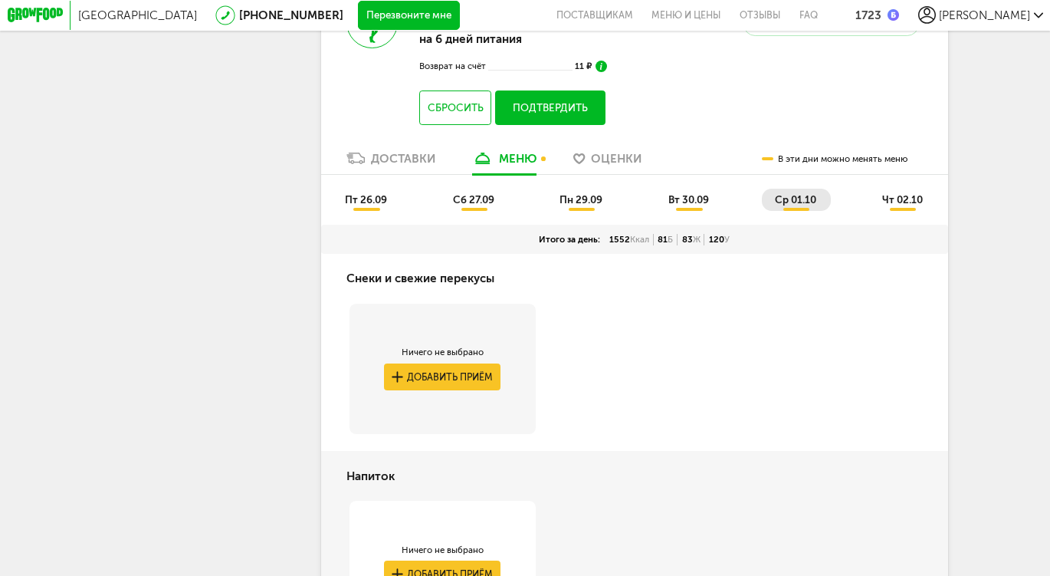
click at [913, 205] on span "чт 02.10" at bounding box center [902, 199] width 41 height 12
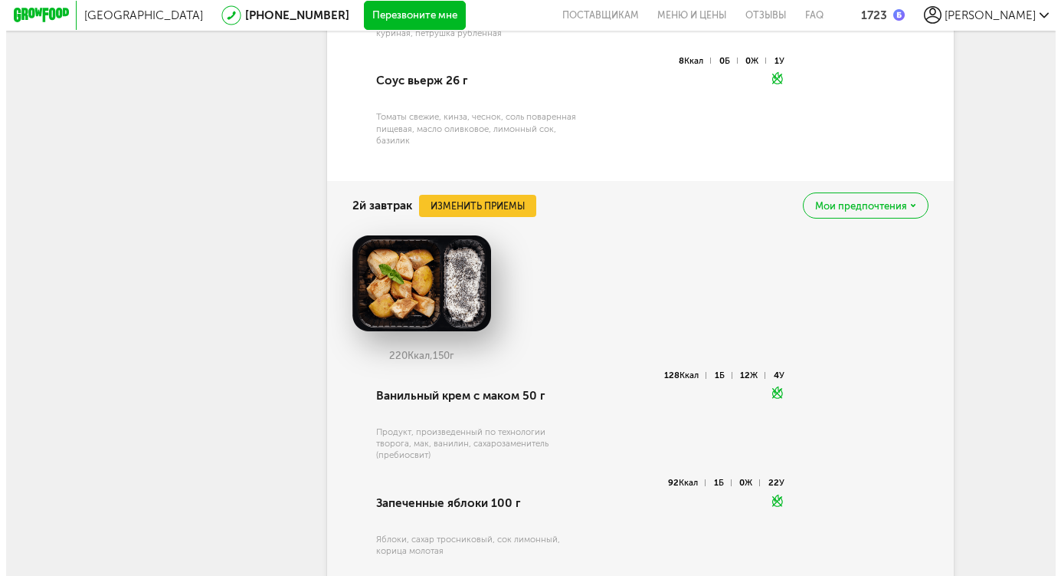
scroll to position [10573, 0]
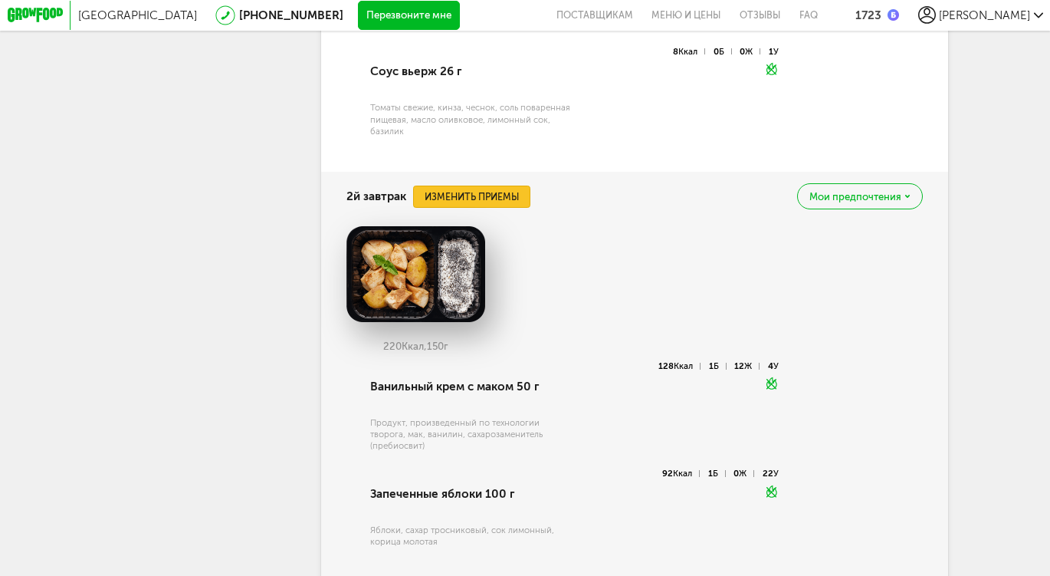
click at [458, 208] on button "Изменить приемы" at bounding box center [471, 196] width 116 height 22
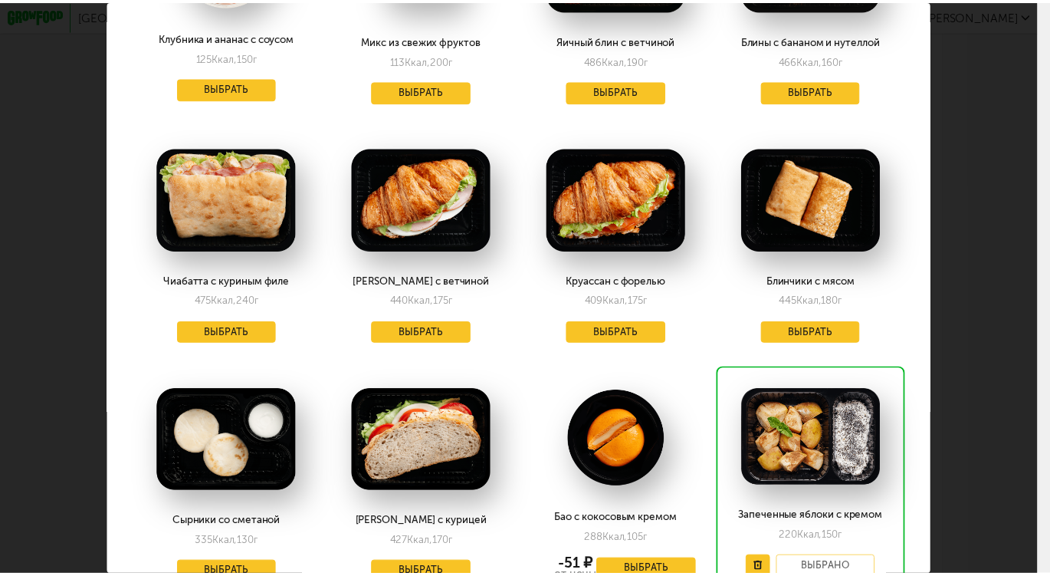
scroll to position [1278, 0]
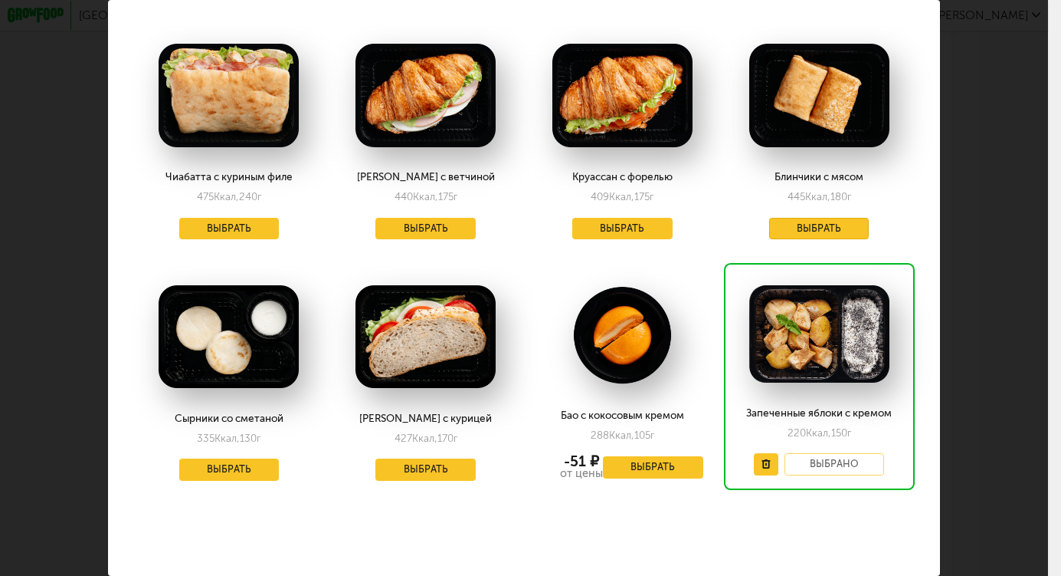
click at [773, 218] on button "Выбрать" at bounding box center [819, 229] width 100 height 22
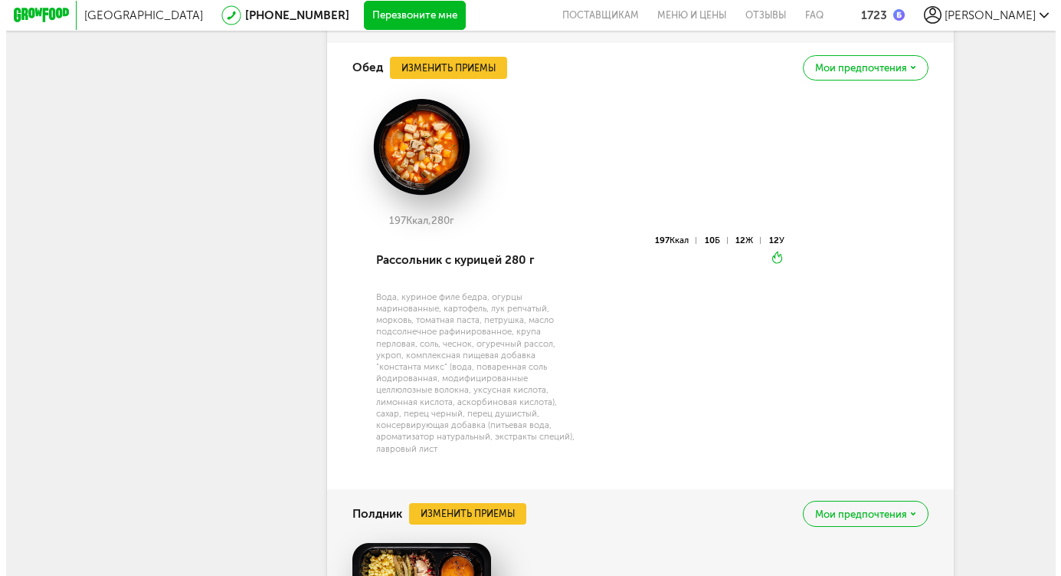
scroll to position [11116, 0]
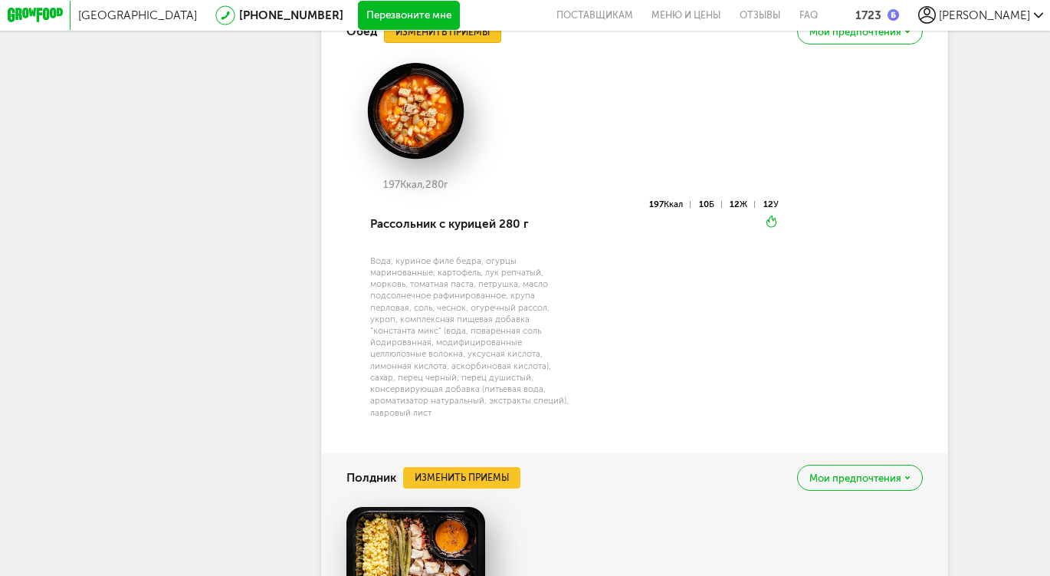
click at [461, 43] on button "Изменить приемы" at bounding box center [442, 32] width 116 height 22
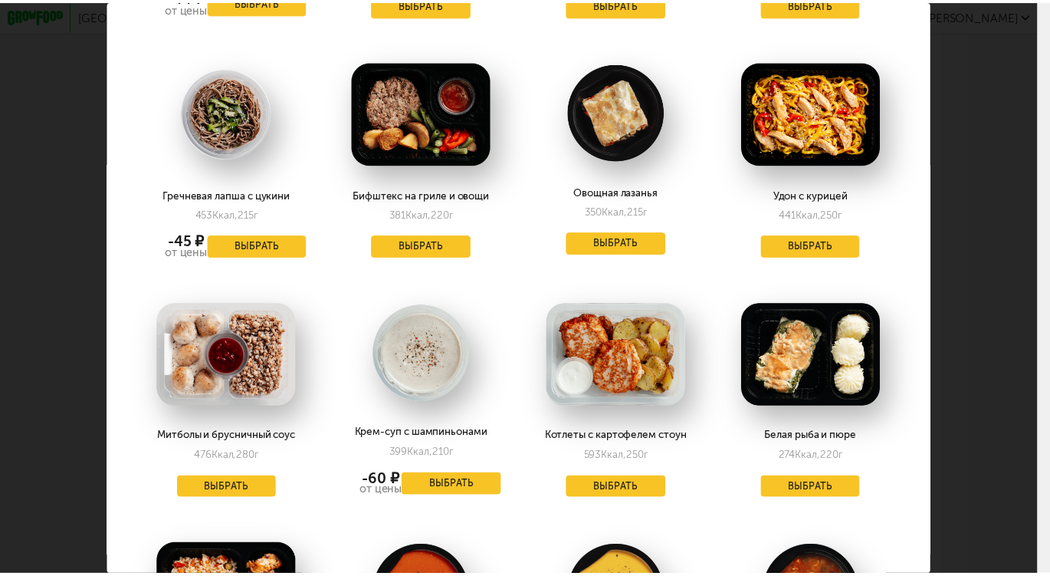
scroll to position [1814, 0]
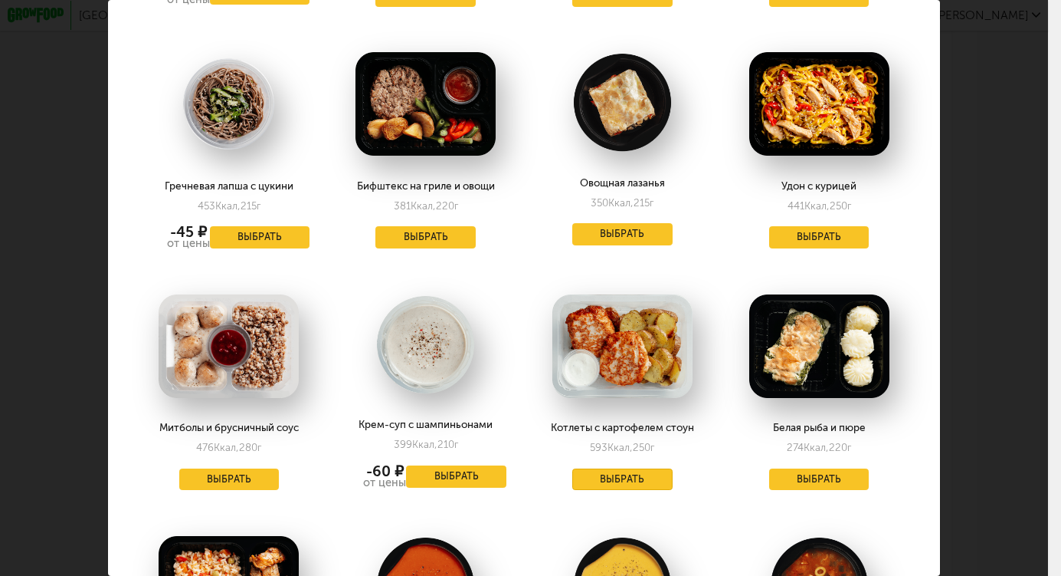
click at [625, 468] on button "Выбрать" at bounding box center [623, 479] width 100 height 22
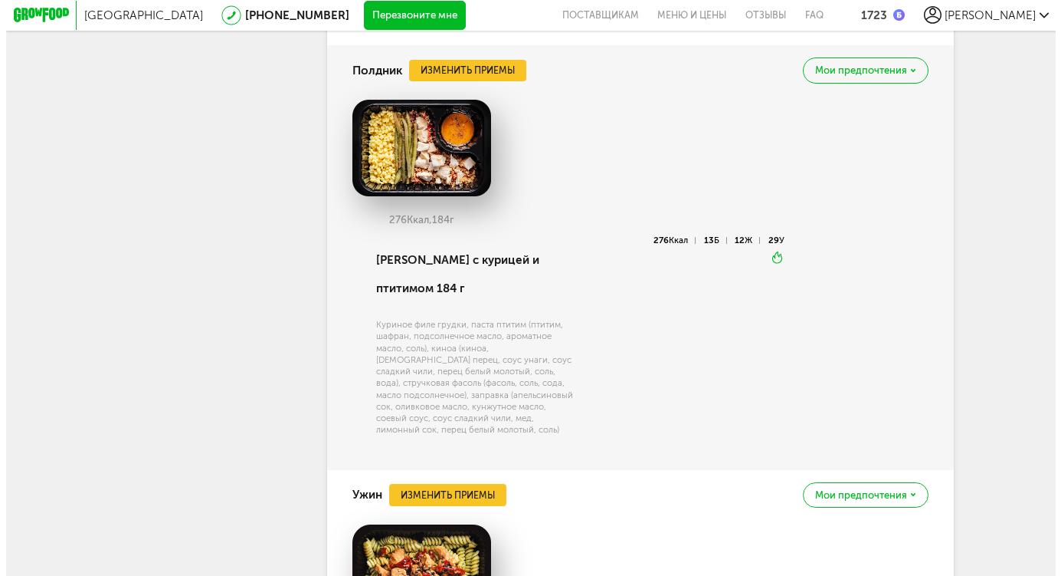
scroll to position [11506, 0]
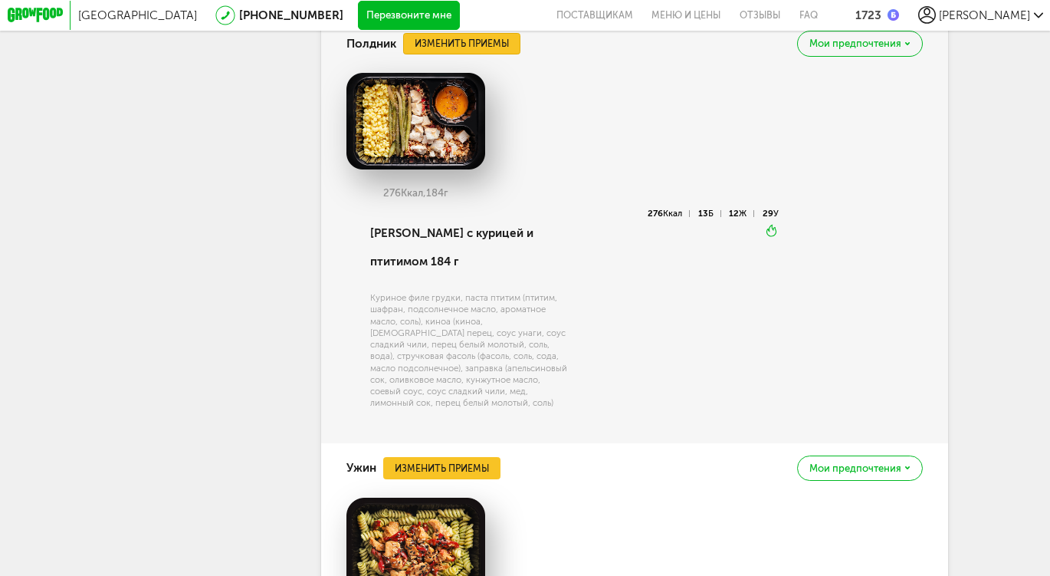
click at [445, 55] on button "Изменить приемы" at bounding box center [461, 44] width 116 height 22
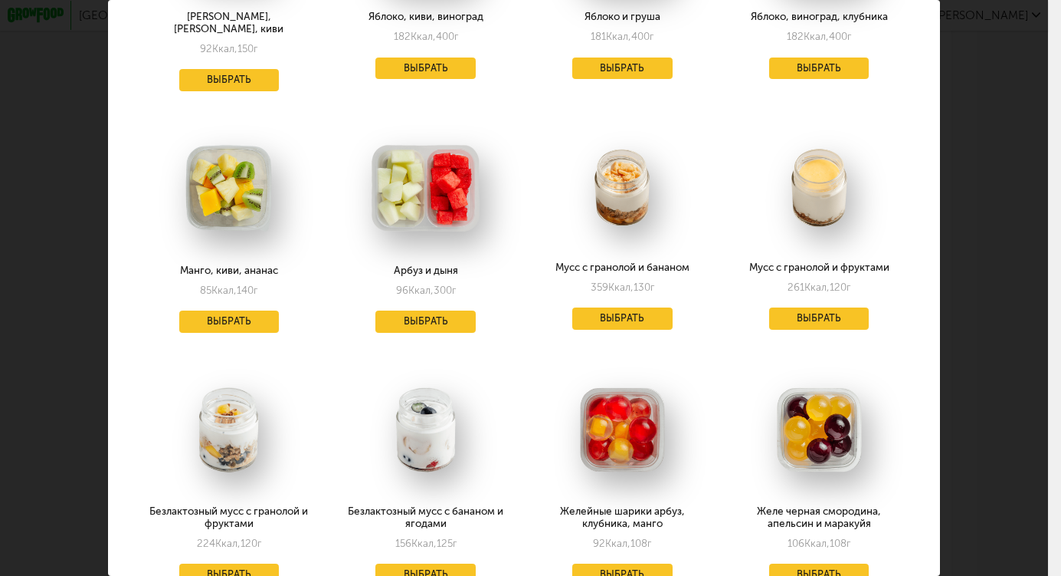
scroll to position [1457, 0]
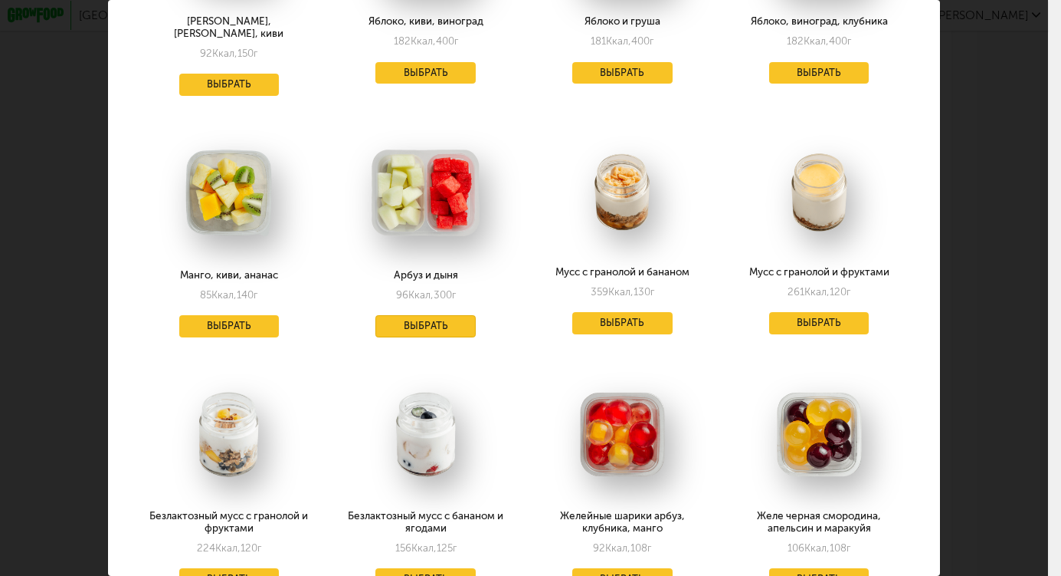
click at [426, 315] on button "Выбрать" at bounding box center [426, 326] width 100 height 22
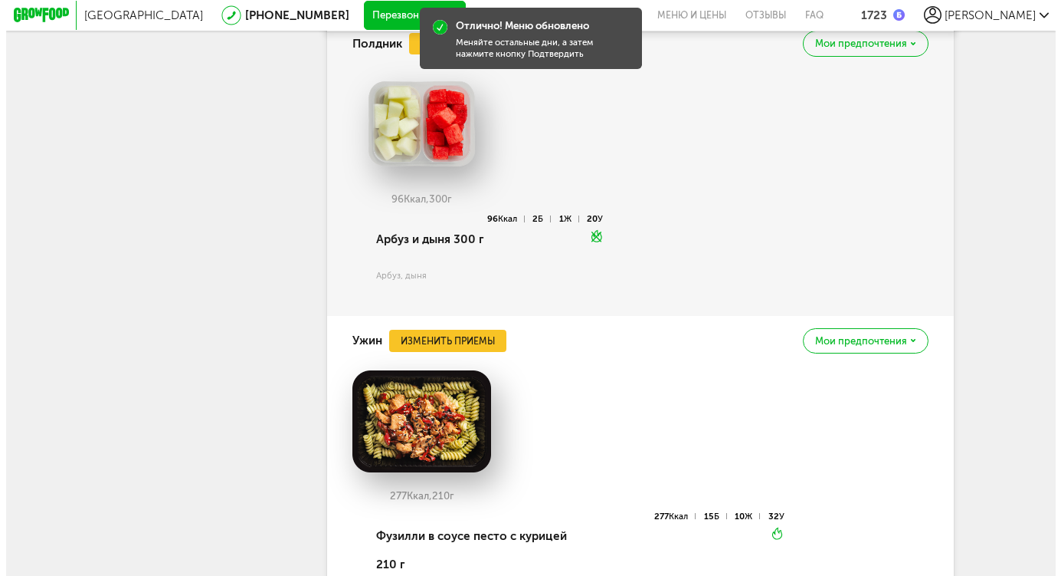
scroll to position [11726, 0]
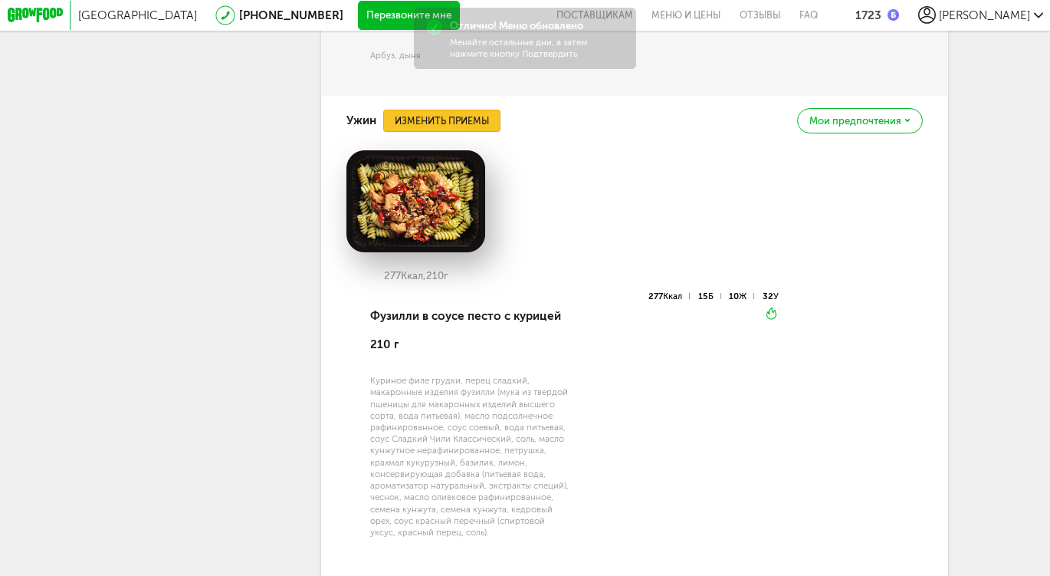
click at [442, 132] on button "Изменить приемы" at bounding box center [441, 121] width 116 height 22
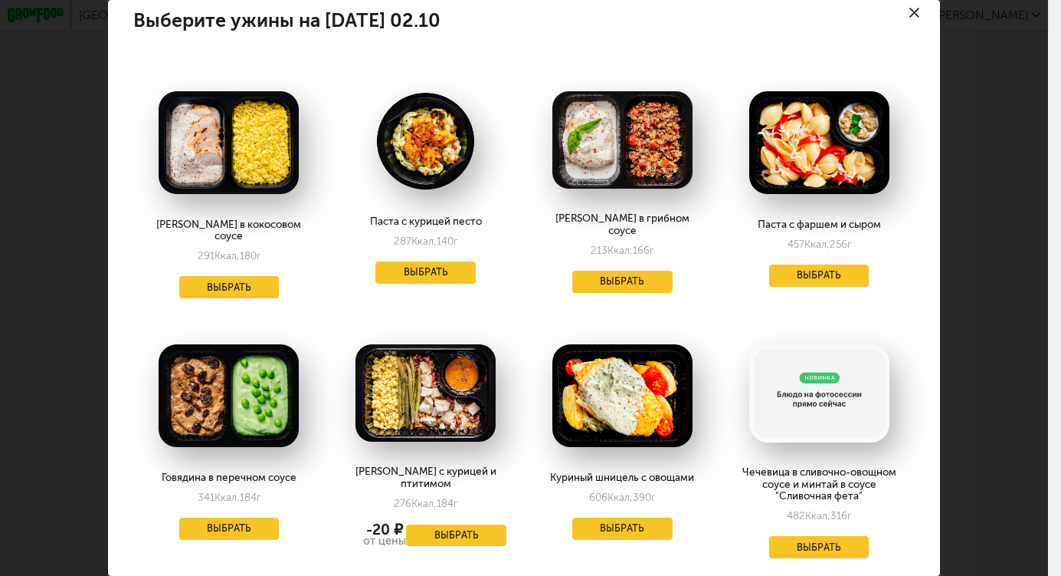
scroll to position [16, 0]
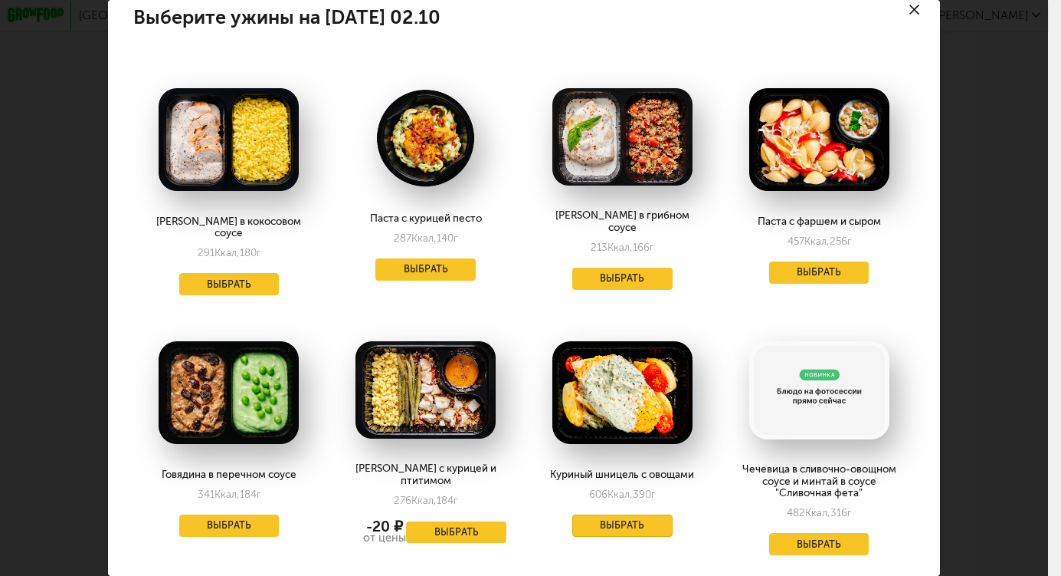
click at [618, 514] on button "Выбрать" at bounding box center [623, 525] width 100 height 22
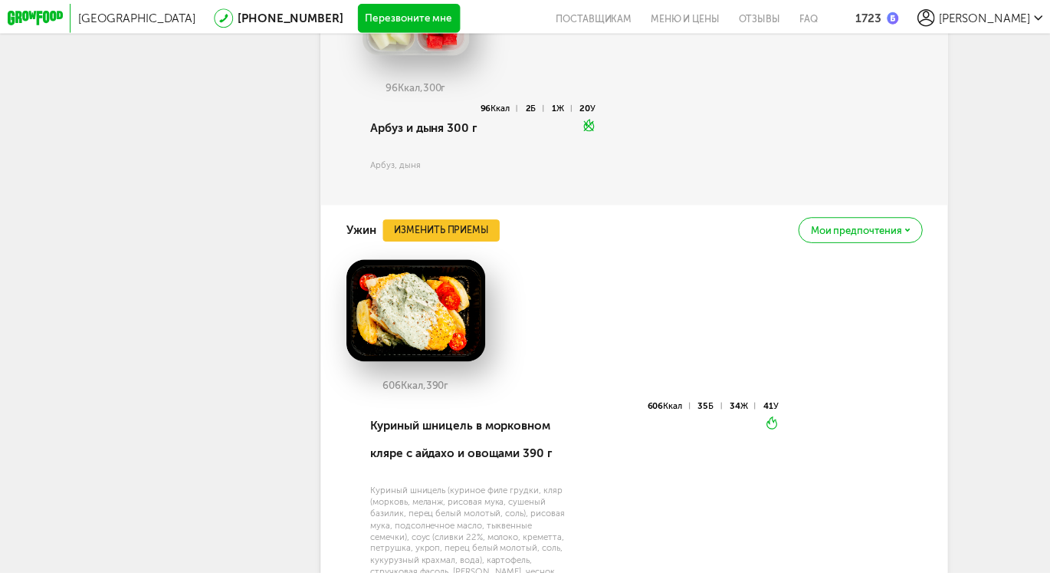
scroll to position [1541, 0]
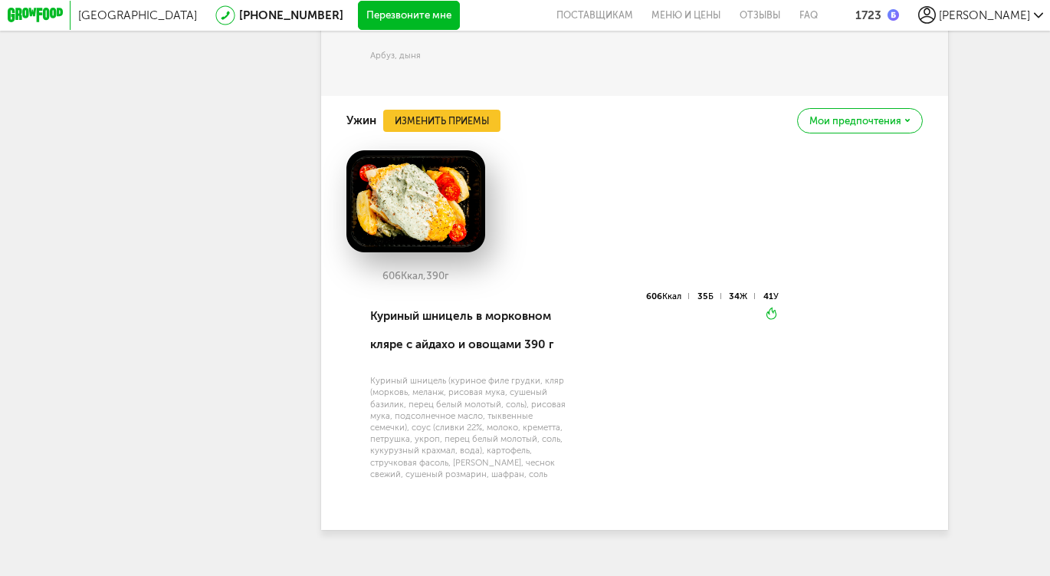
drag, startPoint x: 936, startPoint y: 92, endPoint x: 957, endPoint y: 588, distance: 496.3
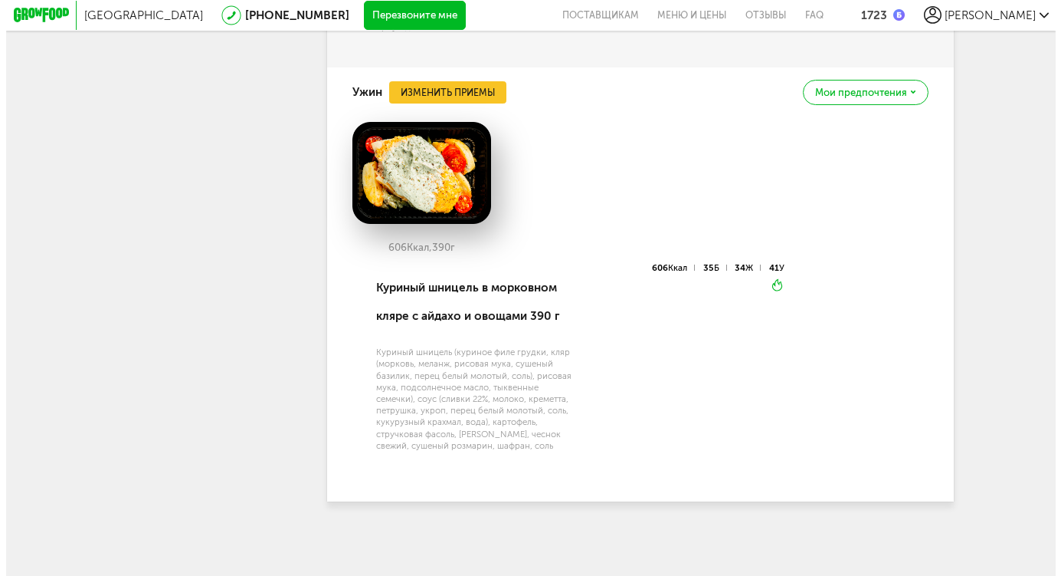
scroll to position [11771, 0]
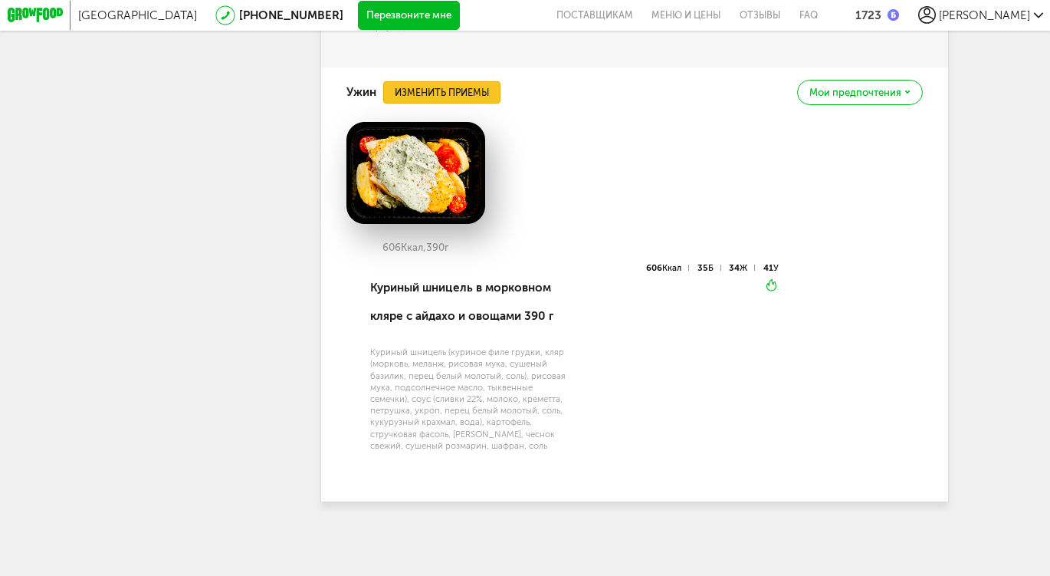
click at [454, 103] on button "Изменить приемы" at bounding box center [441, 92] width 116 height 22
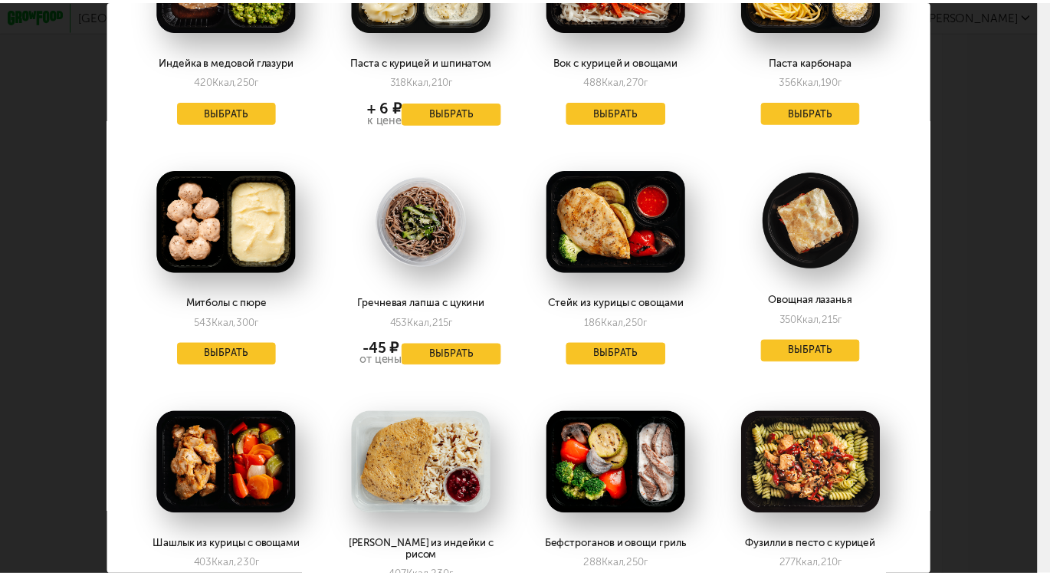
scroll to position [1541, 0]
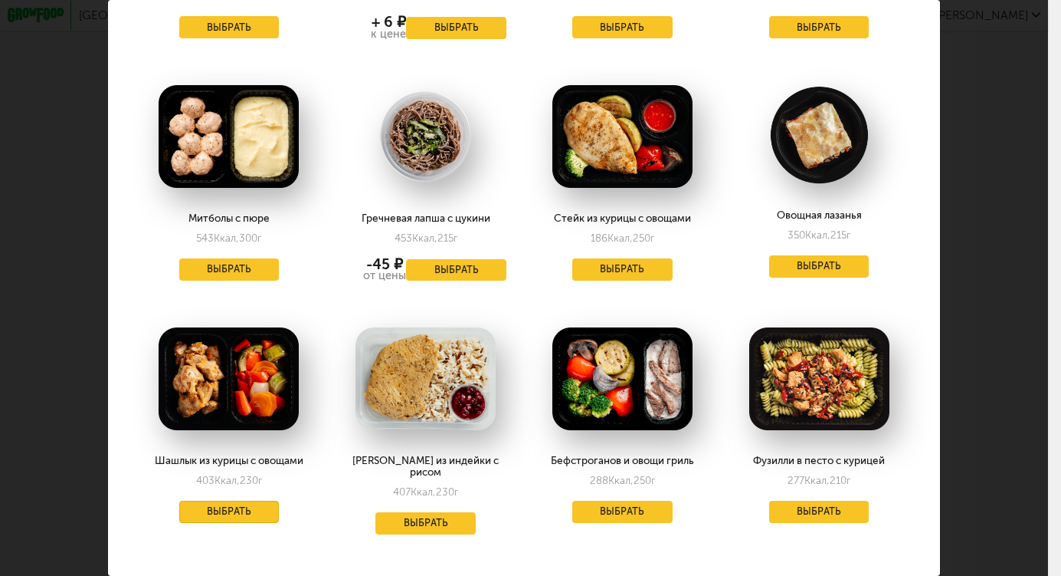
click at [233, 500] on button "Выбрать" at bounding box center [229, 511] width 100 height 22
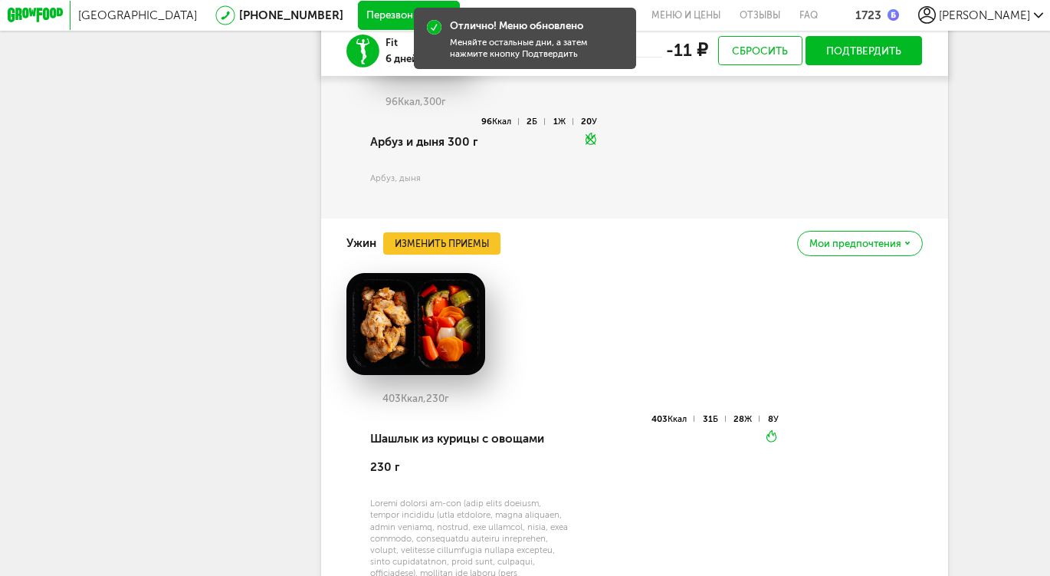
scroll to position [11542, 0]
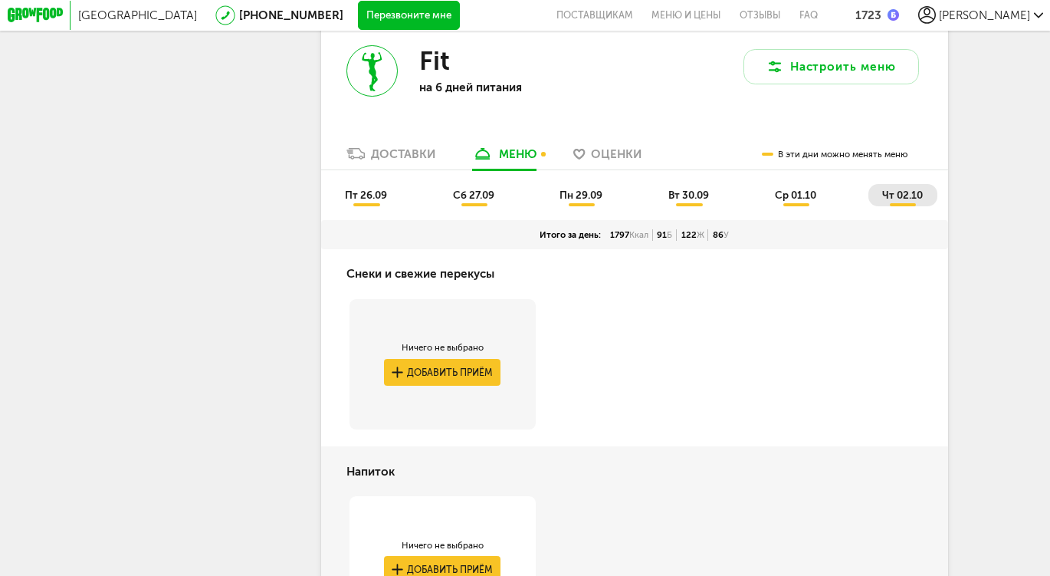
scroll to position [9586, 0]
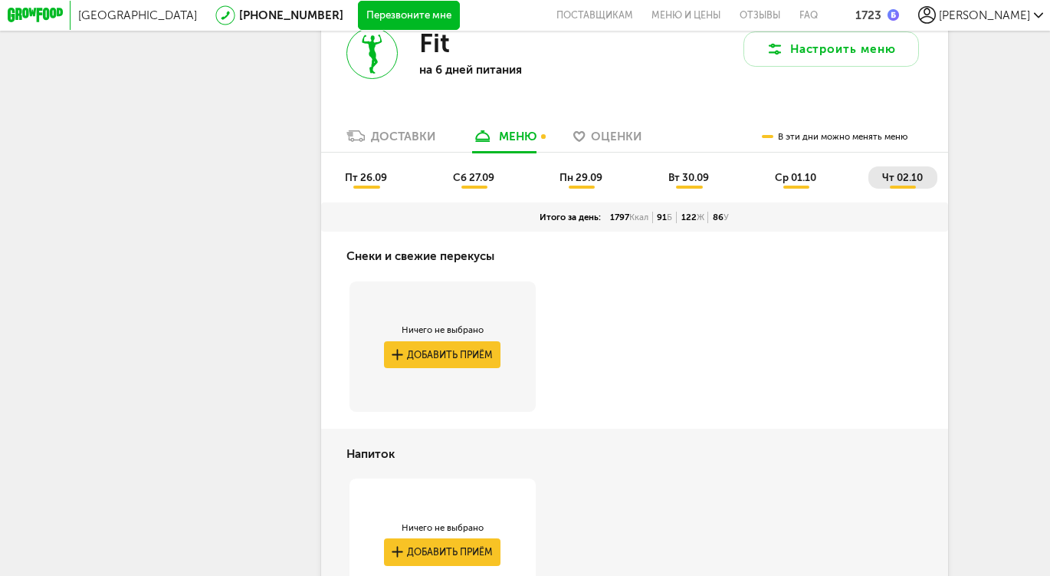
click at [799, 189] on li "ср 01.10" at bounding box center [796, 177] width 69 height 22
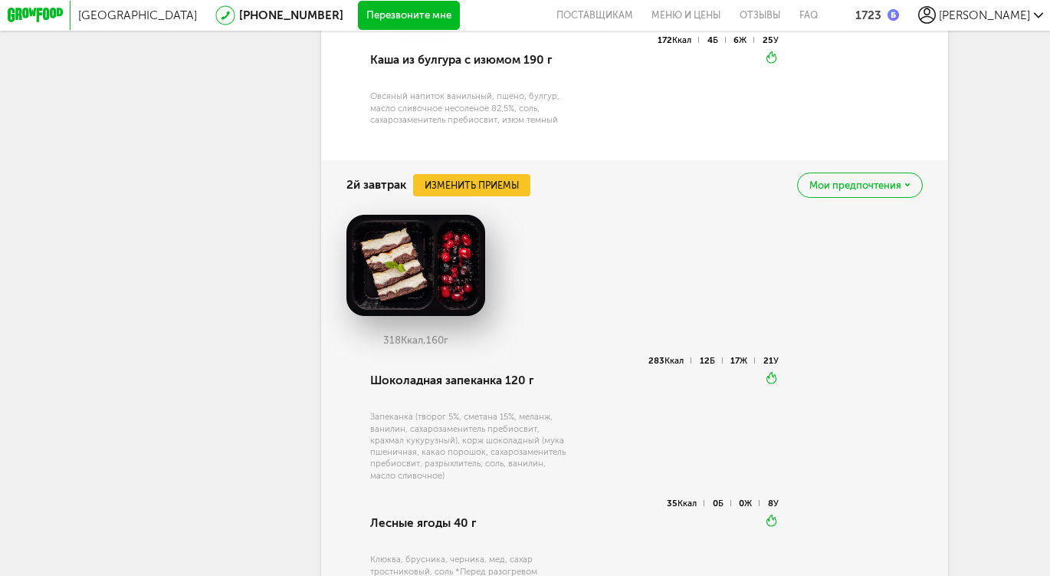
scroll to position [10361, 0]
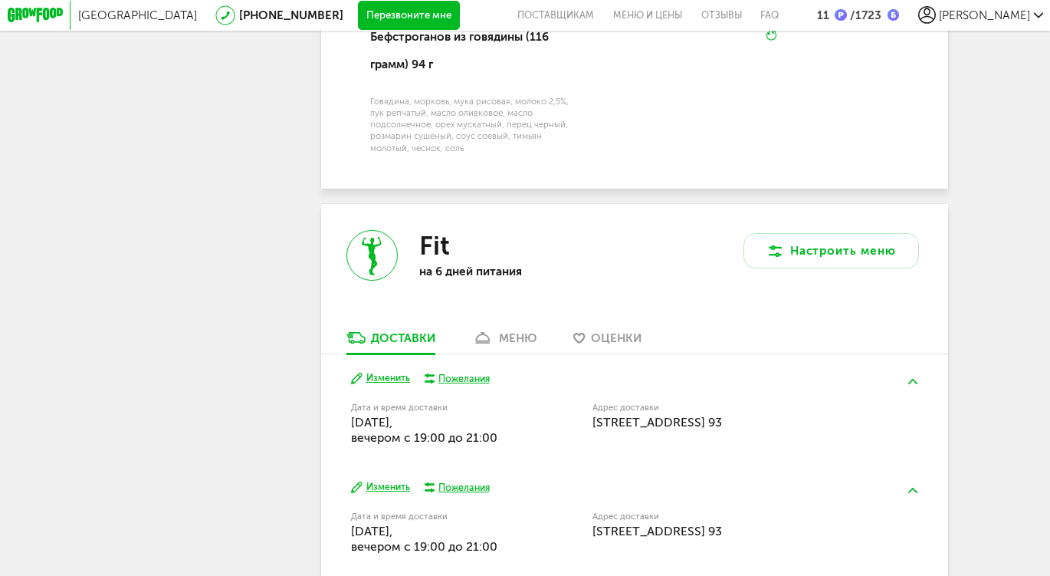
scroll to position [3730, 0]
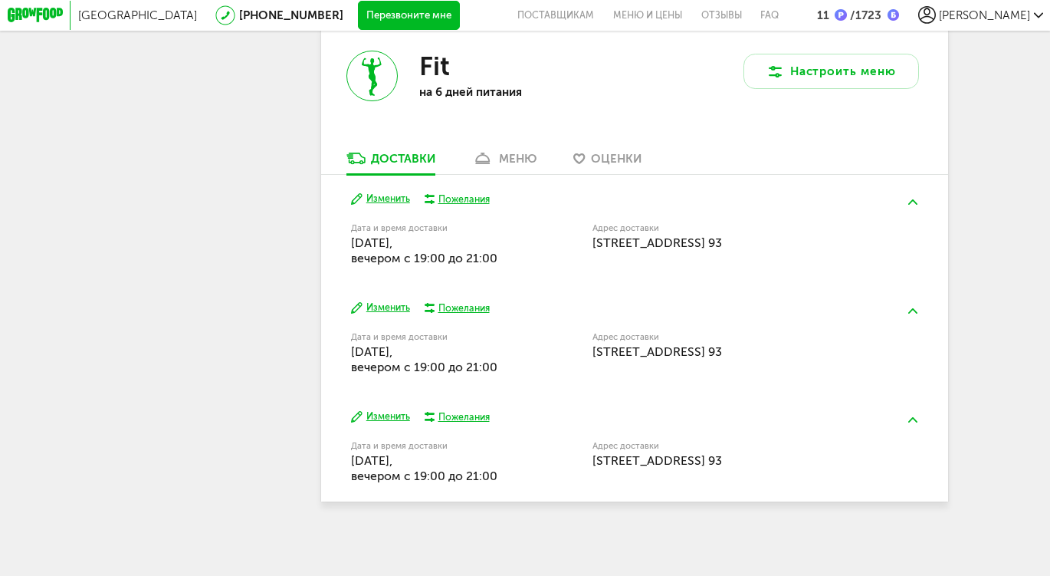
click at [526, 169] on link "меню" at bounding box center [503, 161] width 79 height 23
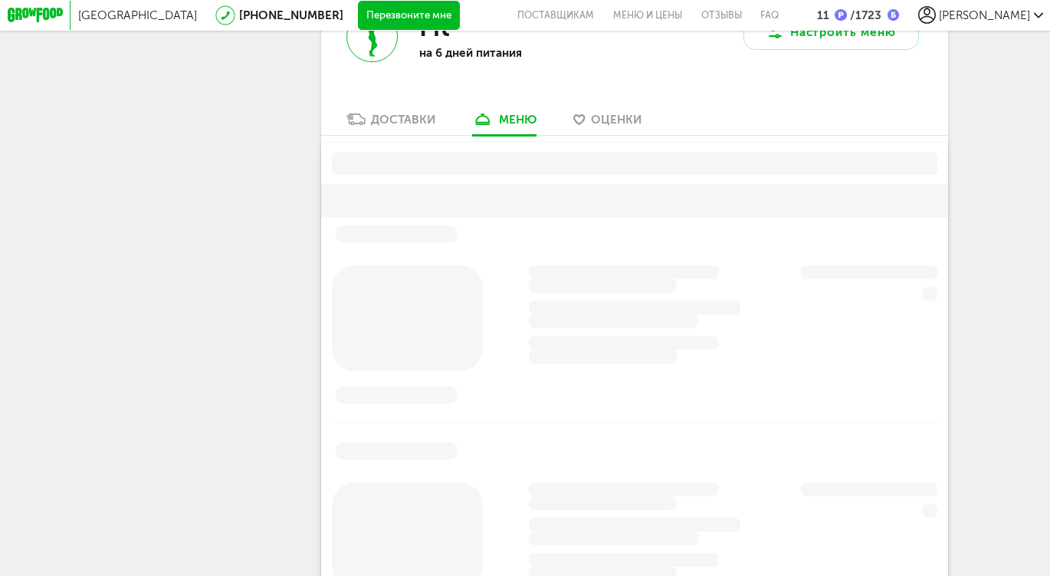
scroll to position [3710, 0]
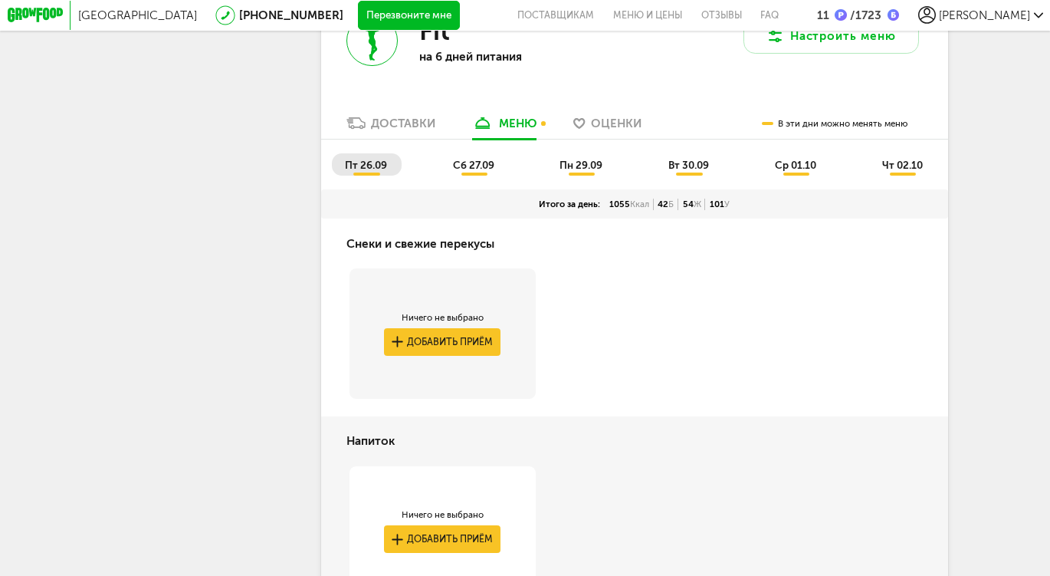
click at [910, 176] on li "чт 02.10" at bounding box center [902, 164] width 68 height 22
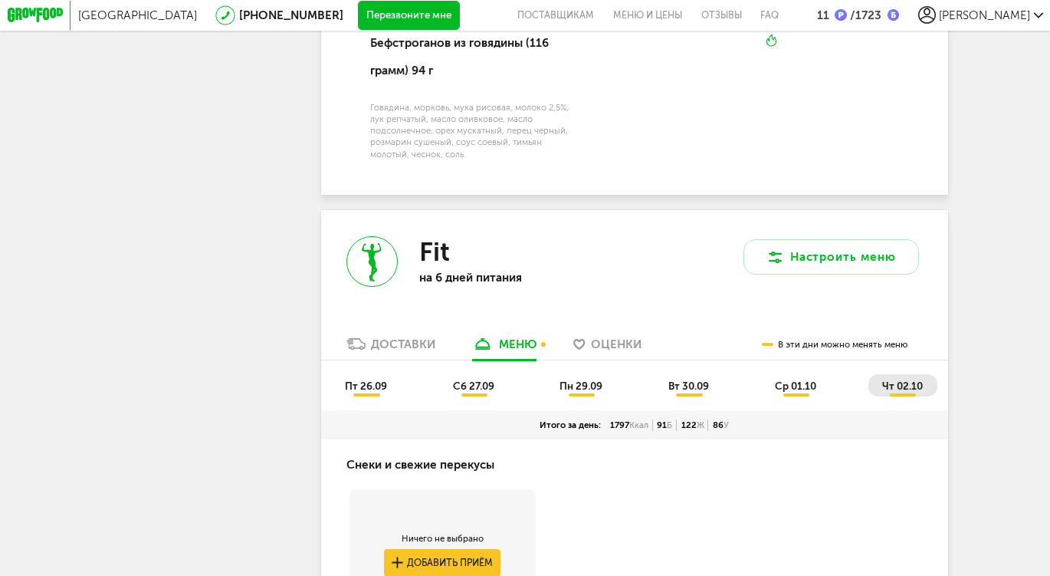
scroll to position [3476, 0]
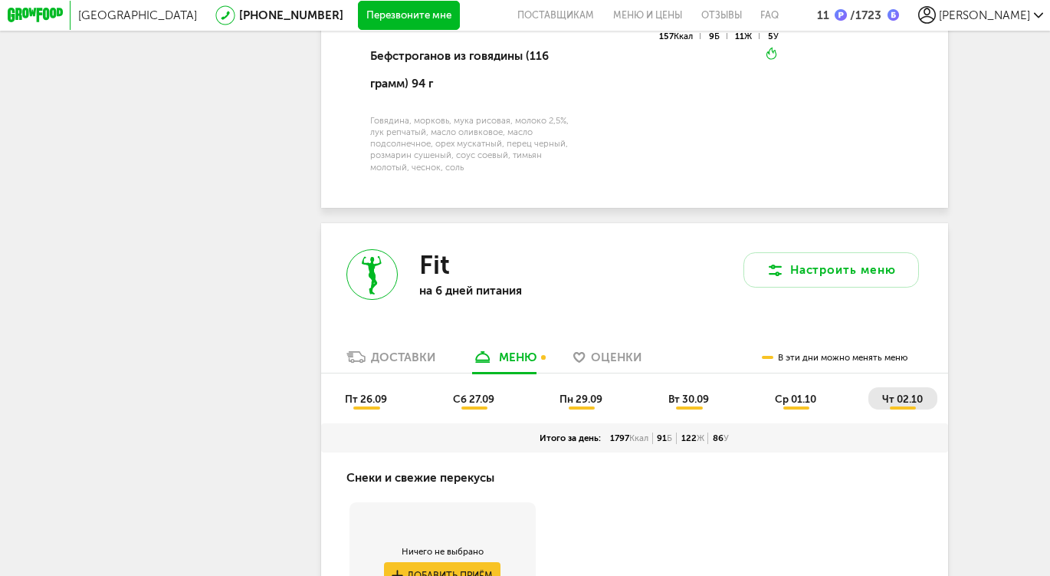
drag, startPoint x: 471, startPoint y: 437, endPoint x: 471, endPoint y: 445, distance: 7.7
click at [470, 423] on div "пт 26.09 сб 27.09 пн 29.09 вт 30.09 ср 01.10 чт 02.10" at bounding box center [634, 398] width 627 height 50
click at [470, 405] on span "сб 27.09" at bounding box center [473, 398] width 41 height 12
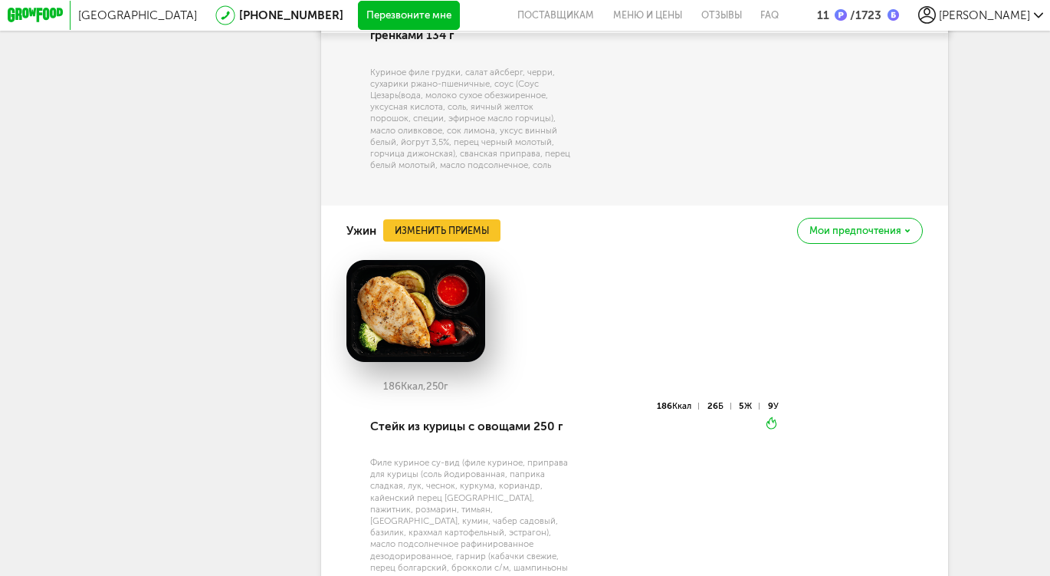
scroll to position [5893, 0]
